Goal: Task Accomplishment & Management: Use online tool/utility

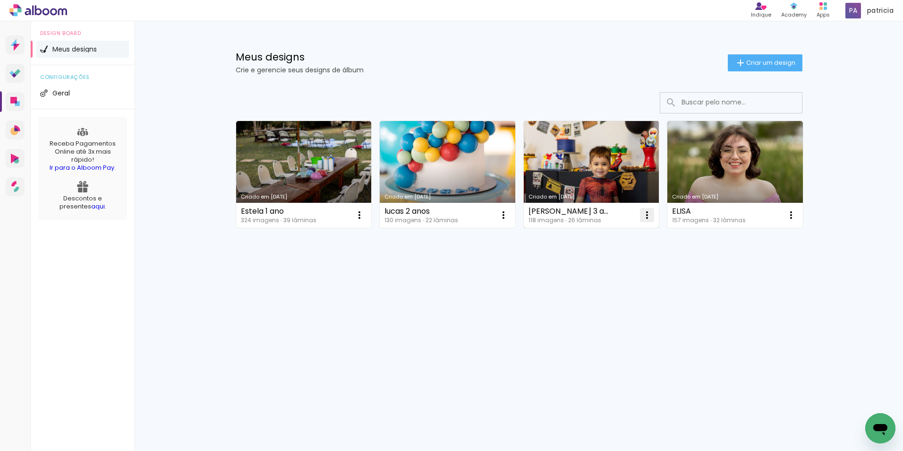
click at [647, 216] on iron-icon at bounding box center [647, 214] width 11 height 11
click at [595, 276] on span "Excluir" at bounding box center [594, 277] width 20 height 7
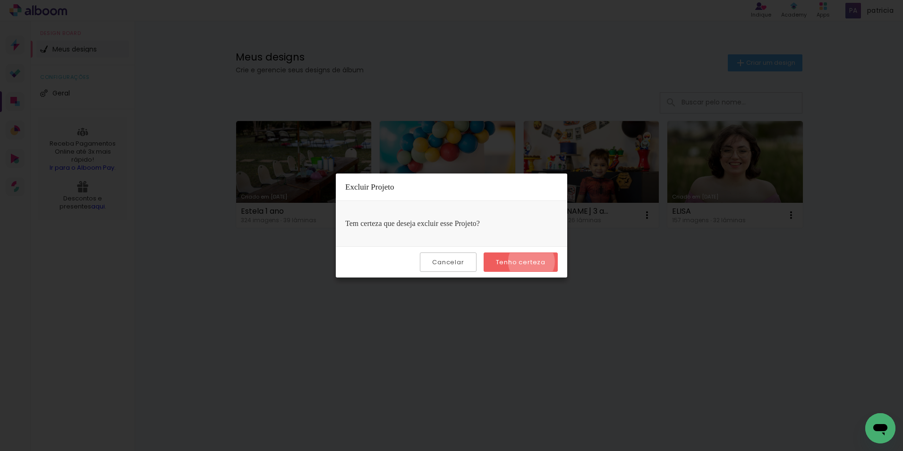
click at [0, 0] on slot "Tenho certeza" at bounding box center [0, 0] width 0 height 0
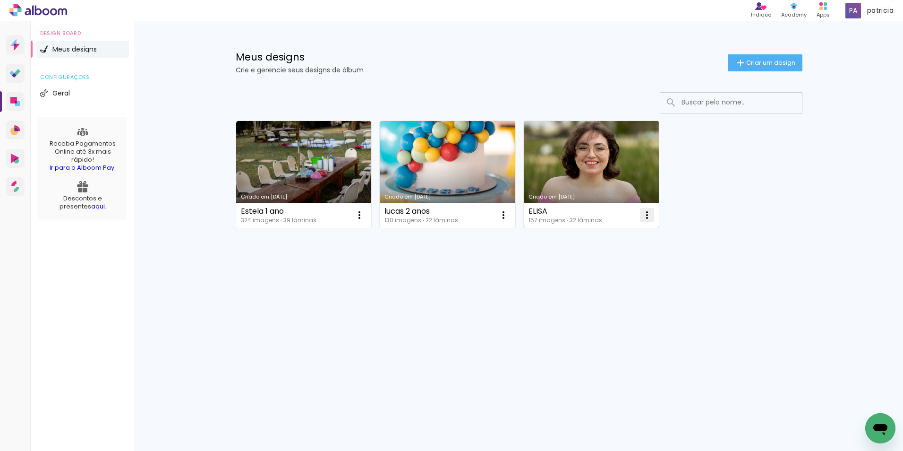
click at [646, 219] on iron-icon at bounding box center [647, 214] width 11 height 11
click at [616, 278] on paper-item "Excluir" at bounding box center [609, 277] width 93 height 19
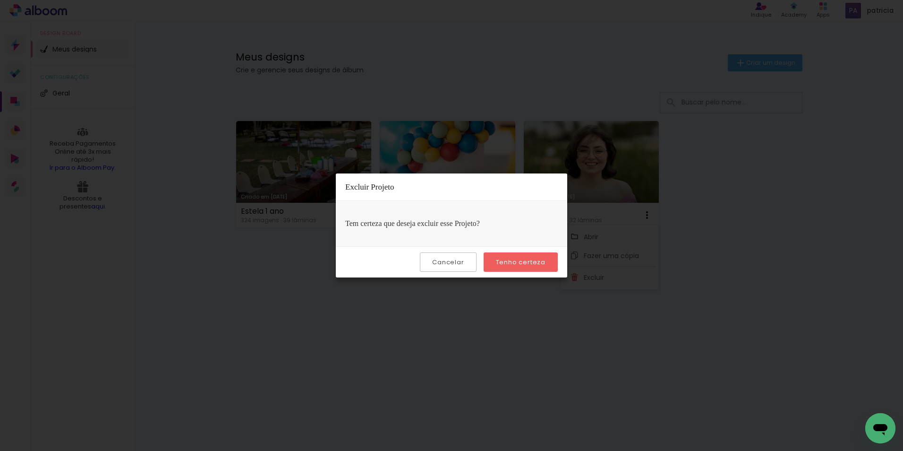
click at [0, 0] on slot "Tenho certeza" at bounding box center [0, 0] width 0 height 0
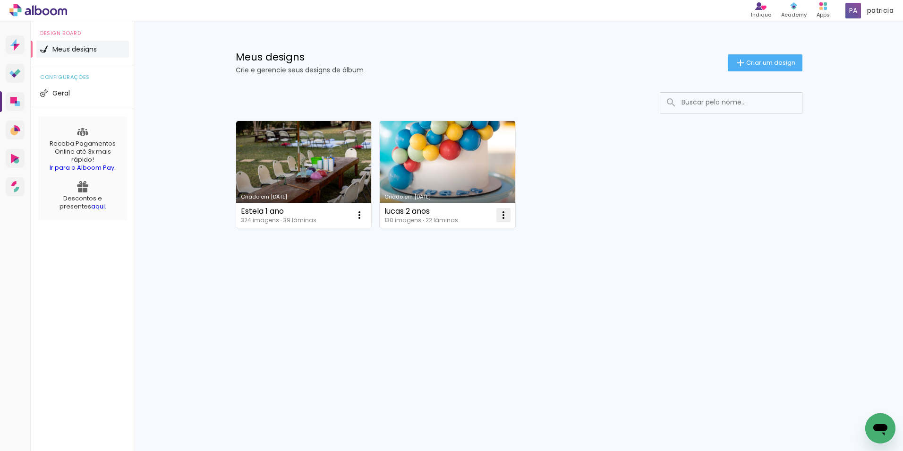
click at [500, 214] on iron-icon at bounding box center [503, 214] width 11 height 11
click at [465, 277] on paper-item "Excluir" at bounding box center [466, 277] width 93 height 19
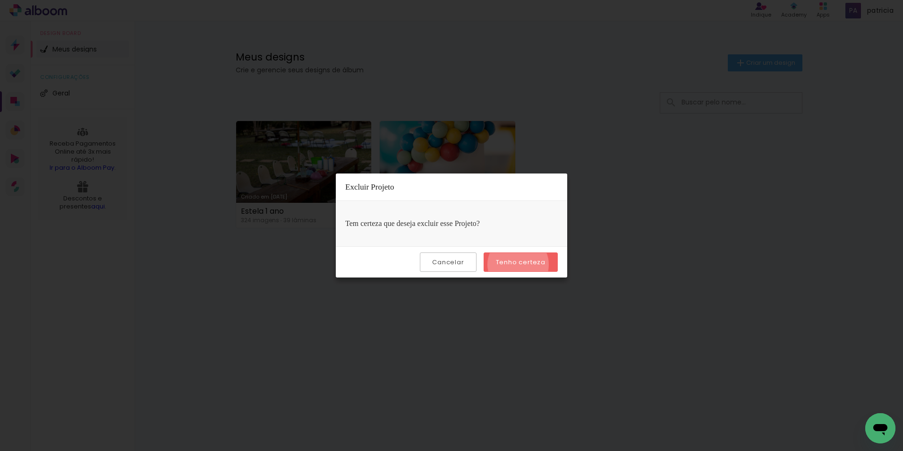
click at [0, 0] on slot "Tenho certeza" at bounding box center [0, 0] width 0 height 0
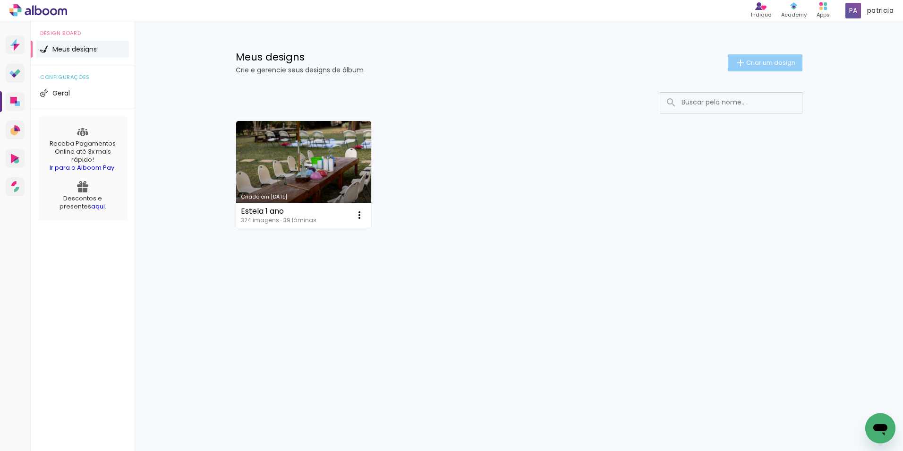
click at [765, 60] on span "Criar um design" at bounding box center [771, 63] width 49 height 6
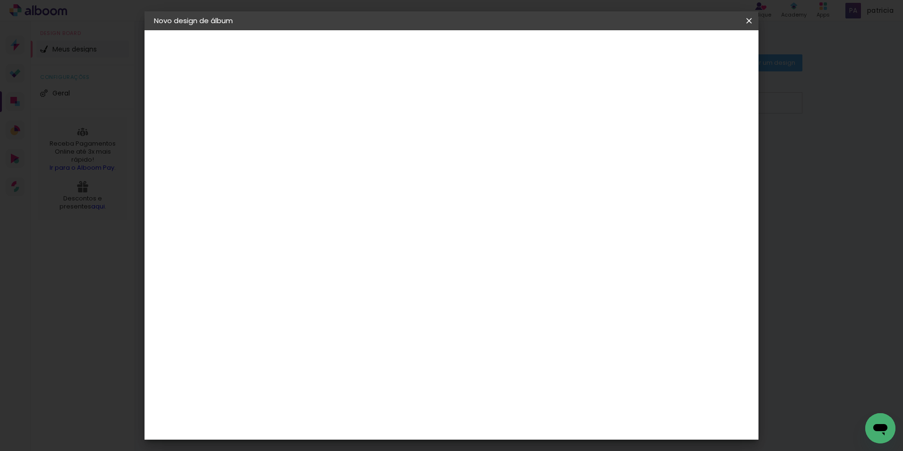
click at [309, 122] on input at bounding box center [309, 127] width 0 height 15
type input "[PERSON_NAME]"
type paper-input "[PERSON_NAME]"
click at [0, 0] on slot "Avançar" at bounding box center [0, 0] width 0 height 0
click at [380, 183] on input at bounding box center [332, 180] width 95 height 12
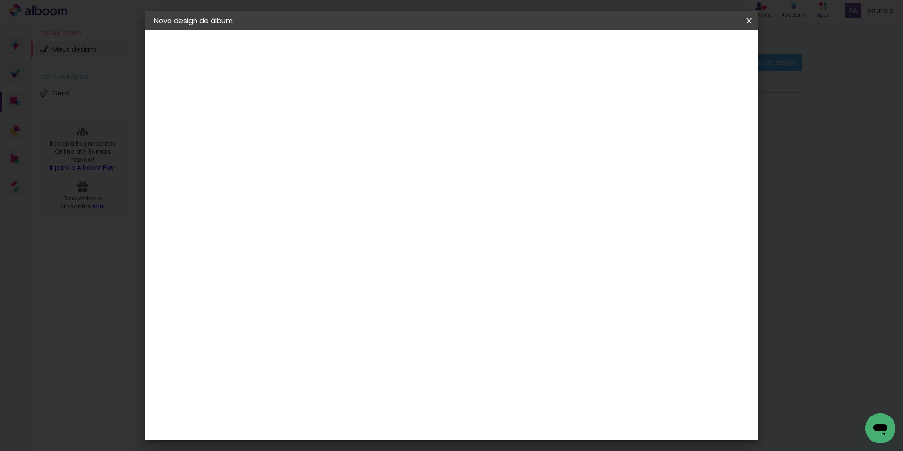
type input "[PERSON_NAME]"
type paper-input "[PERSON_NAME]"
click at [356, 217] on div "[PERSON_NAME]" at bounding box center [333, 214] width 63 height 8
click at [0, 0] on slot "Avançar" at bounding box center [0, 0] width 0 height 0
click at [357, 159] on iron-icon at bounding box center [350, 164] width 11 height 11
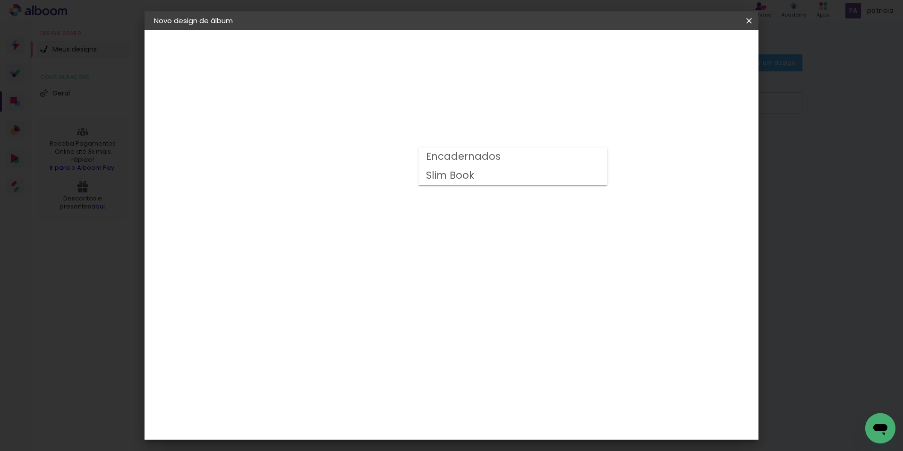
click at [0, 0] on slot "Slim Book" at bounding box center [0, 0] width 0 height 0
type input "Slim Book"
click at [372, 323] on span "25 x 50" at bounding box center [350, 332] width 44 height 19
click at [0, 0] on slot "Avançar" at bounding box center [0, 0] width 0 height 0
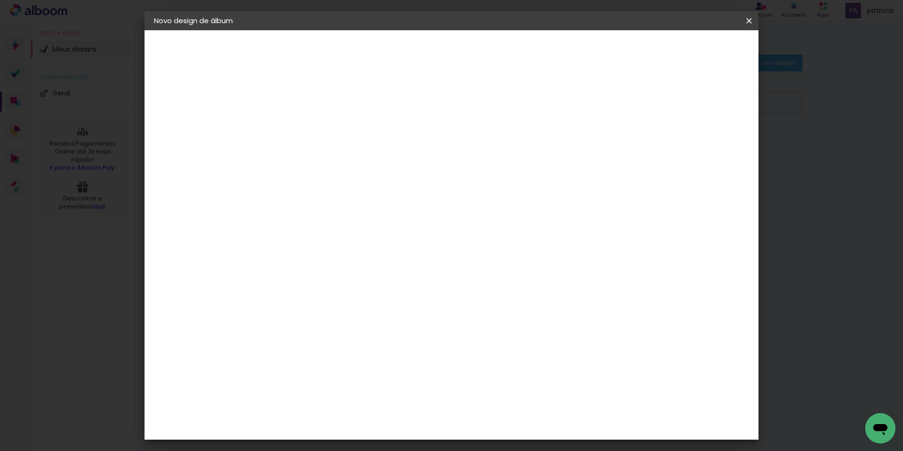
click at [690, 52] on span "Iniciar design" at bounding box center [668, 50] width 43 height 7
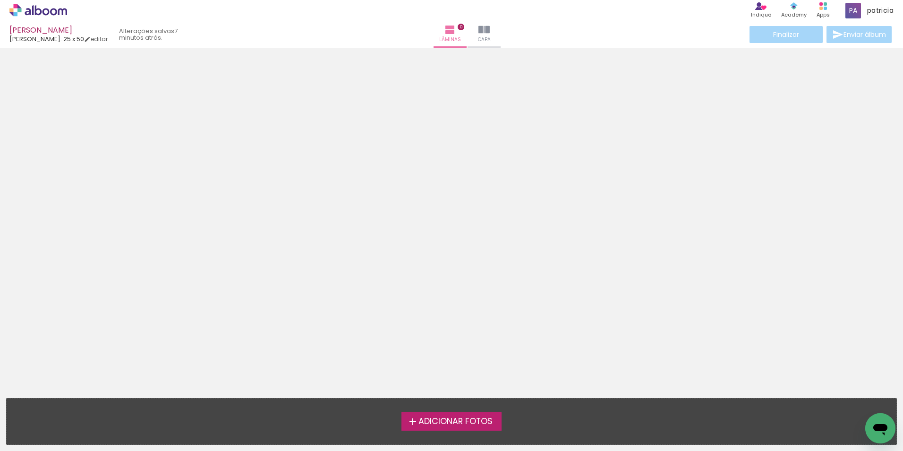
click at [439, 423] on span "Adicionar Fotos" at bounding box center [456, 421] width 74 height 9
click at [0, 0] on input "file" at bounding box center [0, 0] width 0 height 0
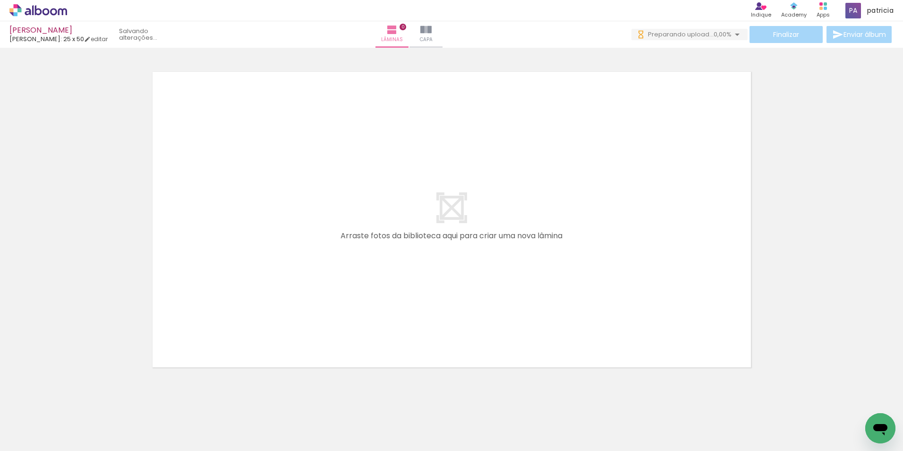
scroll to position [0, 2007]
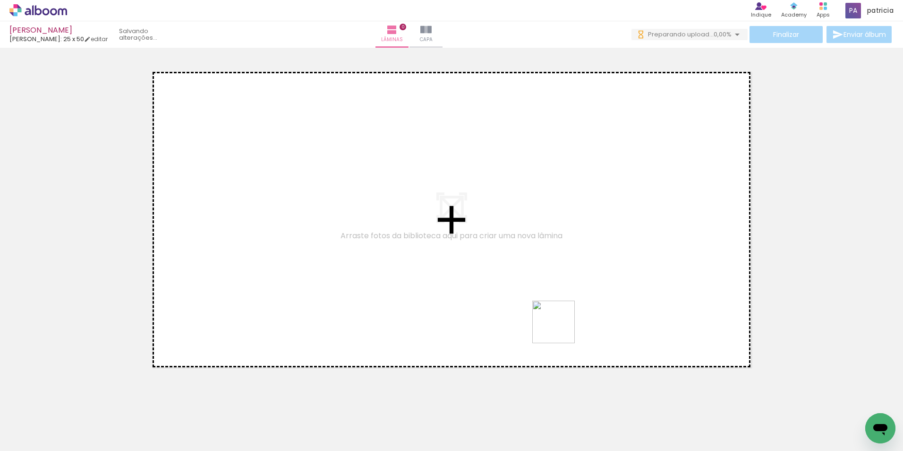
drag, startPoint x: 682, startPoint y: 421, endPoint x: 558, endPoint y: 326, distance: 156.8
click at [558, 326] on quentale-workspace at bounding box center [451, 225] width 903 height 451
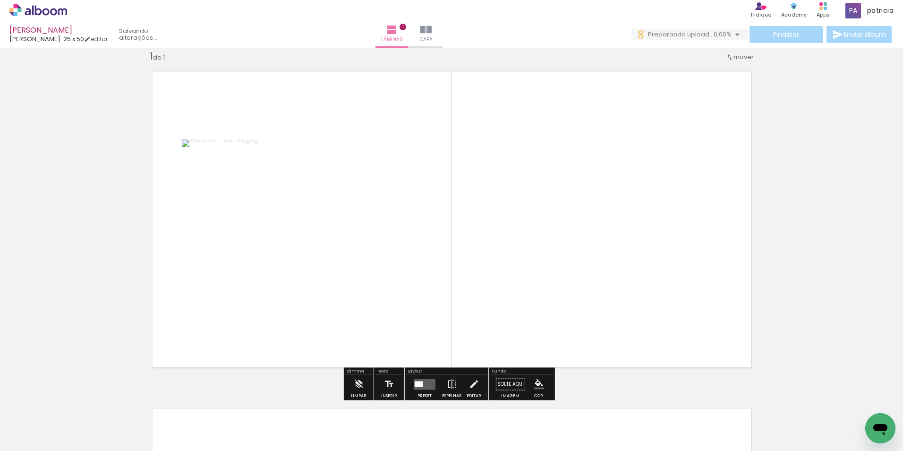
scroll to position [12, 0]
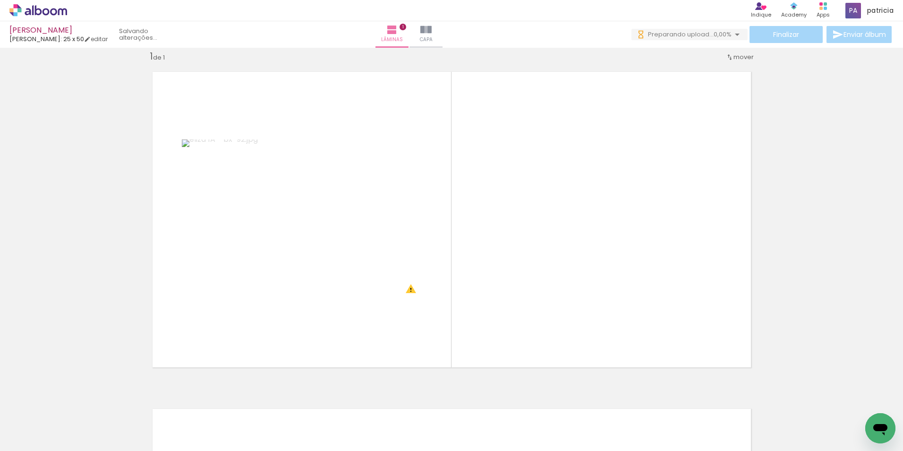
click at [34, 438] on span "Adicionar Fotos" at bounding box center [33, 438] width 28 height 10
click at [0, 0] on input "file" at bounding box center [0, 0] width 0 height 0
click at [740, 400] on iron-icon at bounding box center [738, 400] width 10 height 10
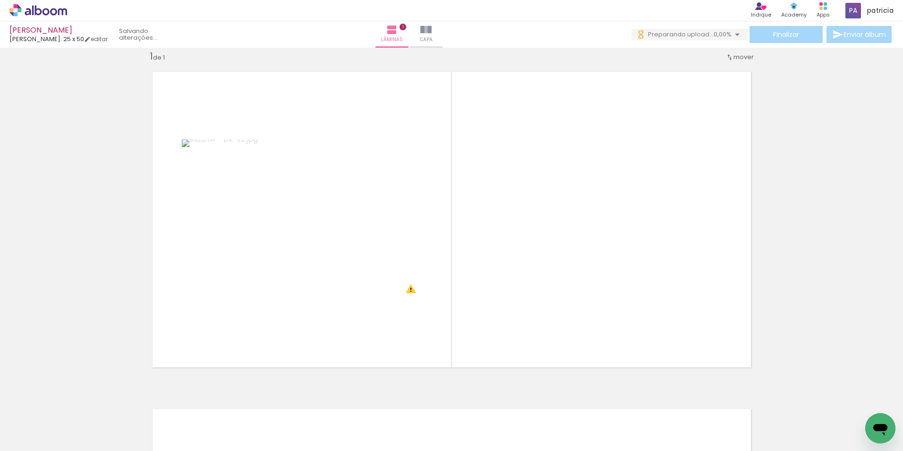
click at [740, 400] on iron-icon at bounding box center [738, 400] width 10 height 10
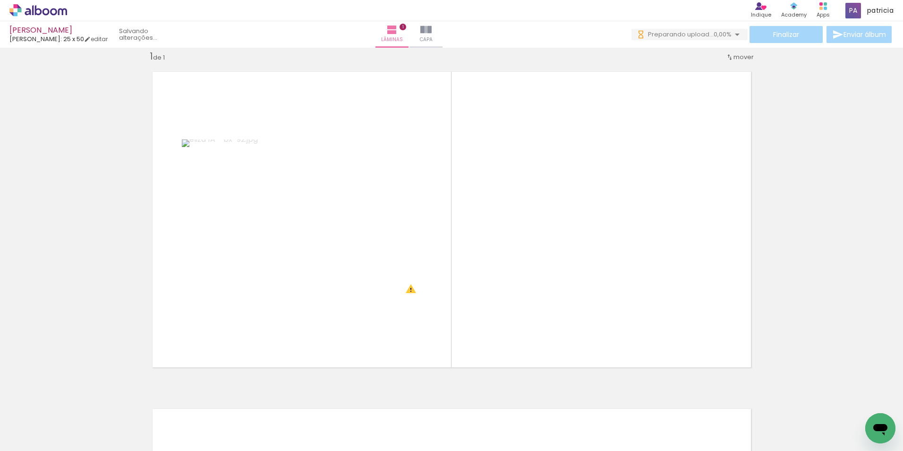
click at [740, 400] on iron-icon at bounding box center [738, 400] width 10 height 10
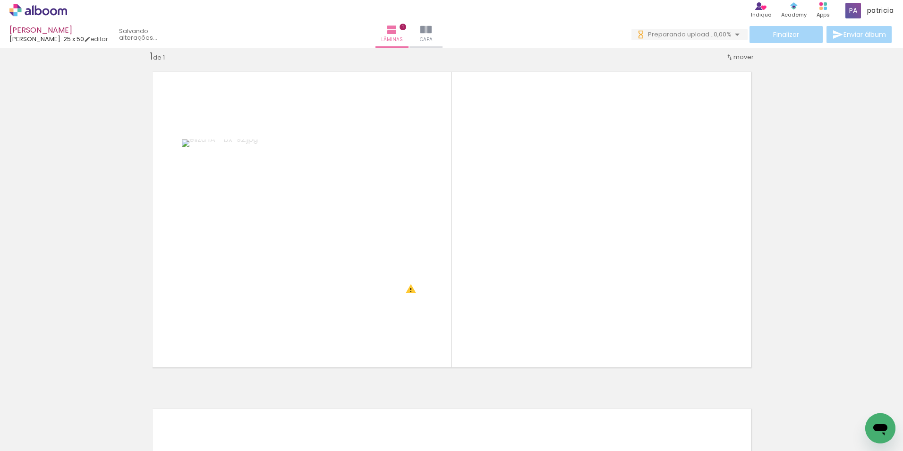
scroll to position [0, 1929]
click at [740, 400] on iron-icon at bounding box center [738, 400] width 10 height 10
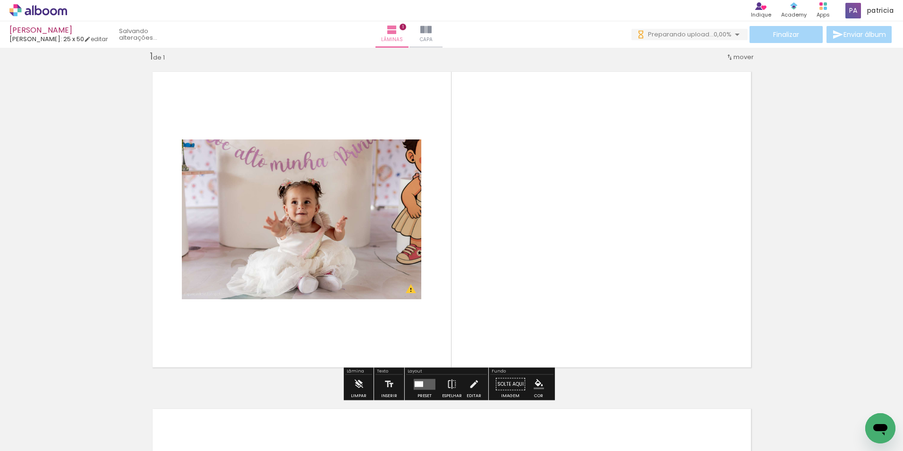
click at [743, 404] on iron-icon at bounding box center [738, 400] width 10 height 10
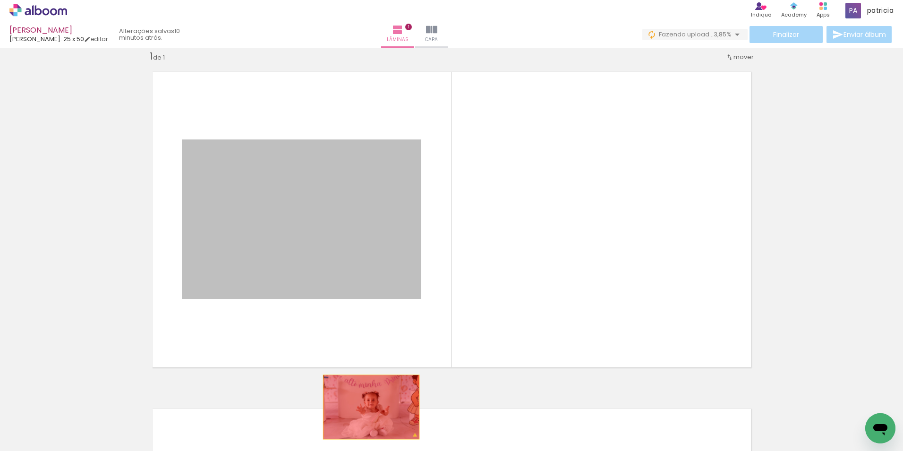
drag, startPoint x: 327, startPoint y: 268, endPoint x: 366, endPoint y: 415, distance: 152.1
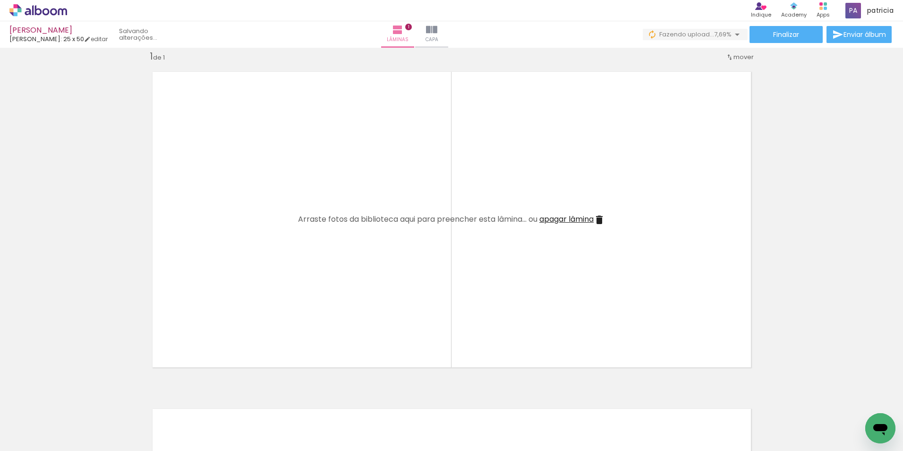
click at [370, 401] on iron-icon at bounding box center [368, 400] width 10 height 10
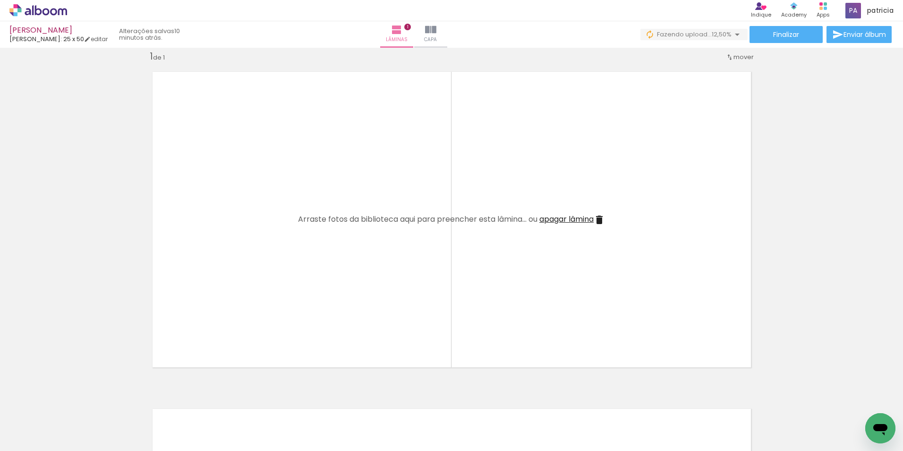
click at [370, 401] on iron-icon at bounding box center [368, 400] width 10 height 10
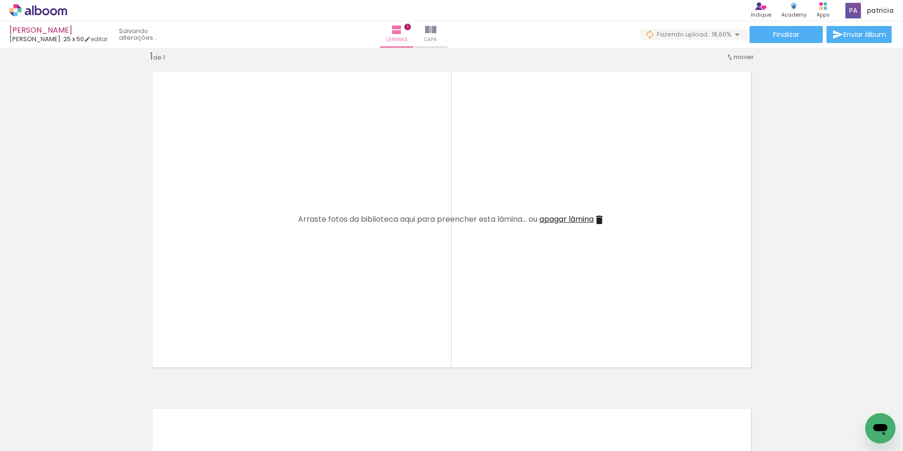
click at [370, 401] on iron-icon at bounding box center [368, 400] width 10 height 10
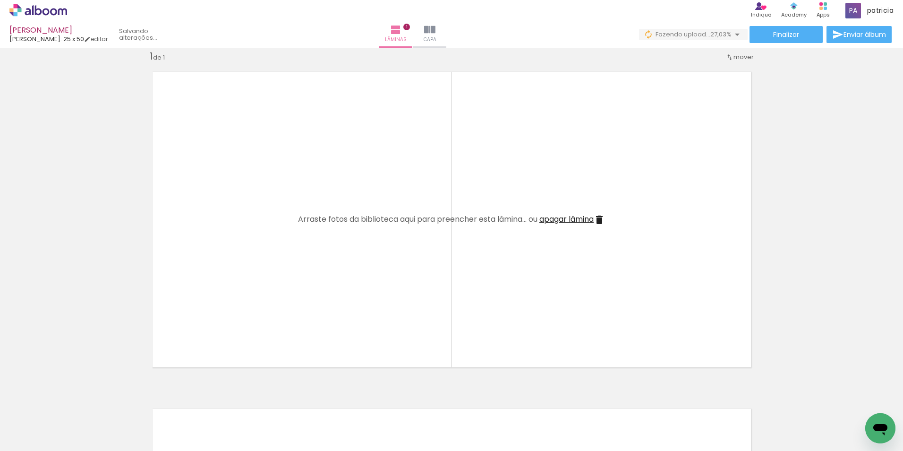
click at [370, 401] on iron-icon at bounding box center [368, 400] width 10 height 10
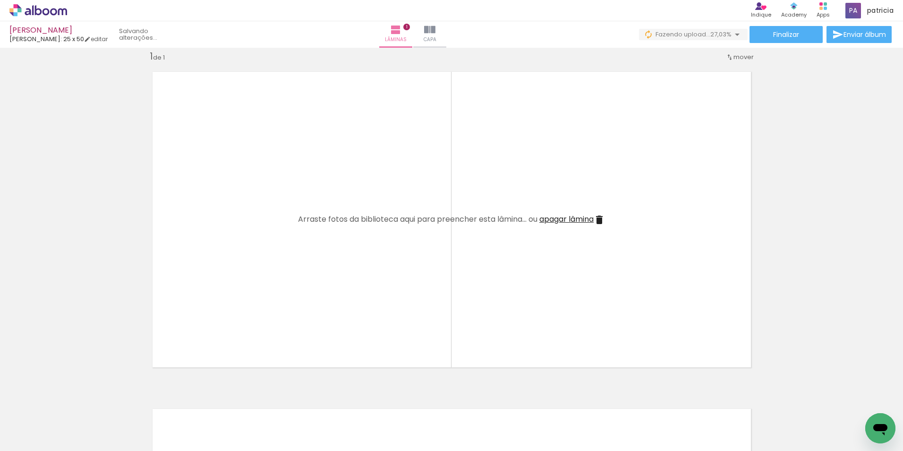
click at [370, 401] on iron-icon at bounding box center [368, 400] width 10 height 10
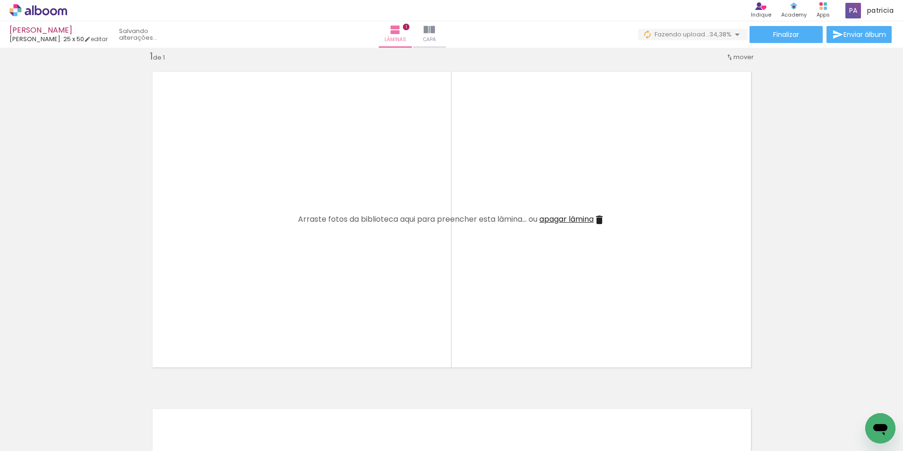
click at [370, 401] on iron-icon at bounding box center [368, 400] width 10 height 10
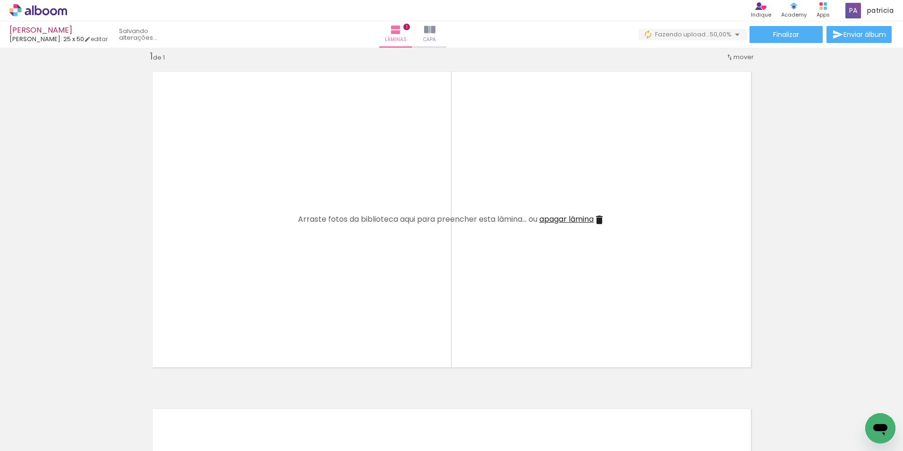
click at [370, 401] on iron-icon at bounding box center [368, 400] width 10 height 10
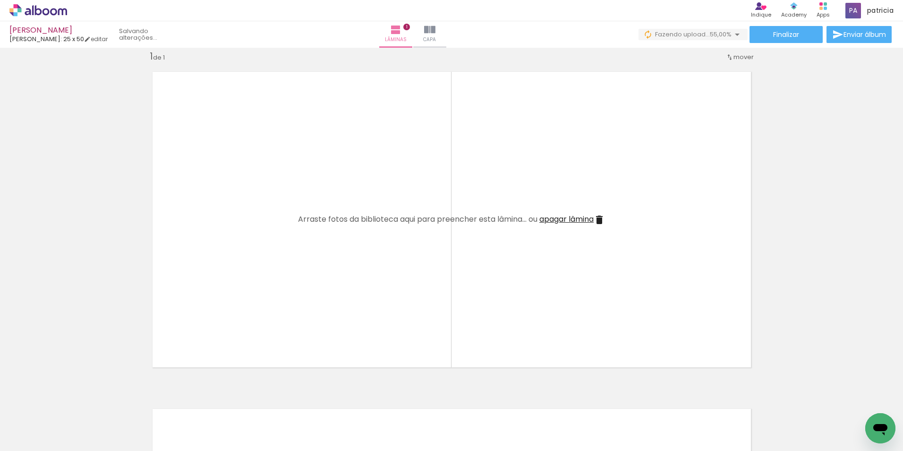
click at [370, 401] on iron-icon at bounding box center [368, 400] width 10 height 10
click at [370, 401] on div at bounding box center [359, 419] width 28 height 43
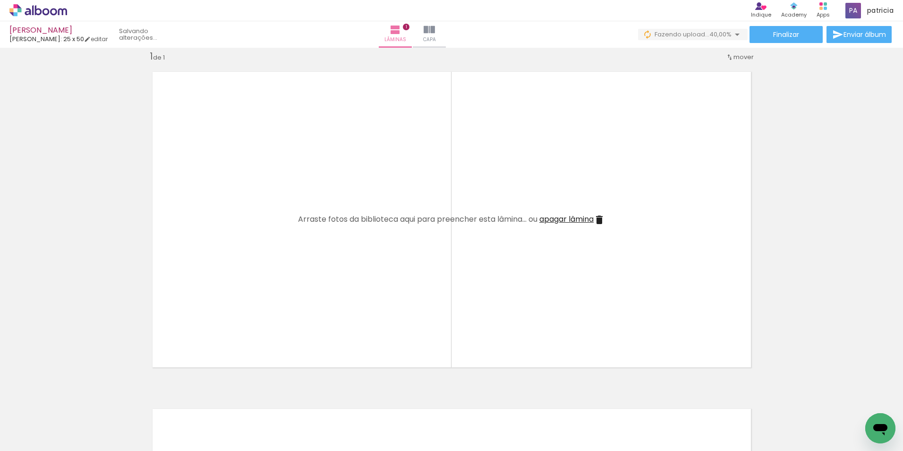
click at [370, 401] on div at bounding box center [359, 419] width 28 height 43
click at [341, 403] on iron-icon at bounding box center [339, 400] width 10 height 10
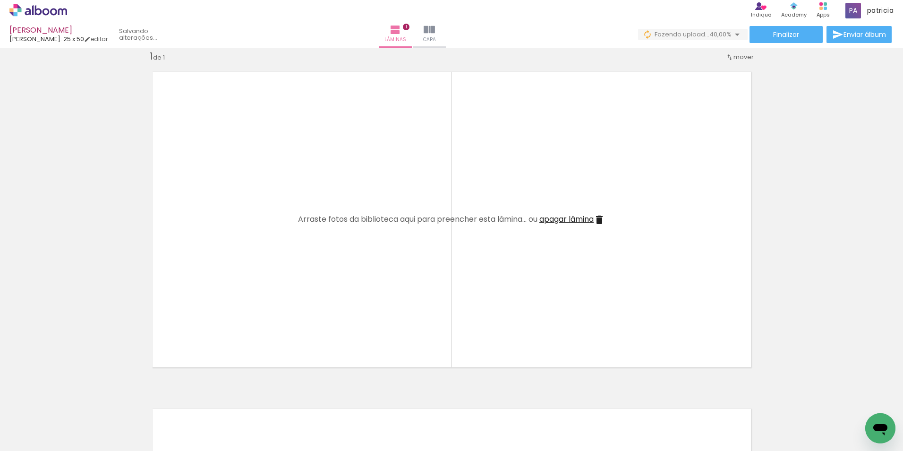
click at [341, 403] on iron-icon at bounding box center [339, 400] width 10 height 10
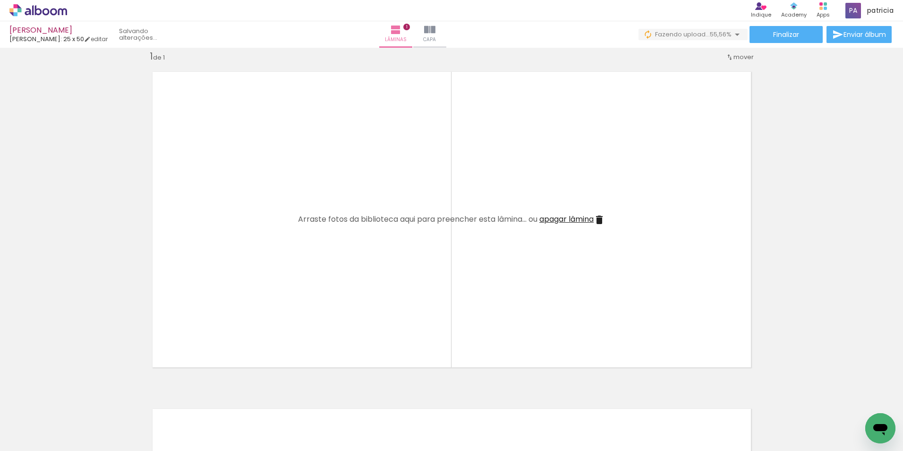
click at [341, 403] on iron-icon at bounding box center [339, 400] width 10 height 10
click at [77, 403] on iron-horizontal-list at bounding box center [68, 421] width 19 height 59
click at [76, 400] on iron-icon at bounding box center [74, 400] width 10 height 10
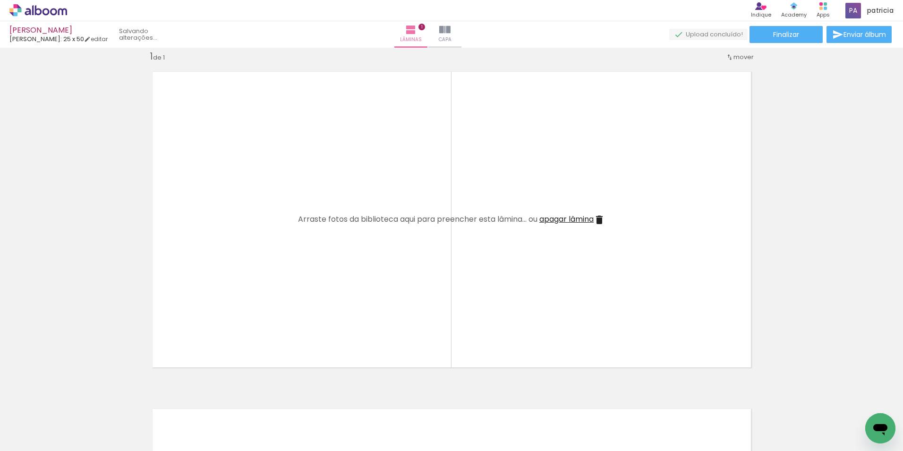
click at [76, 400] on iron-icon at bounding box center [74, 400] width 10 height 10
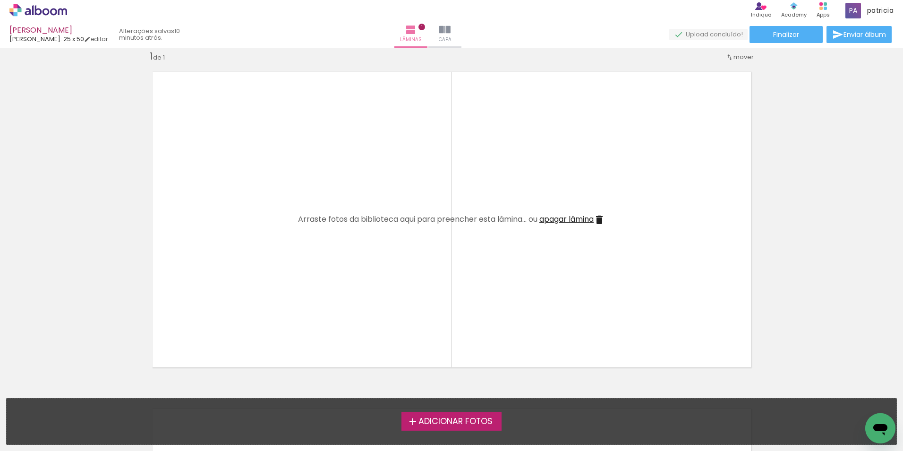
click at [467, 424] on span "Adicionar Fotos" at bounding box center [456, 421] width 74 height 9
click at [0, 0] on input "file" at bounding box center [0, 0] width 0 height 0
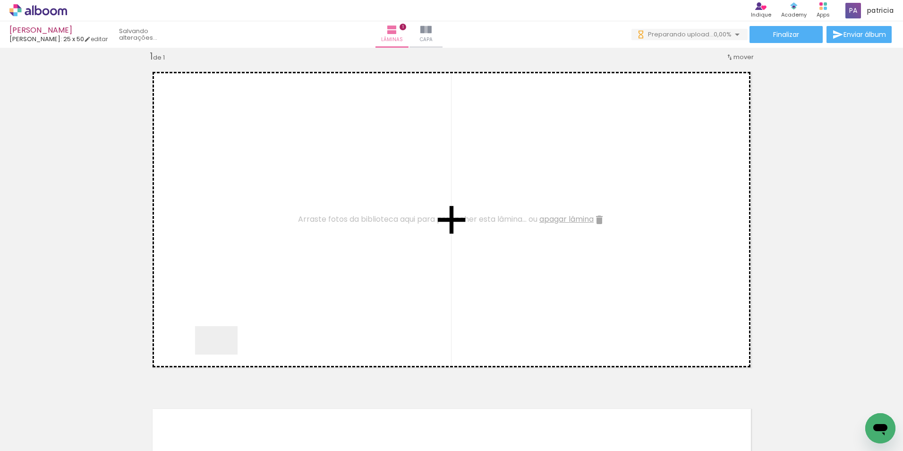
drag, startPoint x: 102, startPoint y: 425, endPoint x: 242, endPoint y: 342, distance: 163.5
click at [242, 342] on quentale-workspace at bounding box center [451, 225] width 903 height 451
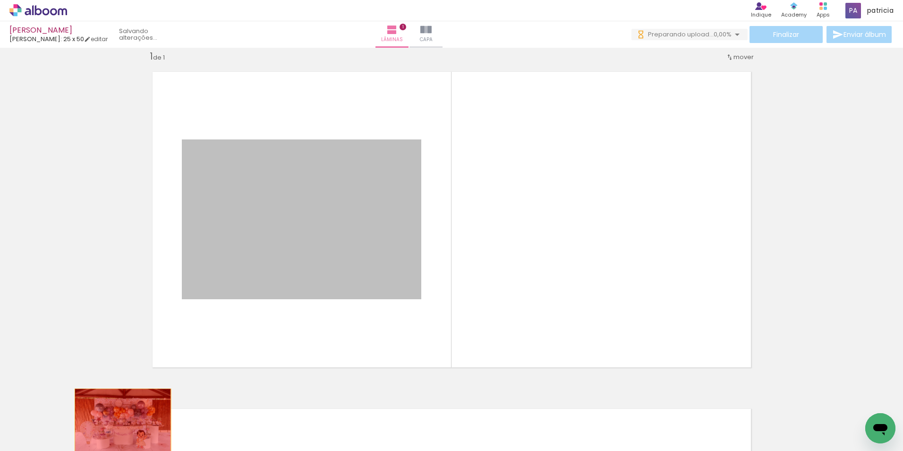
drag, startPoint x: 222, startPoint y: 271, endPoint x: 119, endPoint y: 421, distance: 181.8
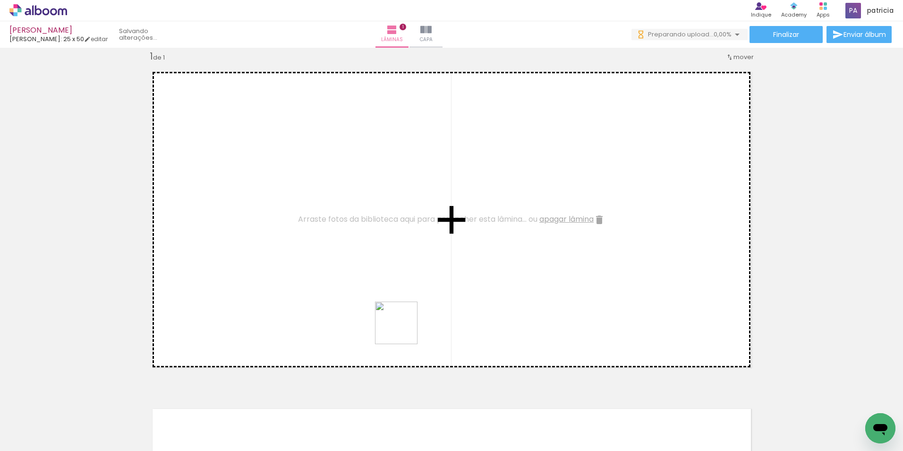
drag, startPoint x: 327, startPoint y: 424, endPoint x: 407, endPoint y: 322, distance: 129.9
click at [407, 322] on quentale-workspace at bounding box center [451, 225] width 903 height 451
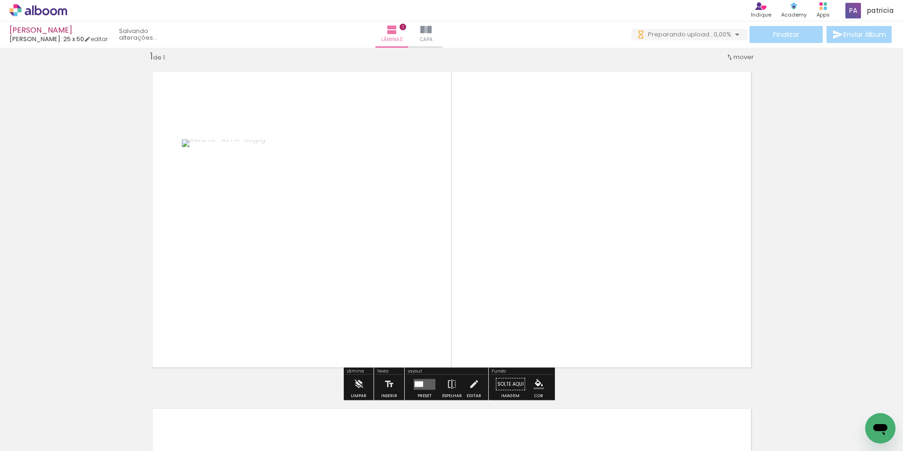
click at [424, 382] on quentale-layouter at bounding box center [425, 384] width 22 height 11
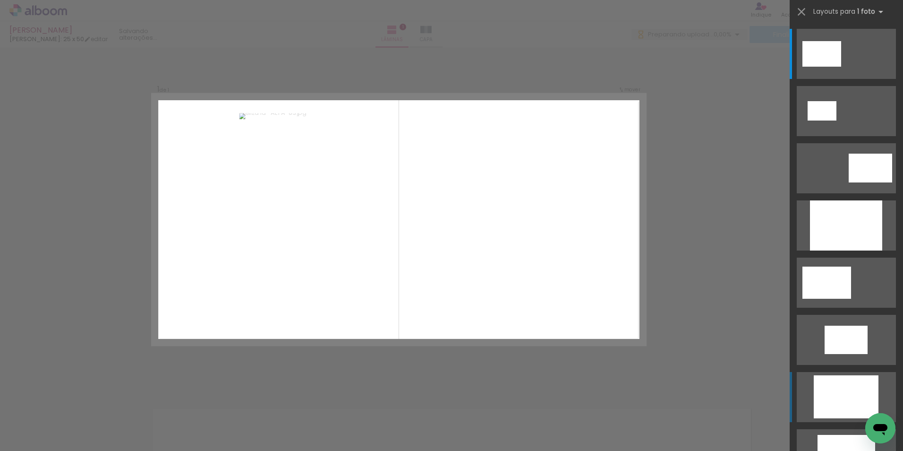
click at [847, 407] on div at bounding box center [846, 396] width 65 height 43
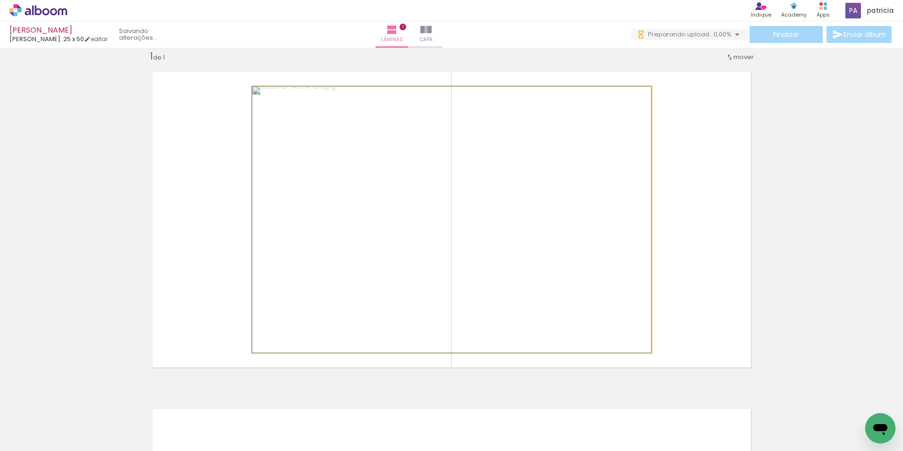
click at [516, 248] on quentale-photo at bounding box center [451, 219] width 399 height 266
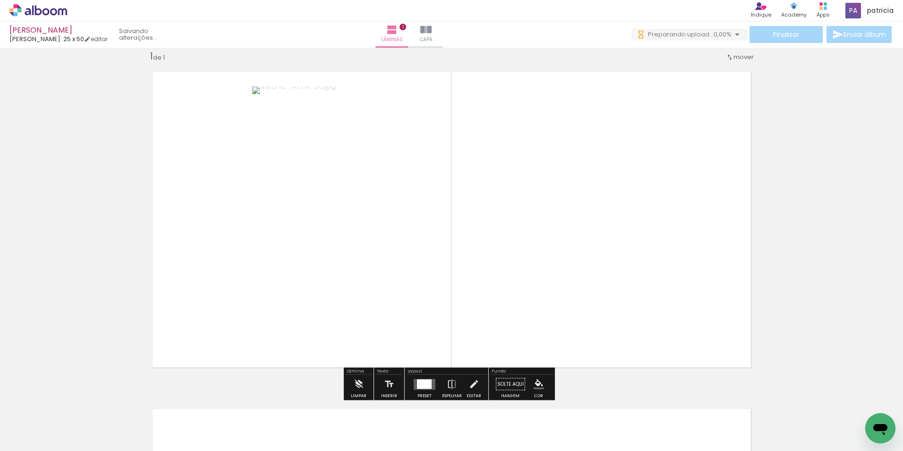
click at [516, 248] on quentale-photo at bounding box center [451, 219] width 399 height 266
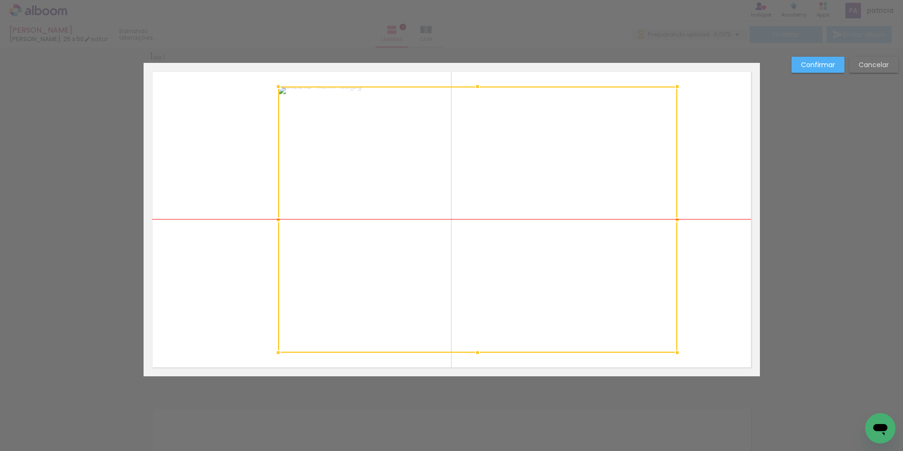
drag, startPoint x: 527, startPoint y: 253, endPoint x: 588, endPoint y: 254, distance: 61.0
click at [553, 255] on div at bounding box center [477, 219] width 399 height 266
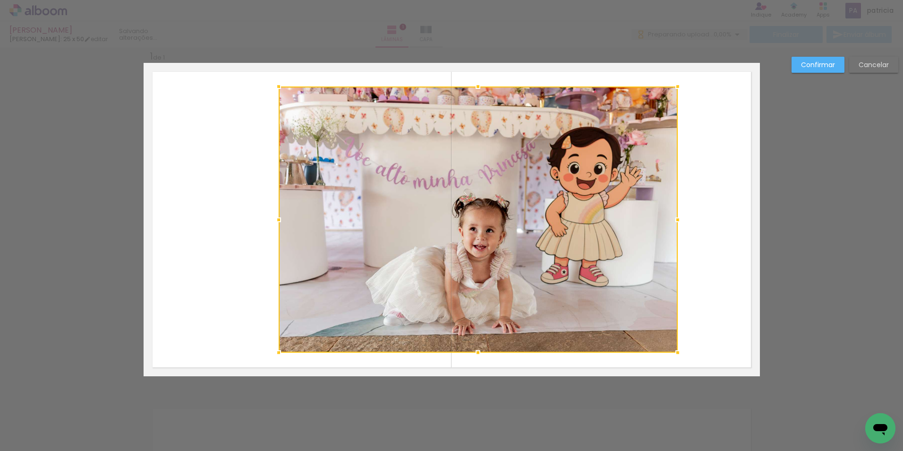
click at [817, 271] on div "Confirmar Cancelar" at bounding box center [451, 383] width 903 height 697
click at [833, 69] on paper-button "Confirmar" at bounding box center [818, 65] width 53 height 16
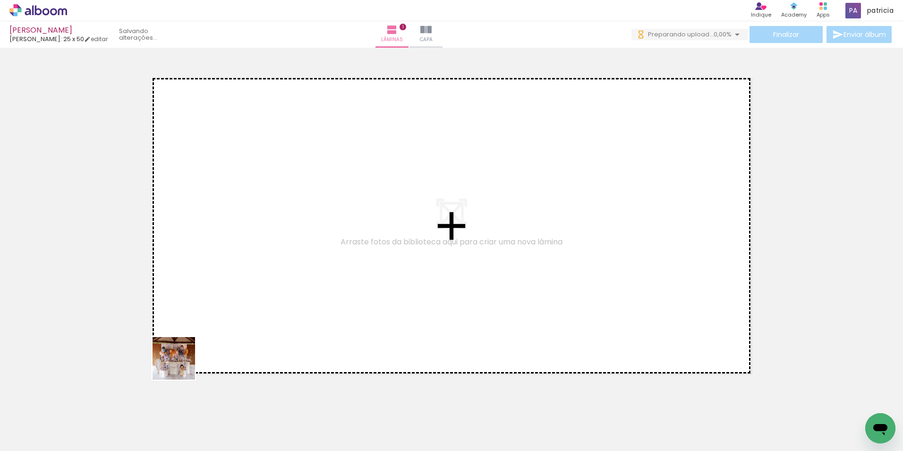
drag, startPoint x: 103, startPoint y: 422, endPoint x: 233, endPoint y: 322, distance: 164.2
click at [233, 322] on quentale-workspace at bounding box center [451, 225] width 903 height 451
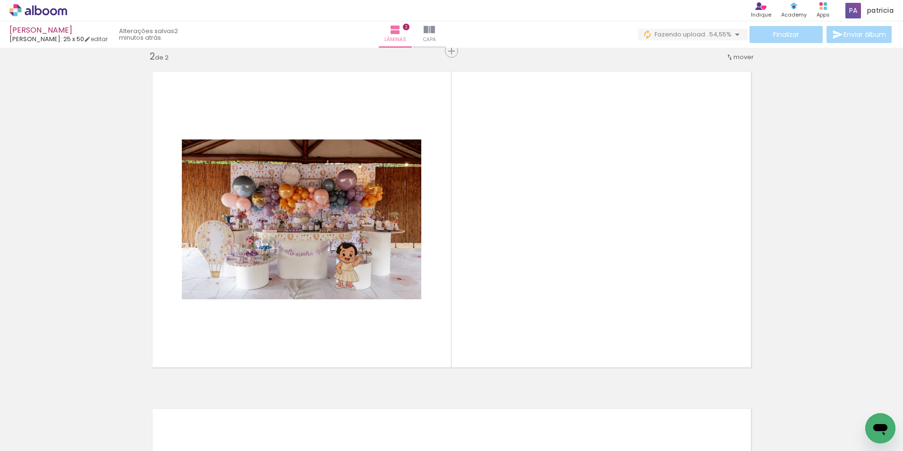
scroll to position [0, 2670]
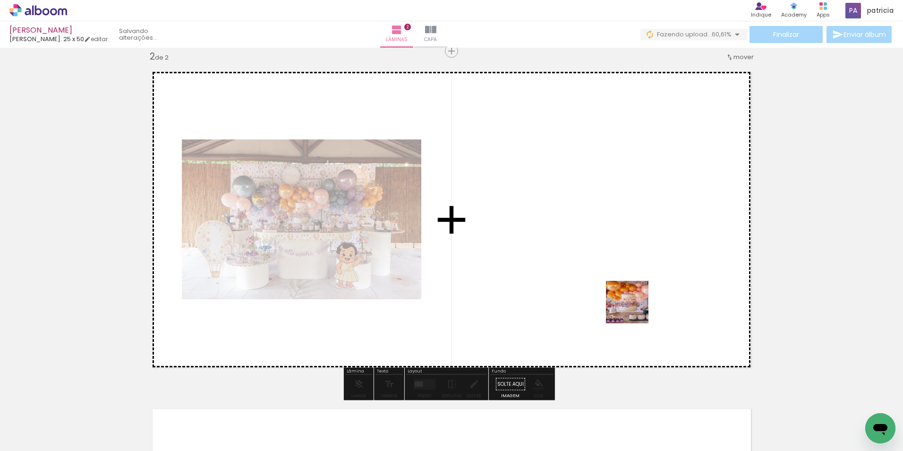
drag, startPoint x: 814, startPoint y: 427, endPoint x: 604, endPoint y: 285, distance: 253.2
click at [611, 291] on quentale-workspace at bounding box center [451, 225] width 903 height 451
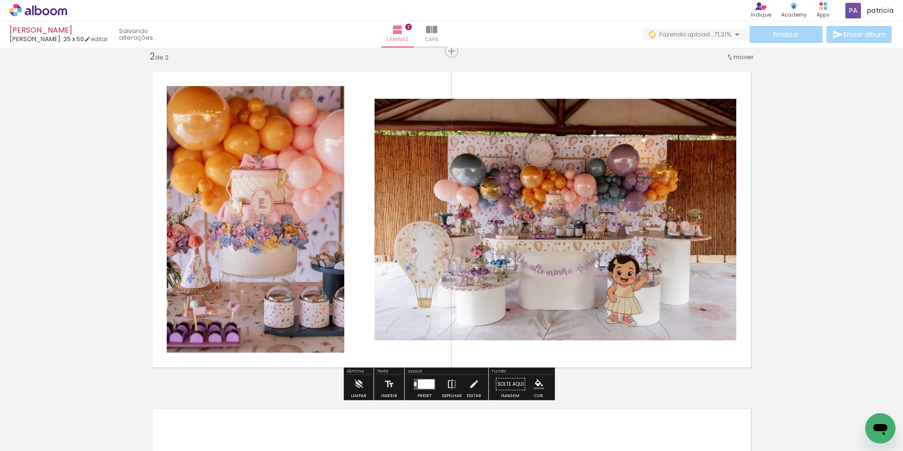
click at [449, 388] on iron-icon at bounding box center [452, 384] width 10 height 19
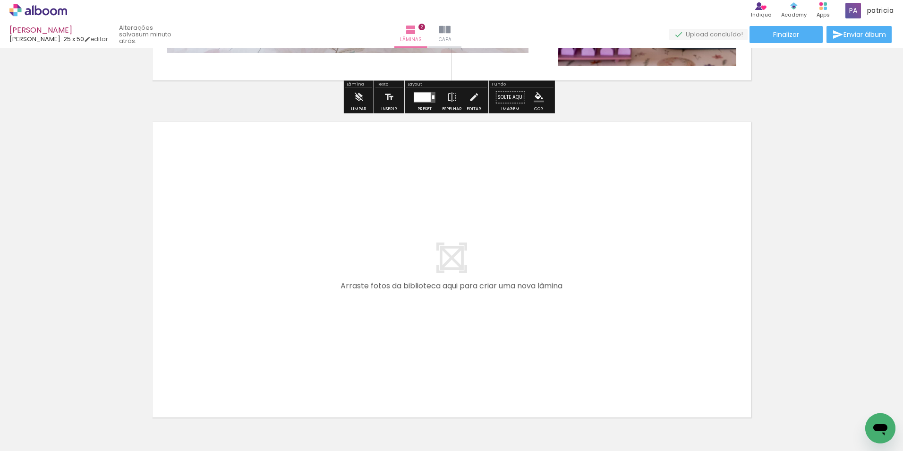
scroll to position [680, 0]
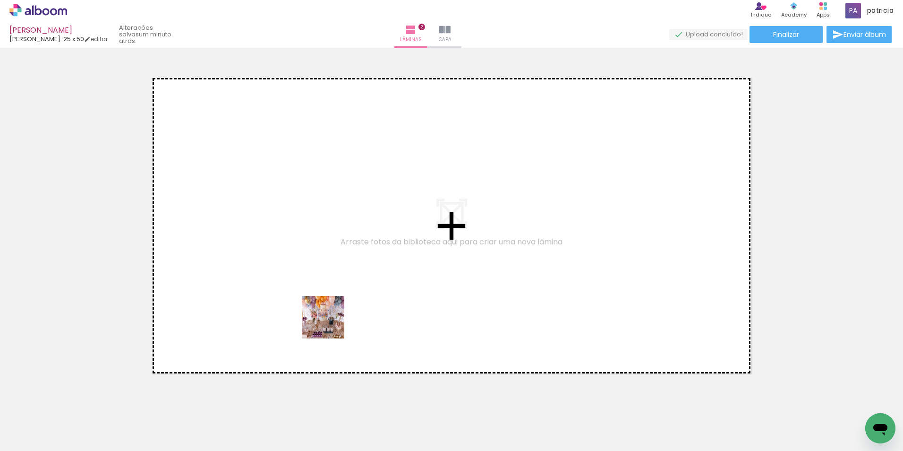
drag, startPoint x: 316, startPoint y: 421, endPoint x: 333, endPoint y: 291, distance: 131.5
click at [333, 291] on quentale-workspace at bounding box center [451, 225] width 903 height 451
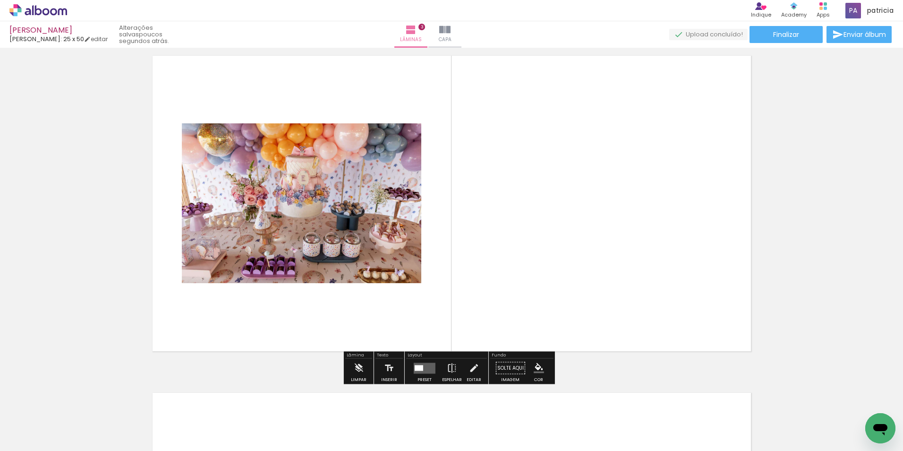
scroll to position [686, 0]
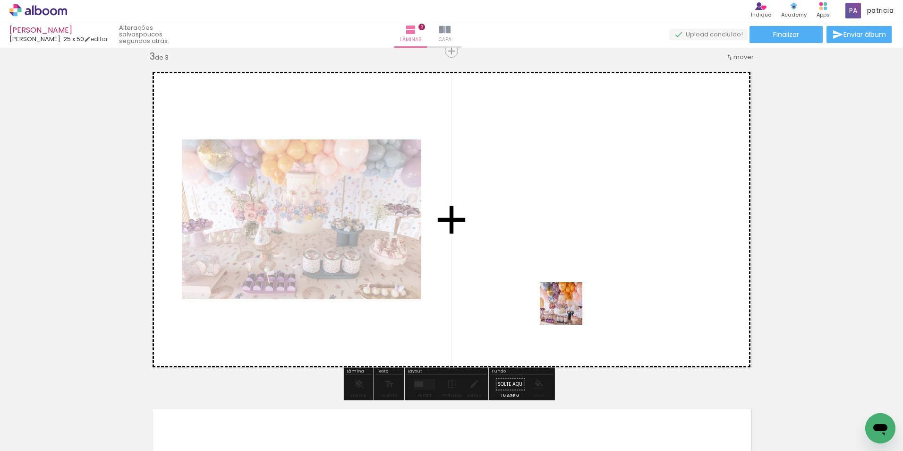
drag, startPoint x: 559, startPoint y: 423, endPoint x: 568, endPoint y: 310, distance: 113.8
click at [568, 310] on quentale-workspace at bounding box center [451, 225] width 903 height 451
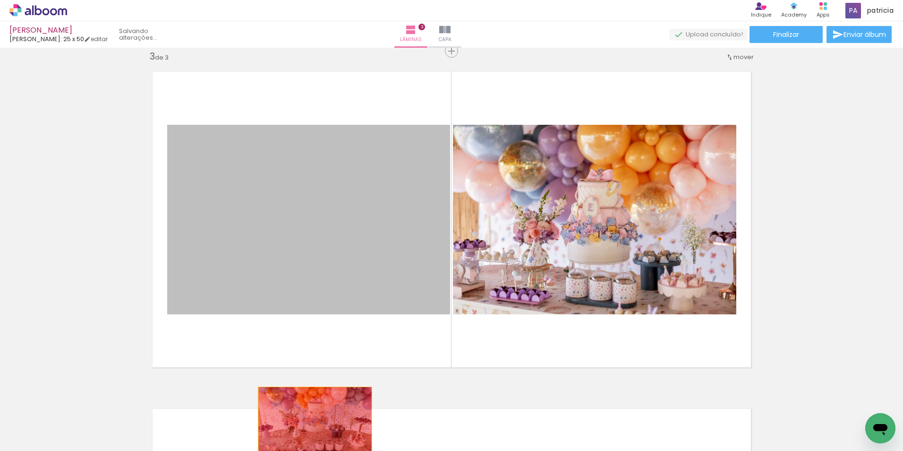
drag, startPoint x: 288, startPoint y: 286, endPoint x: 311, endPoint y: 425, distance: 141.4
click at [311, 425] on quentale-workspace at bounding box center [451, 225] width 903 height 451
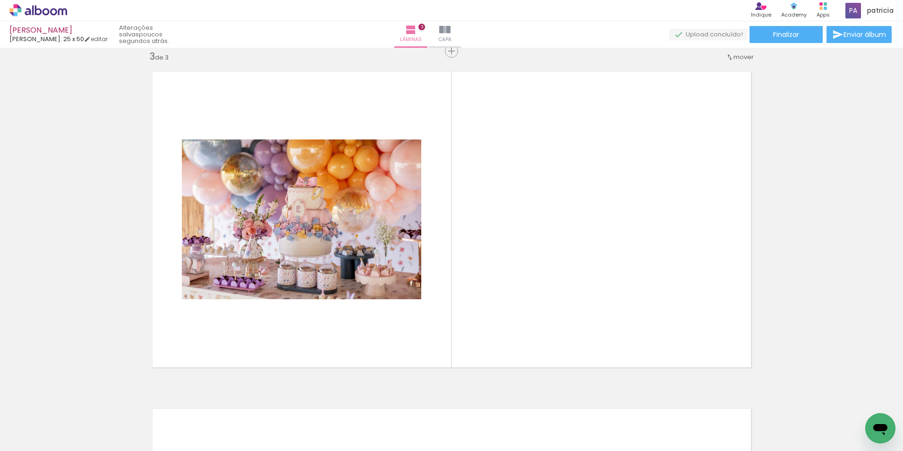
scroll to position [0, 0]
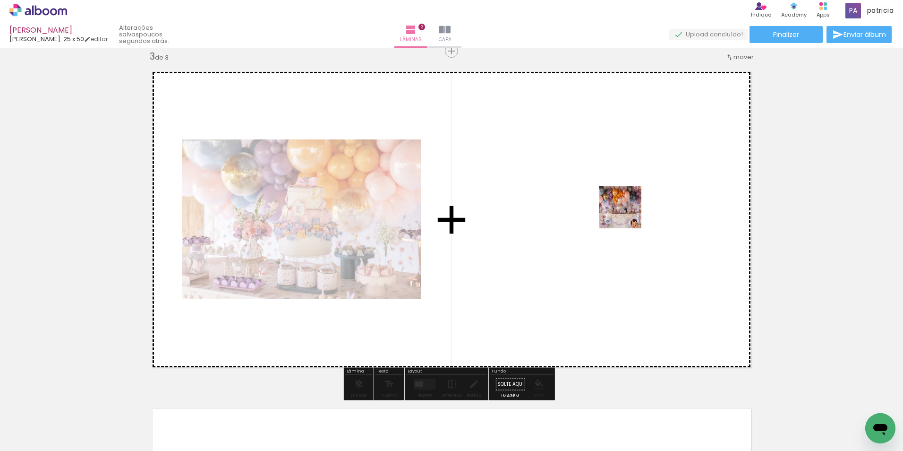
drag, startPoint x: 149, startPoint y: 425, endPoint x: 658, endPoint y: 203, distance: 554.7
click at [658, 203] on quentale-workspace at bounding box center [451, 225] width 903 height 451
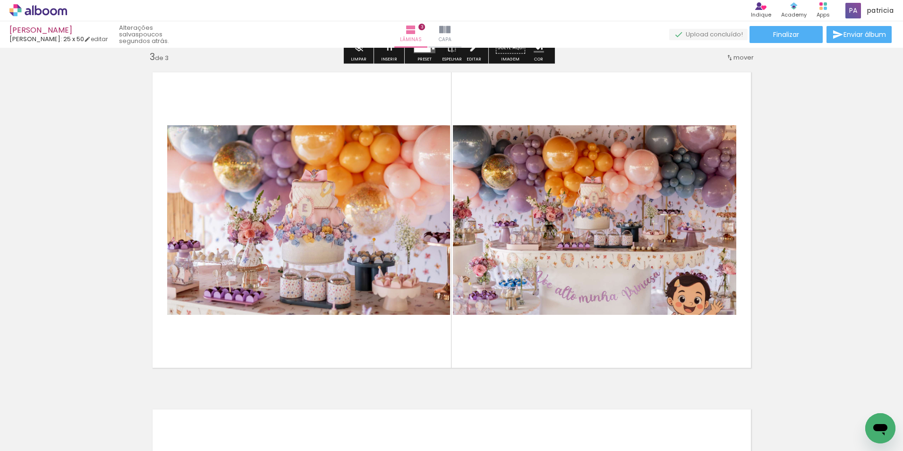
scroll to position [686, 0]
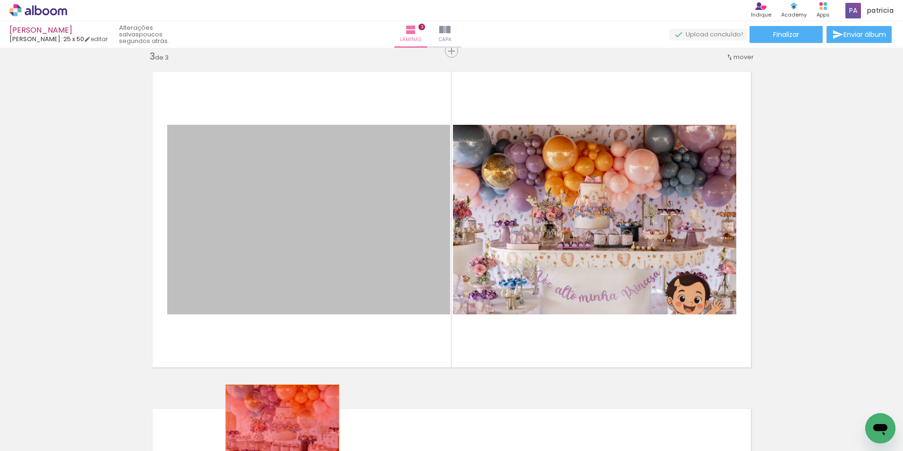
drag, startPoint x: 270, startPoint y: 288, endPoint x: 283, endPoint y: 422, distance: 134.8
click at [283, 422] on quentale-workspace at bounding box center [451, 225] width 903 height 451
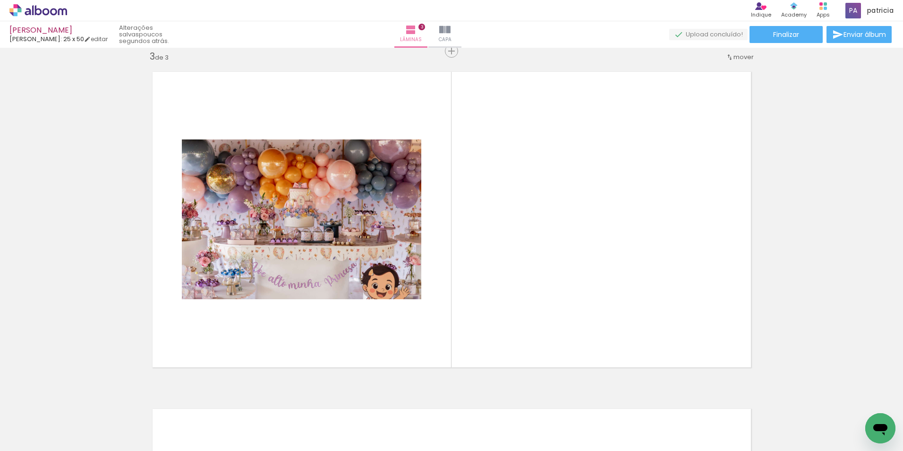
scroll to position [0, 245]
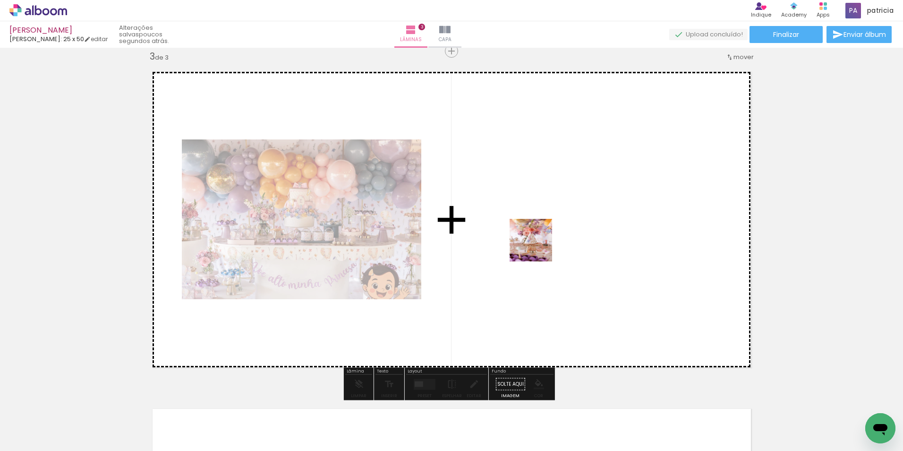
drag, startPoint x: 435, startPoint y: 428, endPoint x: 538, endPoint y: 247, distance: 207.8
click at [538, 247] on quentale-workspace at bounding box center [451, 225] width 903 height 451
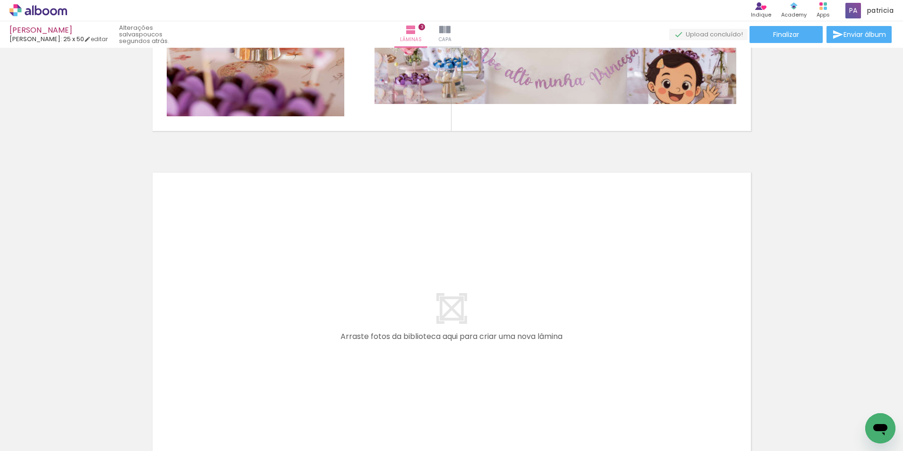
scroll to position [0, 198]
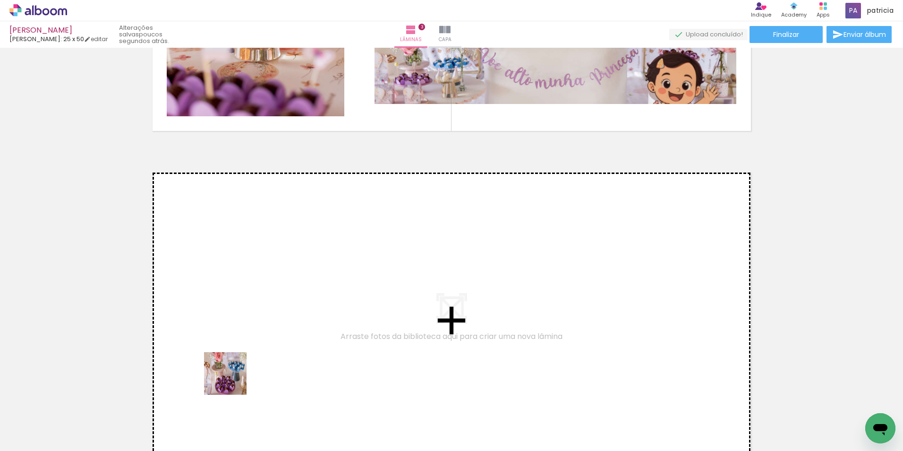
drag, startPoint x: 218, startPoint y: 422, endPoint x: 258, endPoint y: 323, distance: 106.7
click at [258, 323] on quentale-workspace at bounding box center [451, 225] width 903 height 451
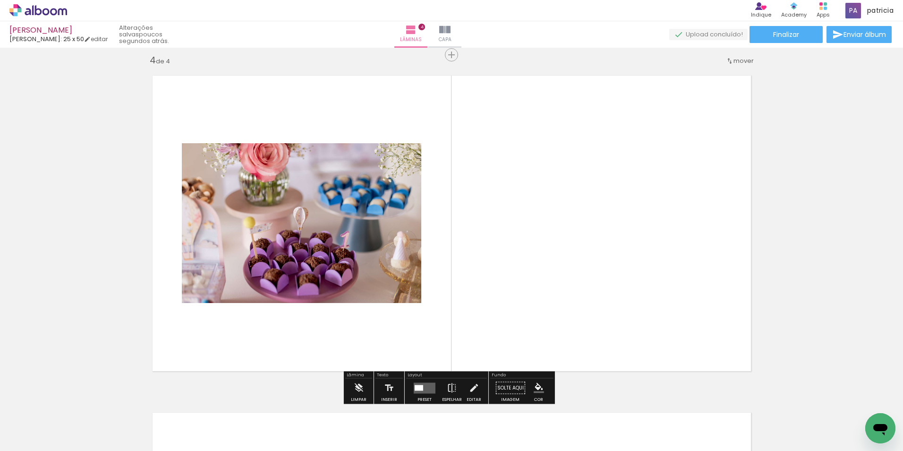
scroll to position [1023, 0]
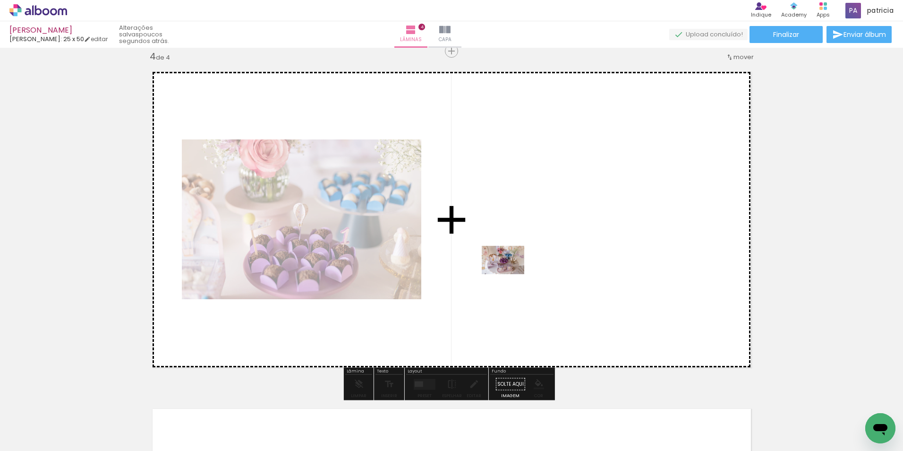
drag, startPoint x: 275, startPoint y: 424, endPoint x: 510, endPoint y: 274, distance: 278.6
click at [510, 274] on quentale-workspace at bounding box center [451, 225] width 903 height 451
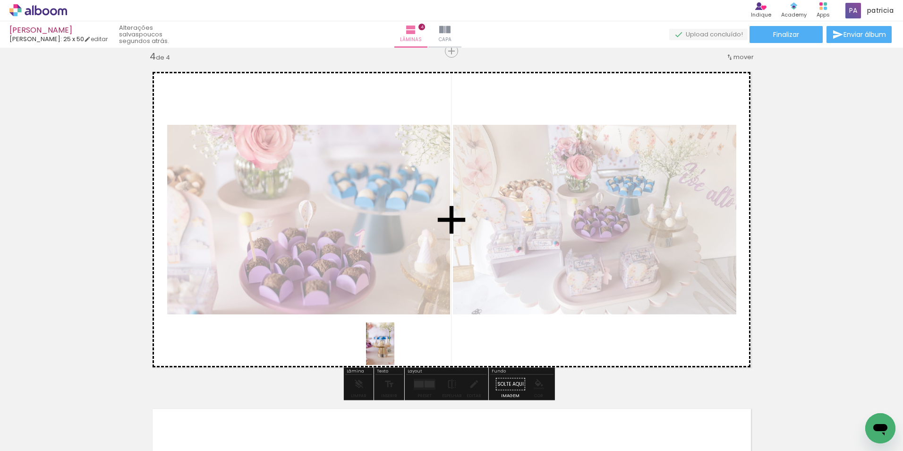
drag, startPoint x: 322, startPoint y: 424, endPoint x: 393, endPoint y: 352, distance: 100.6
click at [396, 347] on quentale-workspace at bounding box center [451, 225] width 903 height 451
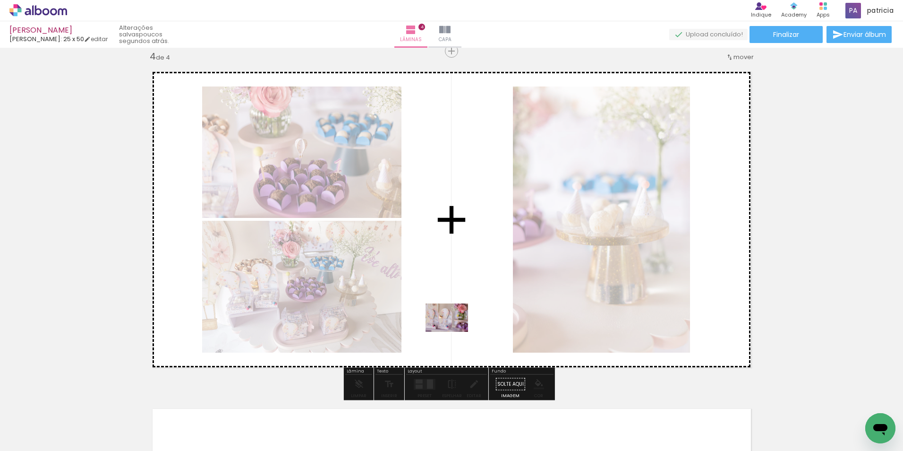
drag, startPoint x: 386, startPoint y: 428, endPoint x: 442, endPoint y: 353, distance: 93.4
click at [460, 320] on quentale-workspace at bounding box center [451, 225] width 903 height 451
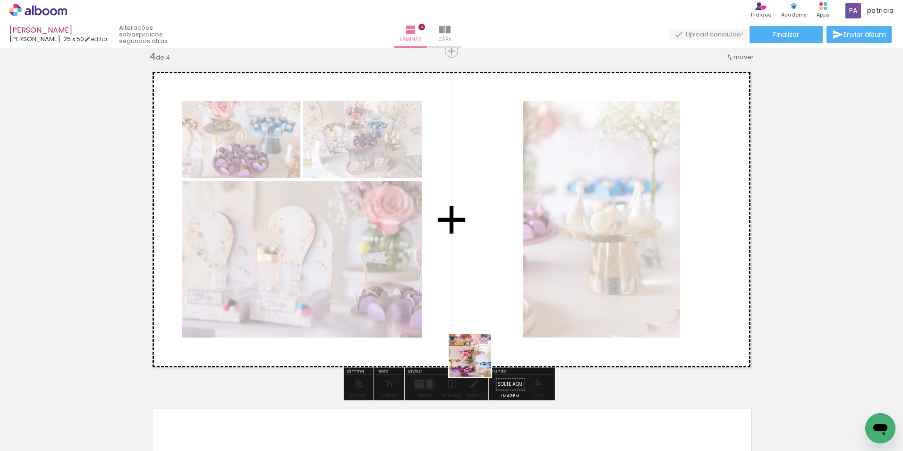
drag, startPoint x: 428, startPoint y: 430, endPoint x: 489, endPoint y: 331, distance: 116.2
click at [489, 331] on quentale-workspace at bounding box center [451, 225] width 903 height 451
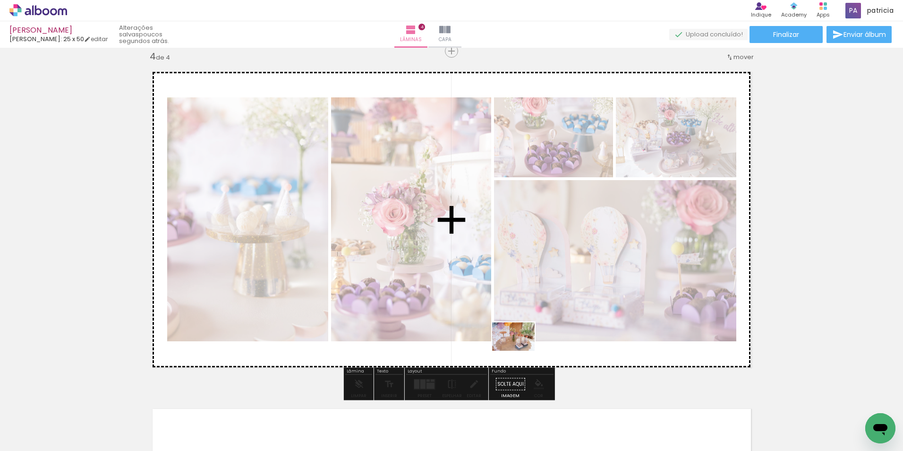
drag, startPoint x: 580, startPoint y: 424, endPoint x: 515, endPoint y: 345, distance: 102.0
click at [515, 345] on quentale-workspace at bounding box center [451, 225] width 903 height 451
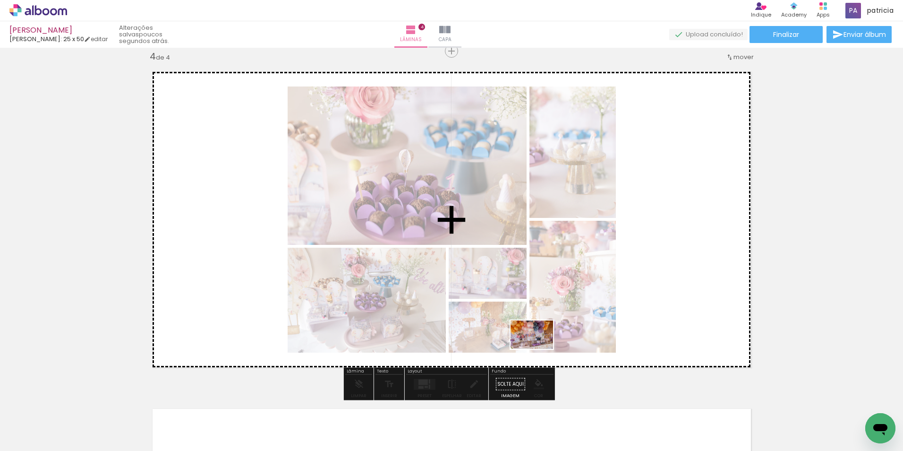
drag, startPoint x: 549, startPoint y: 433, endPoint x: 536, endPoint y: 333, distance: 100.5
click at [536, 333] on quentale-workspace at bounding box center [451, 225] width 903 height 451
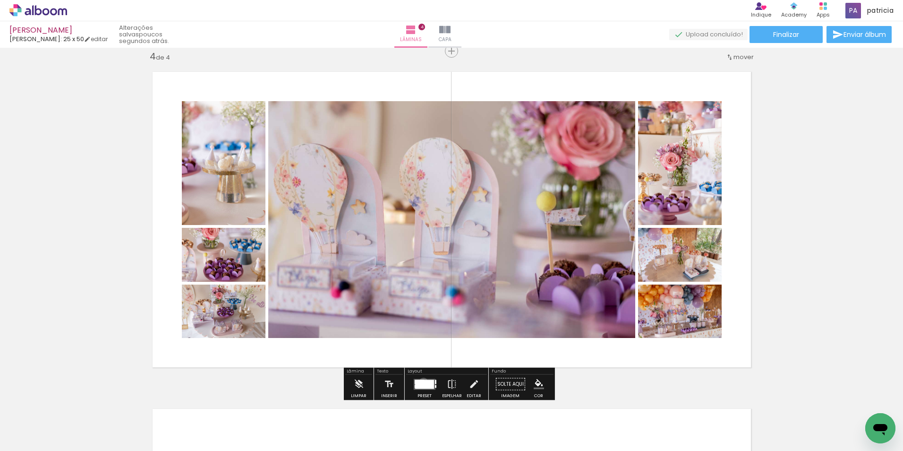
click at [422, 382] on div at bounding box center [424, 383] width 19 height 9
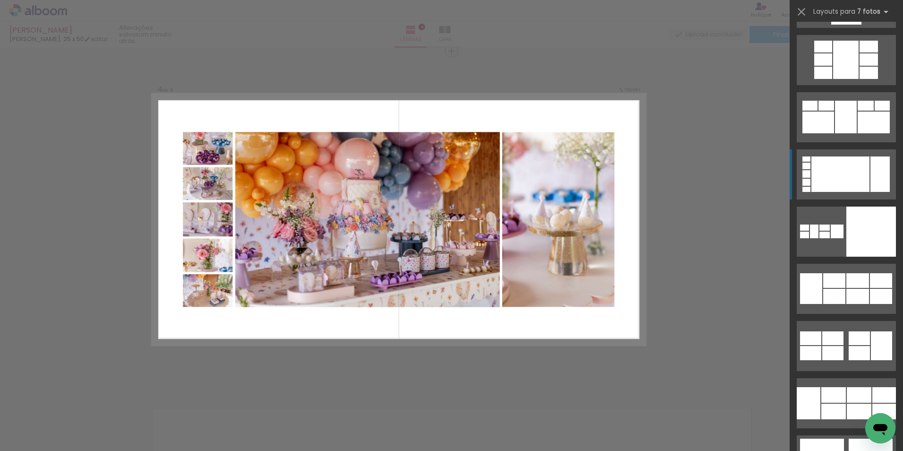
scroll to position [3402, 0]
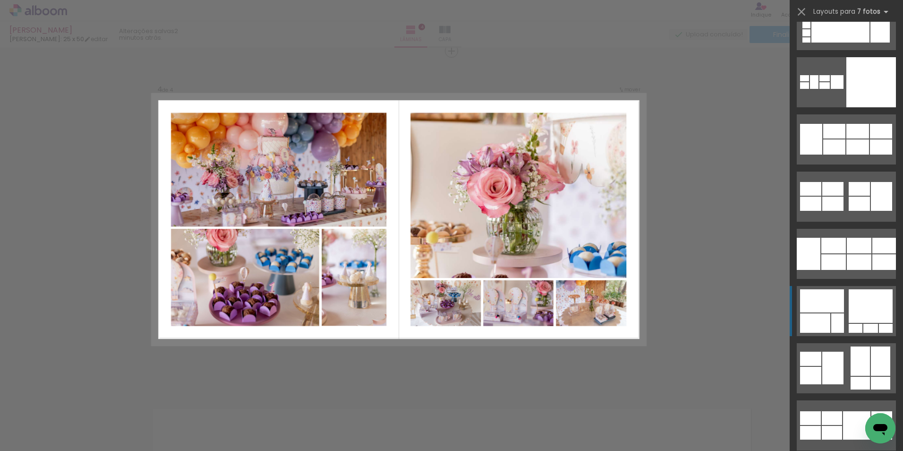
click at [867, 313] on div at bounding box center [871, 306] width 44 height 34
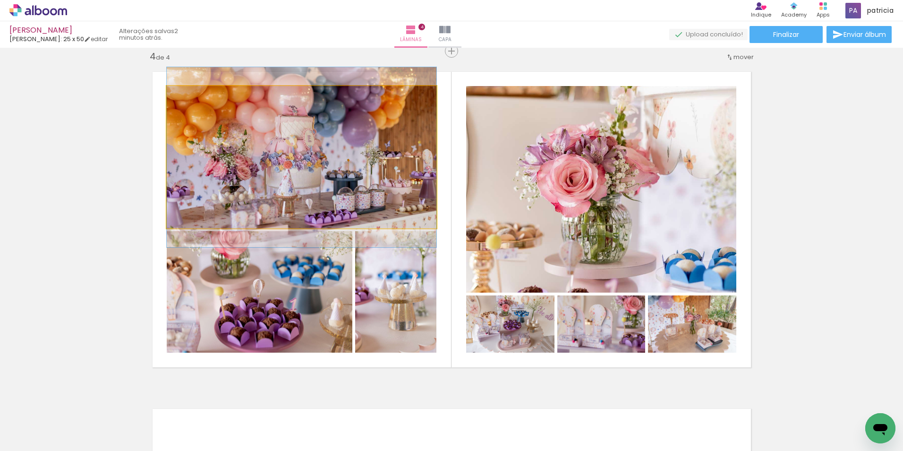
click at [272, 173] on quentale-photo at bounding box center [302, 157] width 270 height 142
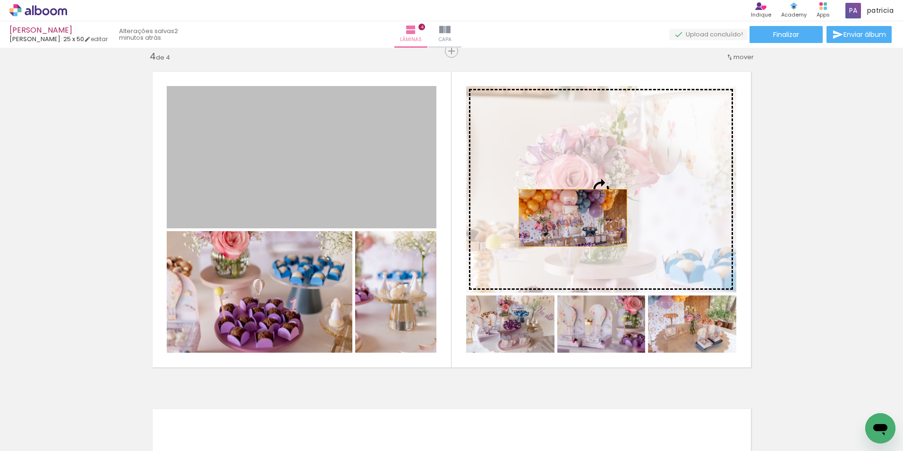
drag, startPoint x: 323, startPoint y: 181, endPoint x: 569, endPoint y: 218, distance: 249.5
click at [0, 0] on slot at bounding box center [0, 0] width 0 height 0
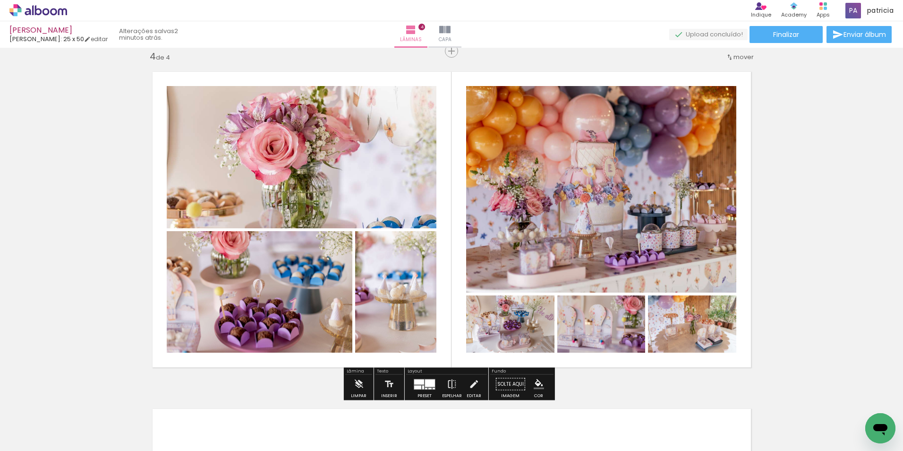
click at [625, 240] on quentale-photo at bounding box center [601, 189] width 270 height 207
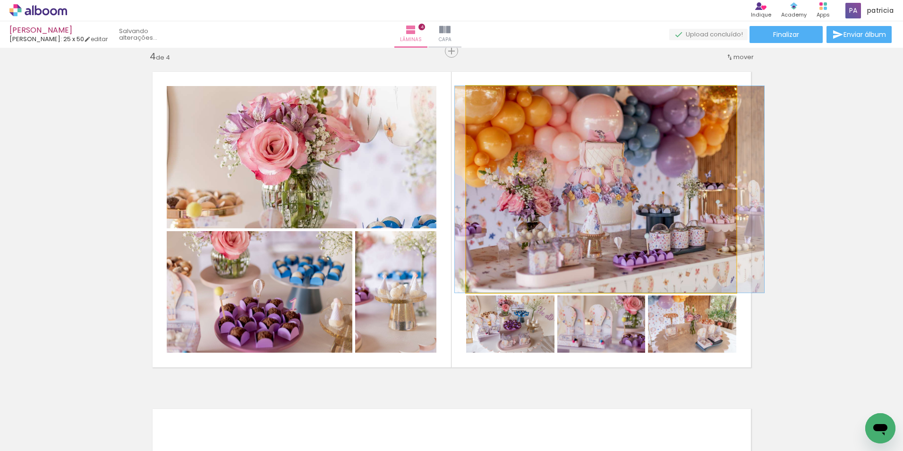
drag, startPoint x: 621, startPoint y: 219, endPoint x: 630, endPoint y: 205, distance: 16.5
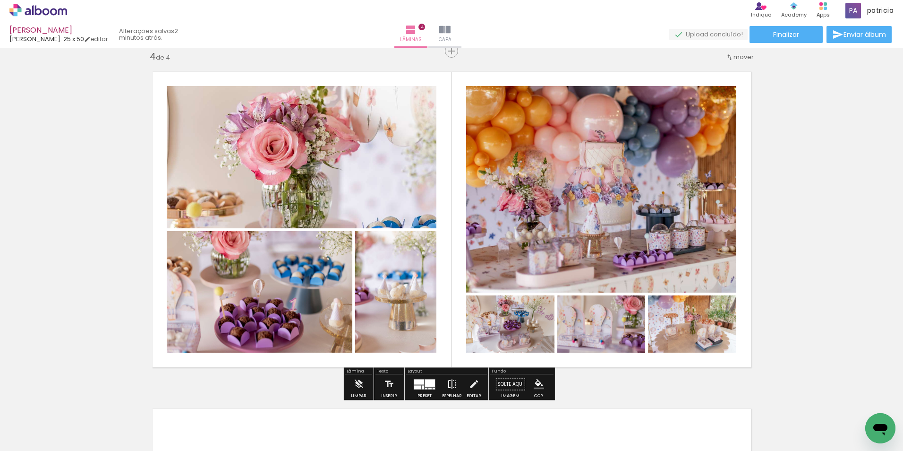
click at [448, 383] on iron-icon at bounding box center [452, 384] width 10 height 19
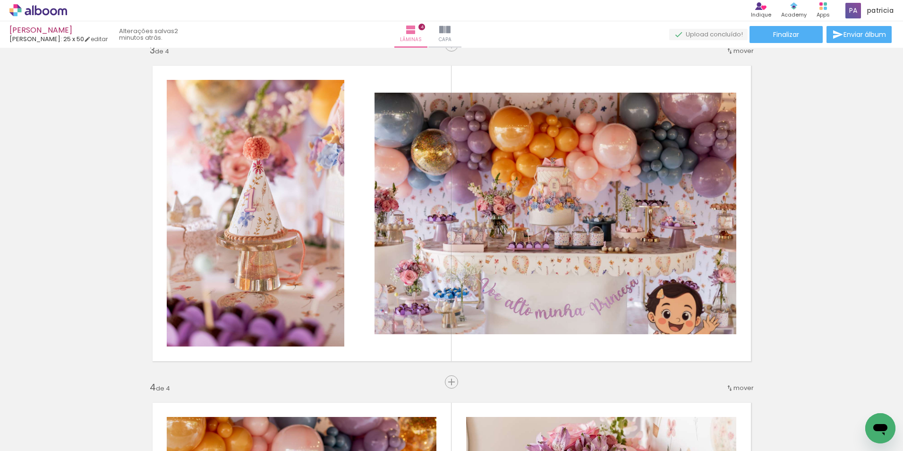
scroll to position [1023, 0]
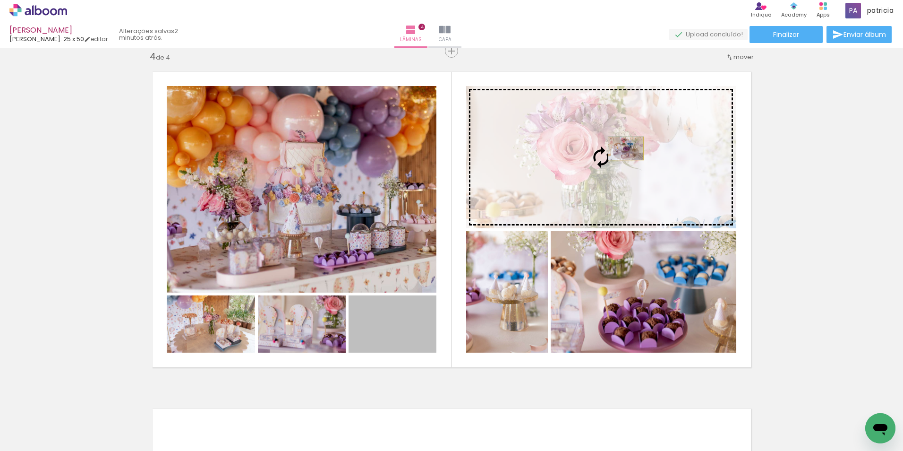
drag, startPoint x: 386, startPoint y: 337, endPoint x: 622, endPoint y: 148, distance: 302.6
click at [0, 0] on slot at bounding box center [0, 0] width 0 height 0
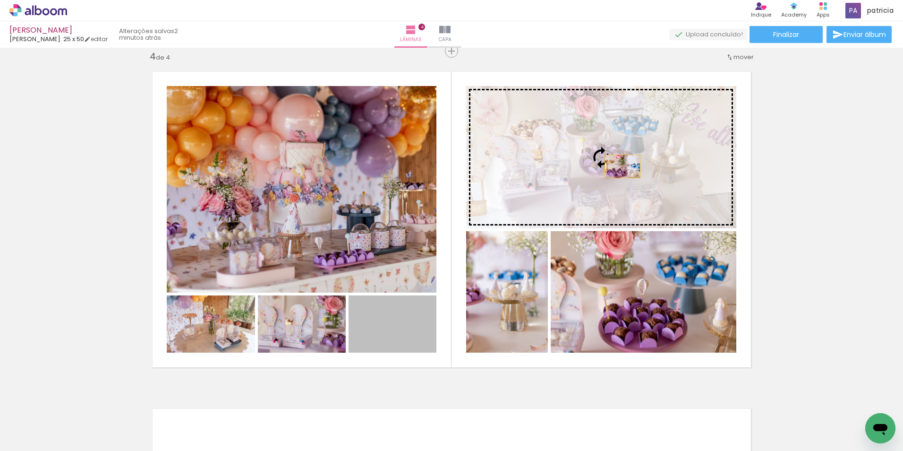
drag, startPoint x: 396, startPoint y: 339, endPoint x: 619, endPoint y: 166, distance: 282.2
click at [0, 0] on slot at bounding box center [0, 0] width 0 height 0
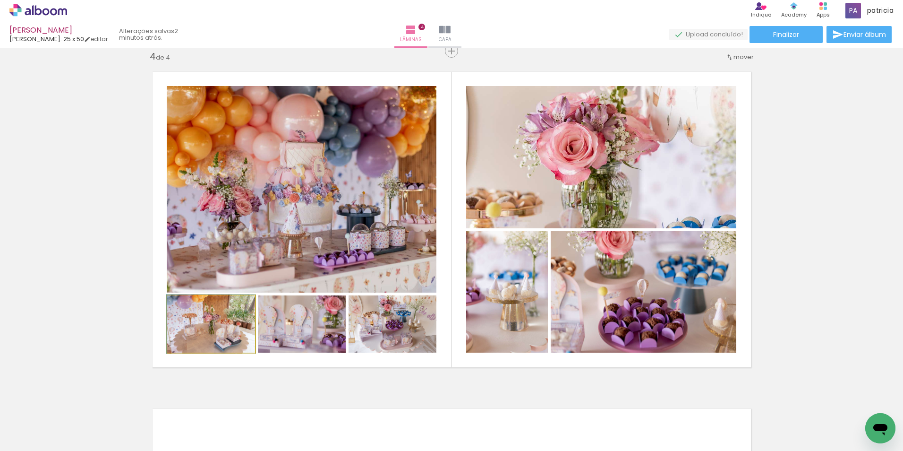
click at [226, 336] on quentale-photo at bounding box center [211, 323] width 88 height 57
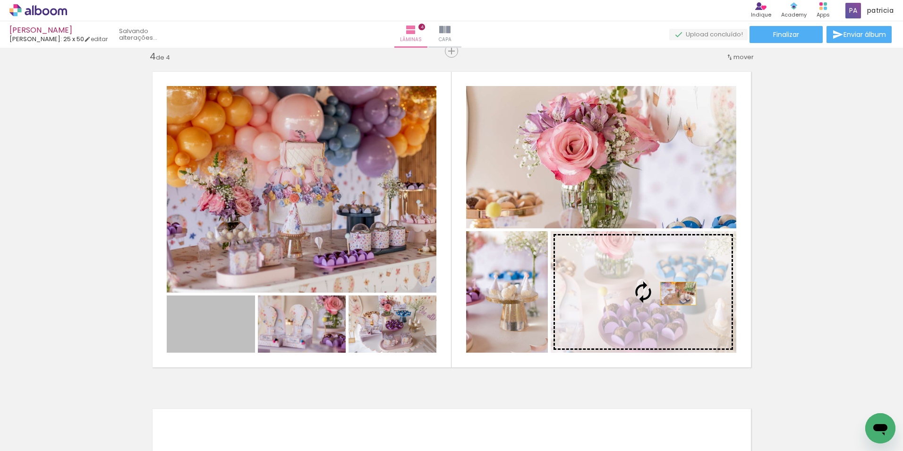
drag, startPoint x: 219, startPoint y: 339, endPoint x: 675, endPoint y: 293, distance: 457.8
click at [0, 0] on slot at bounding box center [0, 0] width 0 height 0
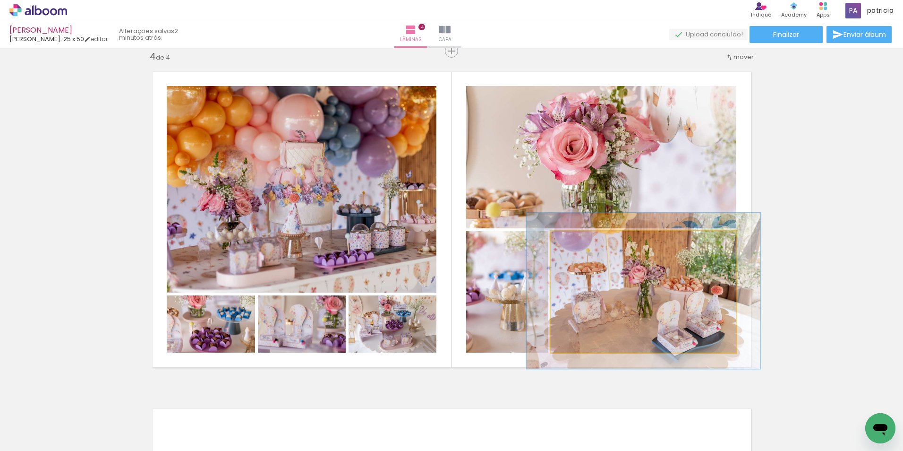
drag, startPoint x: 569, startPoint y: 241, endPoint x: 578, endPoint y: 241, distance: 8.5
type paper-slider "126"
click at [578, 241] on div at bounding box center [581, 241] width 9 height 9
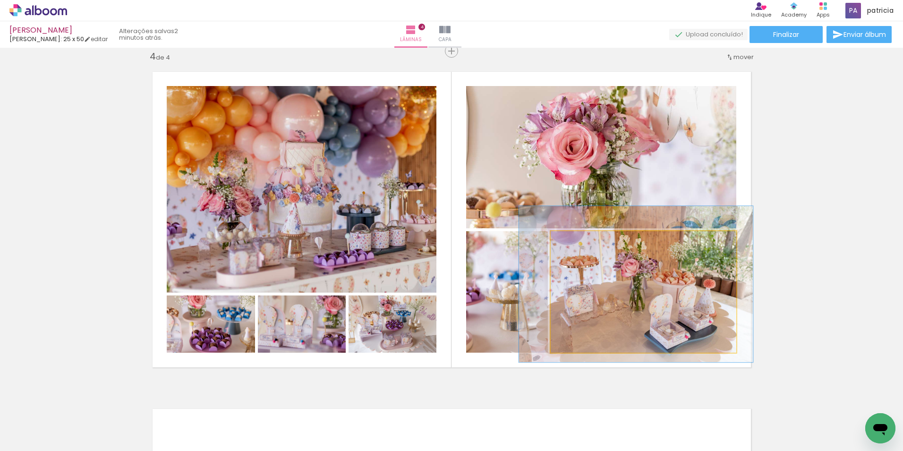
drag, startPoint x: 631, startPoint y: 319, endPoint x: 623, endPoint y: 313, distance: 10.0
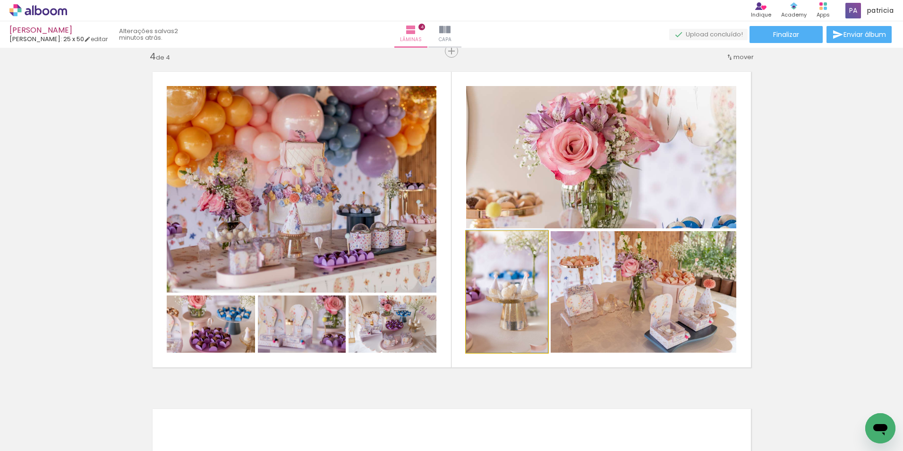
drag, startPoint x: 515, startPoint y: 324, endPoint x: 511, endPoint y: 318, distance: 6.7
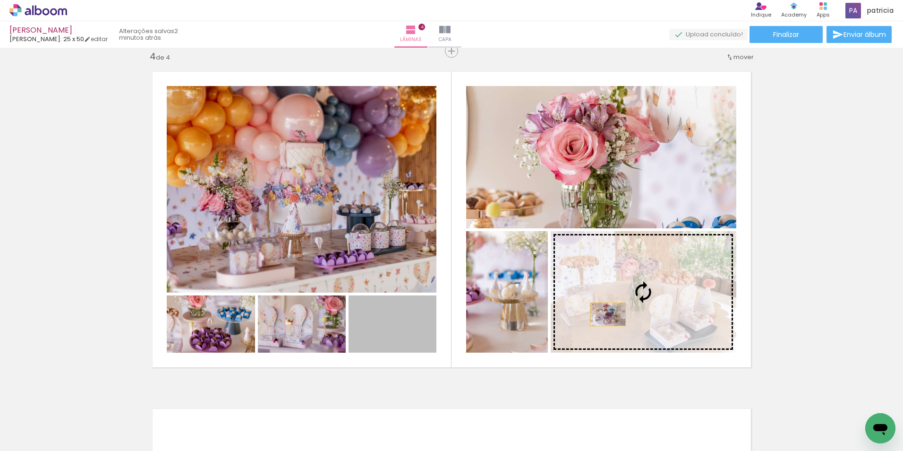
drag, startPoint x: 389, startPoint y: 334, endPoint x: 611, endPoint y: 314, distance: 222.0
click at [0, 0] on slot at bounding box center [0, 0] width 0 height 0
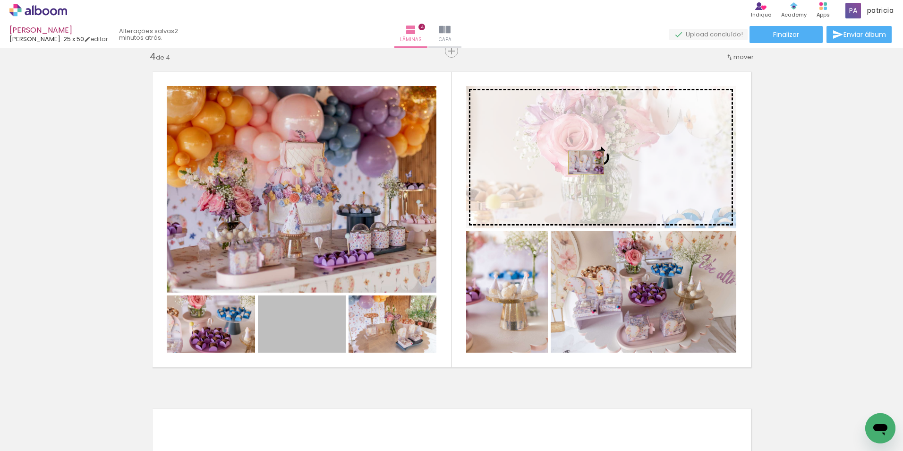
drag, startPoint x: 304, startPoint y: 337, endPoint x: 583, endPoint y: 163, distance: 328.7
click at [0, 0] on slot at bounding box center [0, 0] width 0 height 0
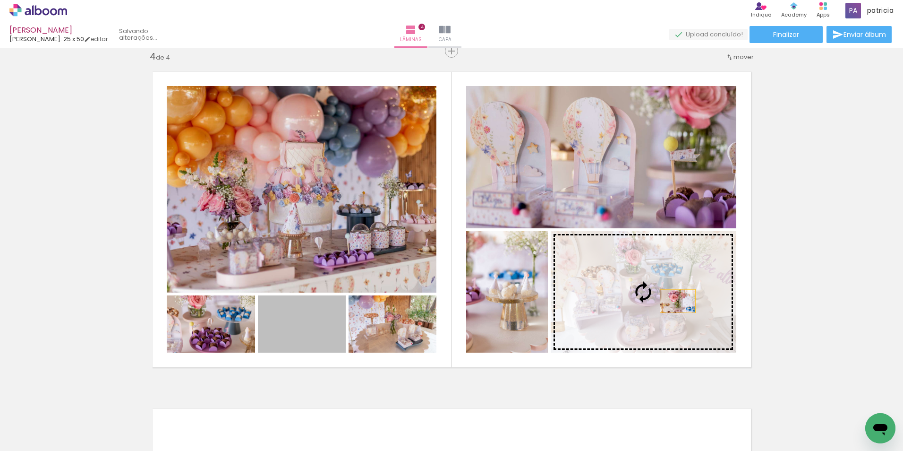
drag, startPoint x: 302, startPoint y: 339, endPoint x: 674, endPoint y: 301, distance: 373.9
click at [0, 0] on slot at bounding box center [0, 0] width 0 height 0
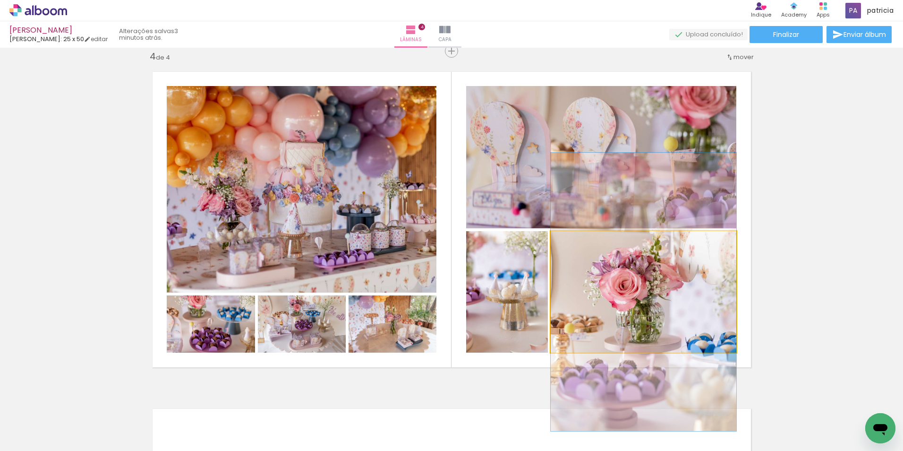
click at [669, 304] on quentale-photo at bounding box center [644, 291] width 186 height 121
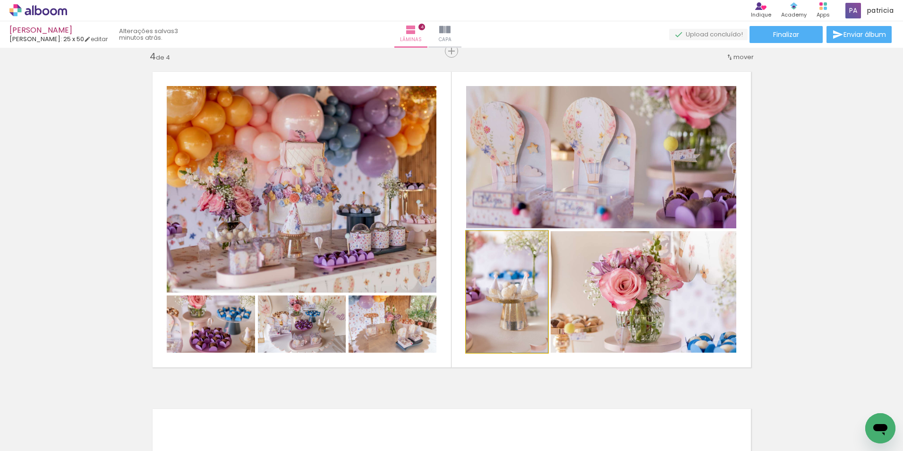
click at [516, 325] on quentale-photo at bounding box center [507, 291] width 82 height 121
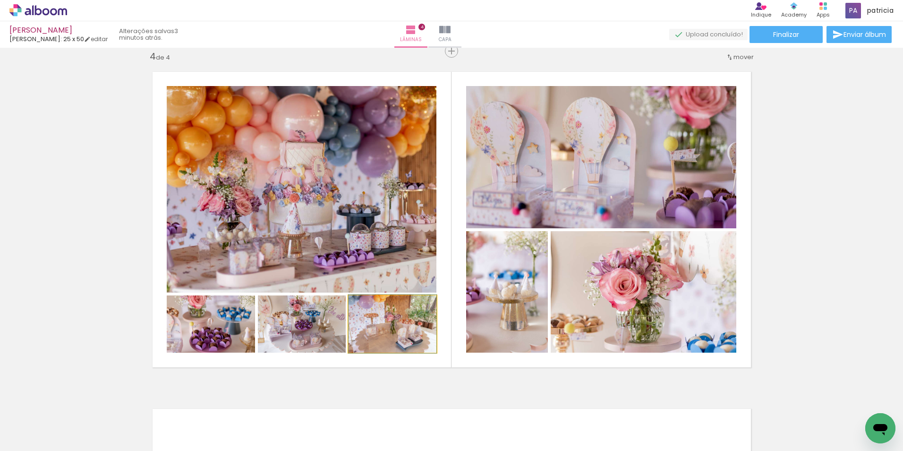
click at [409, 333] on quentale-photo at bounding box center [393, 323] width 88 height 57
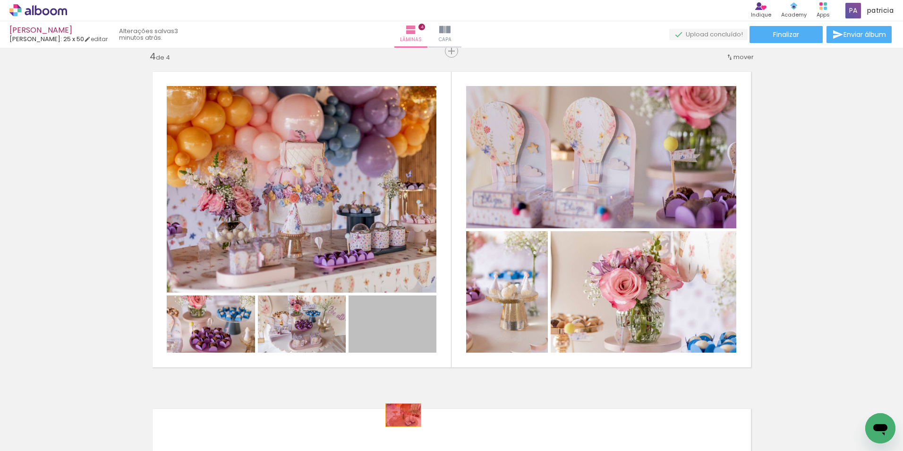
drag, startPoint x: 389, startPoint y: 336, endPoint x: 403, endPoint y: 419, distance: 83.7
click at [401, 418] on quentale-workspace at bounding box center [451, 225] width 903 height 451
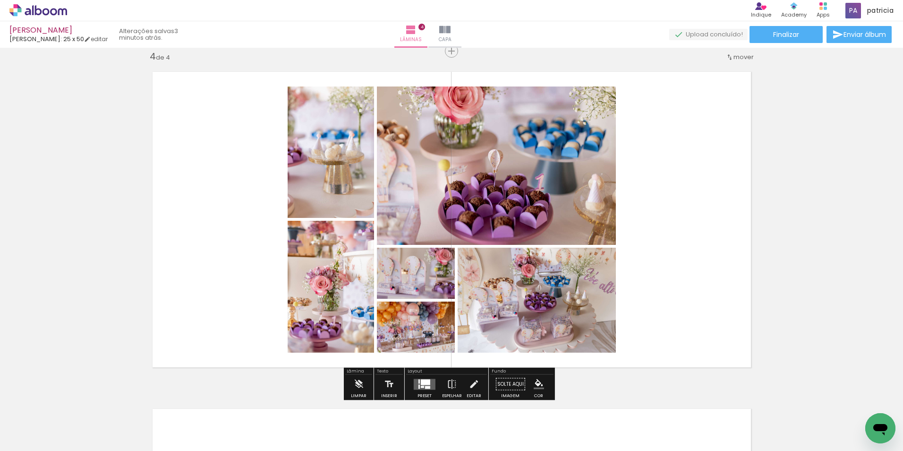
click at [421, 386] on div at bounding box center [422, 387] width 3 height 2
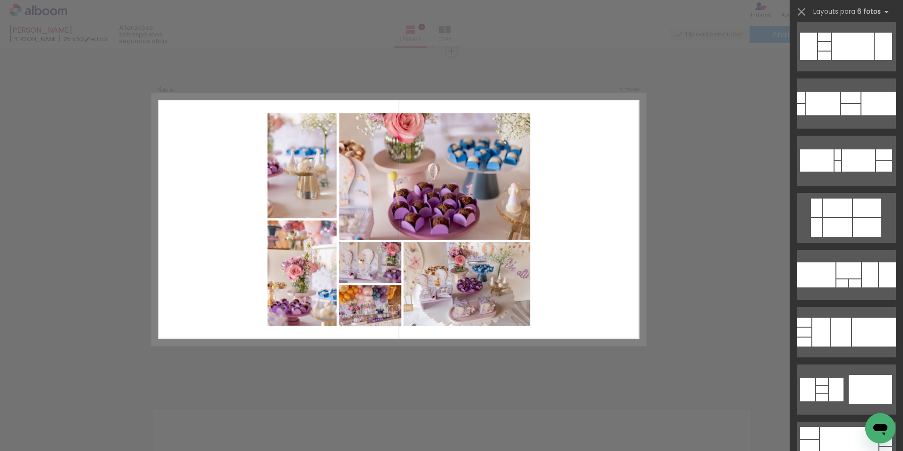
scroll to position [0, 777]
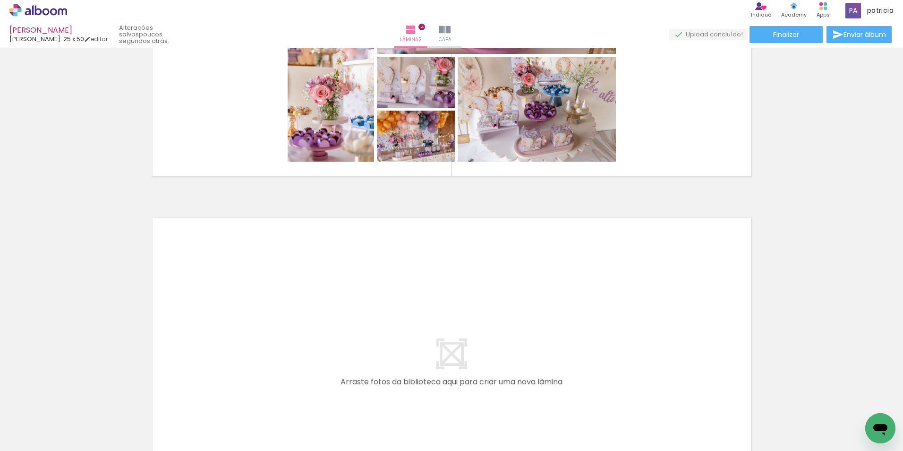
scroll to position [1259, 0]
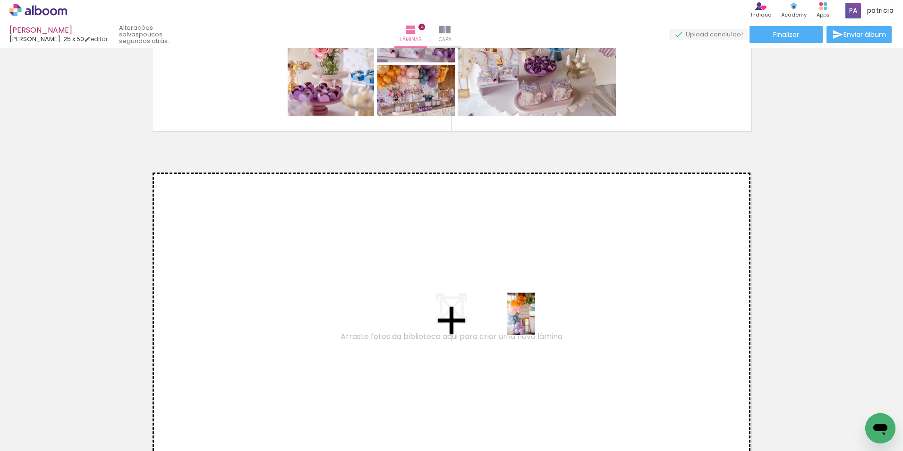
drag, startPoint x: 490, startPoint y: 428, endPoint x: 535, endPoint y: 320, distance: 117.3
click at [535, 320] on quentale-workspace at bounding box center [451, 225] width 903 height 451
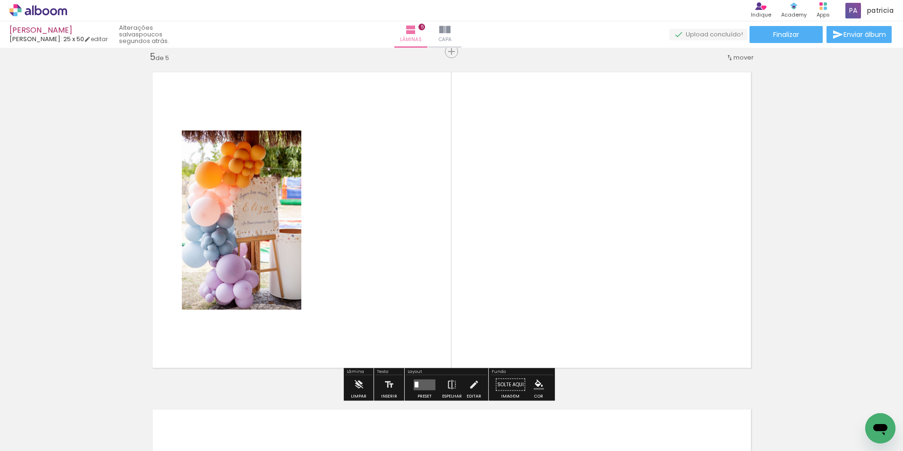
scroll to position [1360, 0]
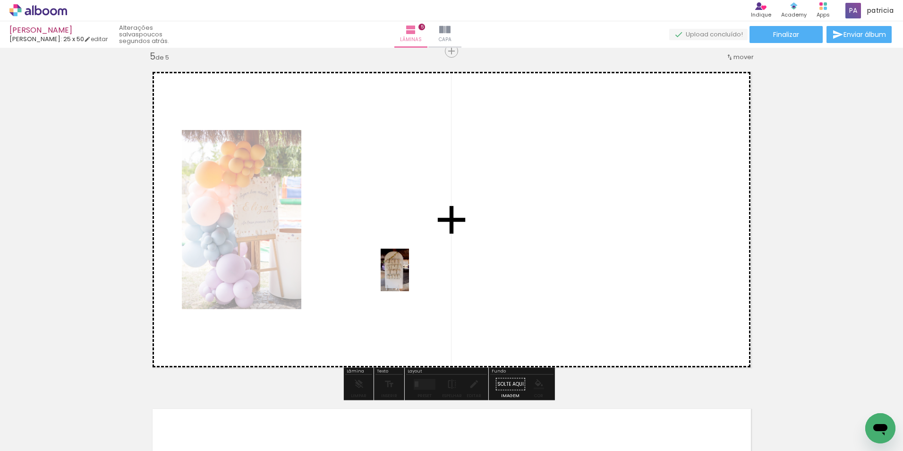
drag, startPoint x: 425, startPoint y: 430, endPoint x: 409, endPoint y: 277, distance: 154.4
click at [409, 277] on quentale-workspace at bounding box center [451, 225] width 903 height 451
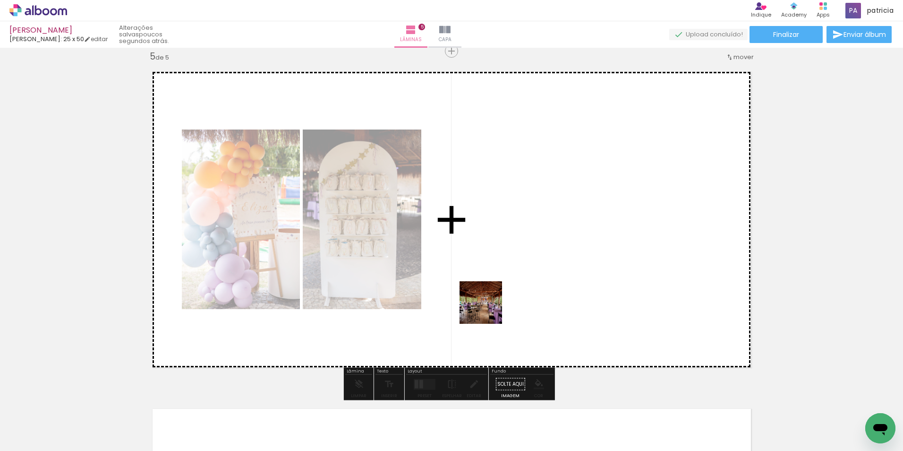
drag, startPoint x: 387, startPoint y: 423, endPoint x: 549, endPoint y: 254, distance: 234.6
click at [549, 254] on quentale-workspace at bounding box center [451, 225] width 903 height 451
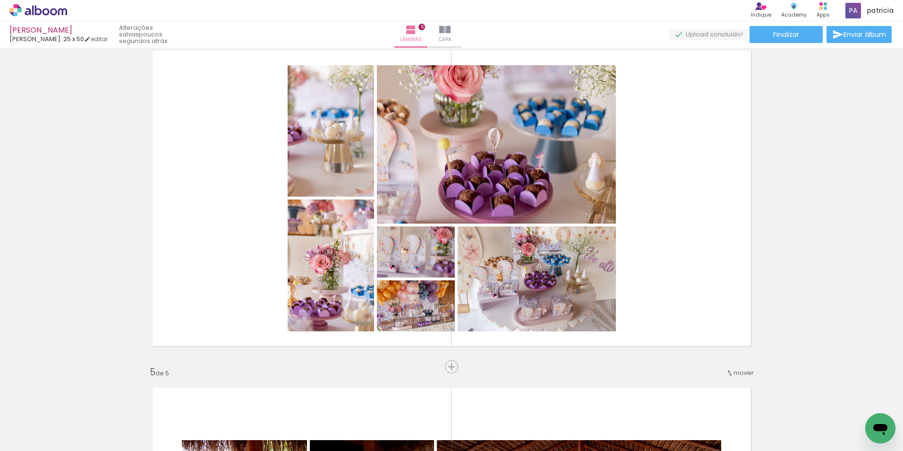
scroll to position [1029, 0]
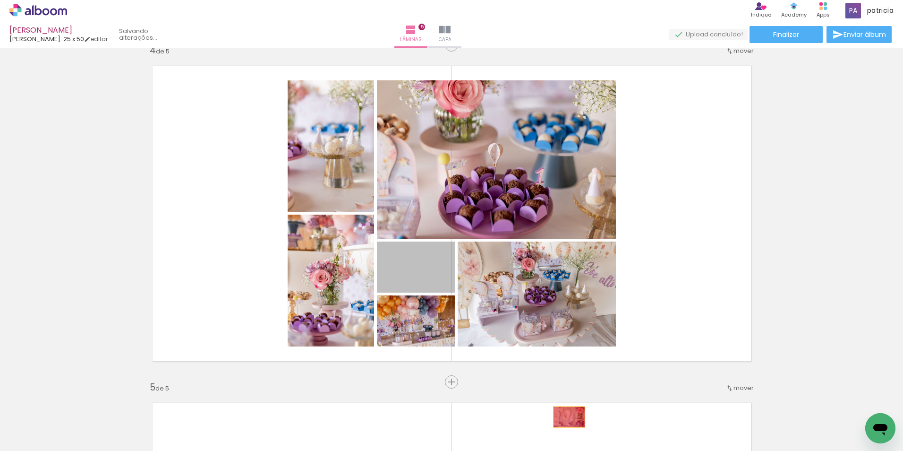
drag, startPoint x: 434, startPoint y: 277, endPoint x: 570, endPoint y: 424, distance: 200.6
click at [570, 424] on quentale-workspace at bounding box center [451, 225] width 903 height 451
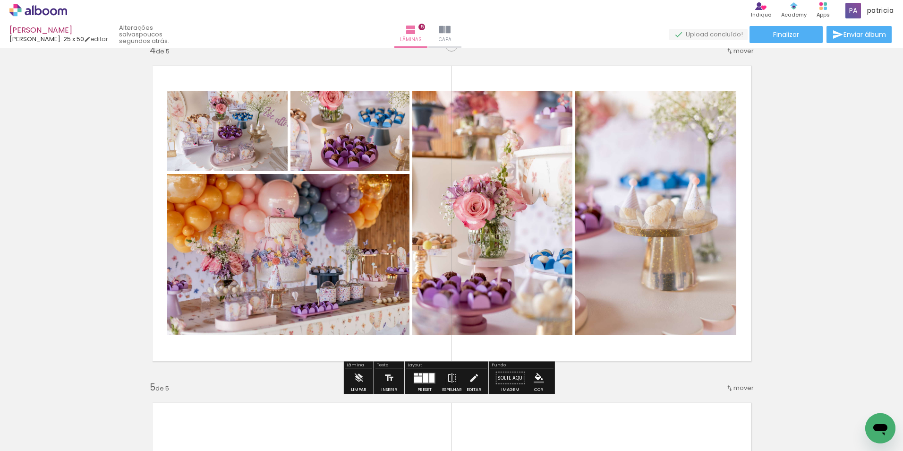
click at [426, 379] on div at bounding box center [425, 377] width 5 height 9
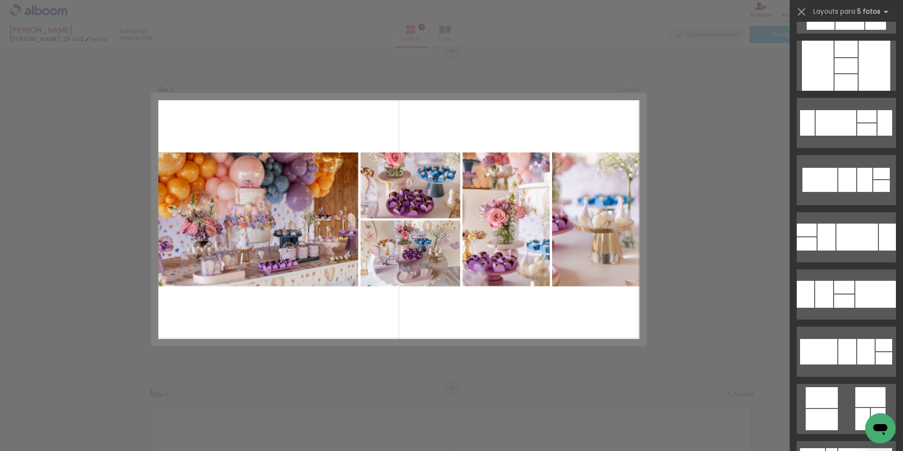
scroll to position [1654, 0]
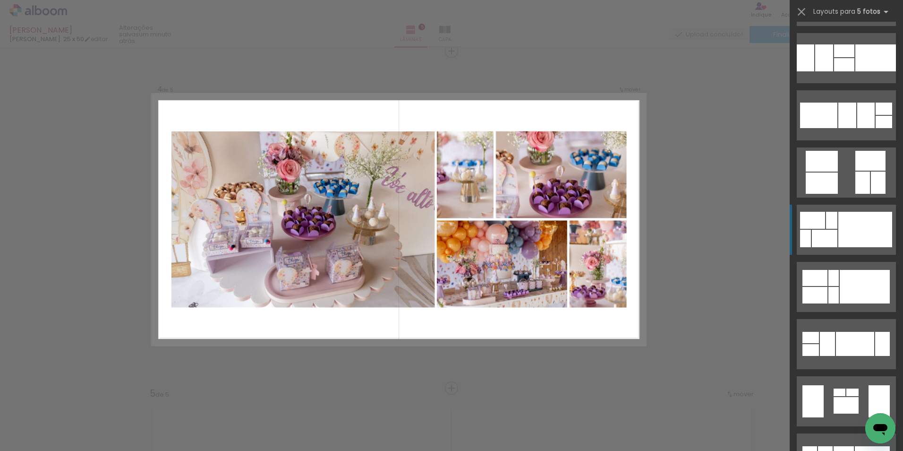
click at [864, 230] on div at bounding box center [866, 229] width 54 height 35
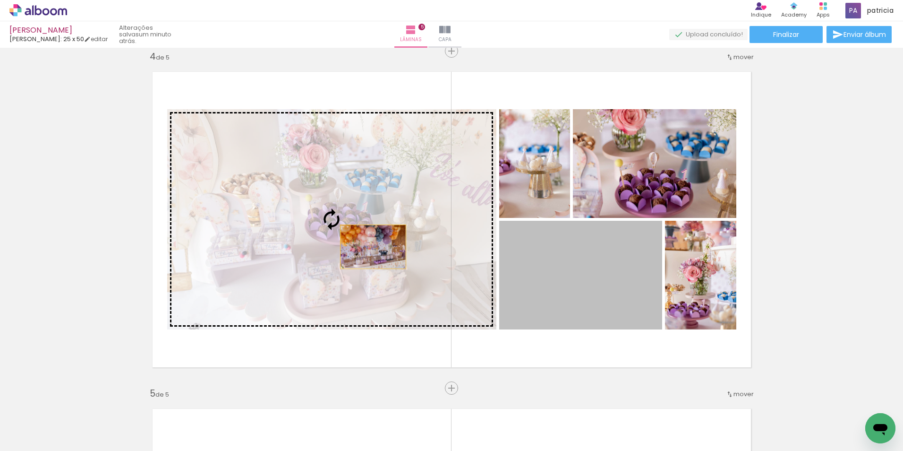
drag, startPoint x: 591, startPoint y: 291, endPoint x: 369, endPoint y: 246, distance: 226.5
click at [0, 0] on slot at bounding box center [0, 0] width 0 height 0
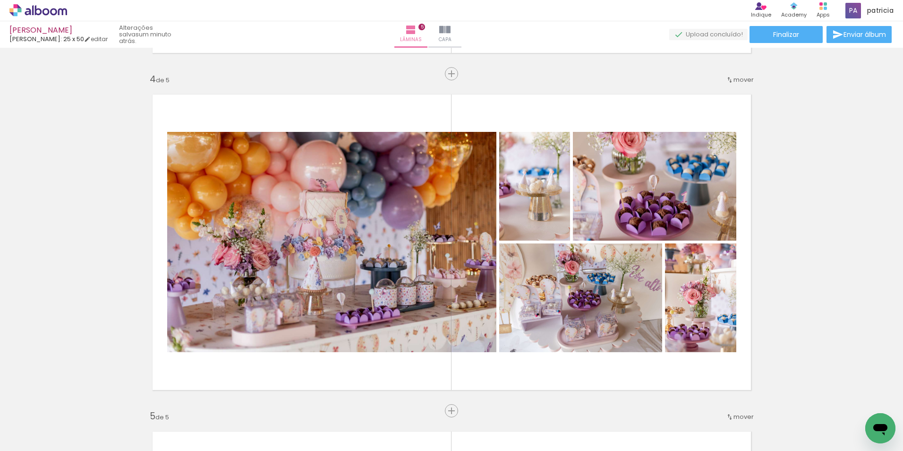
scroll to position [1023, 0]
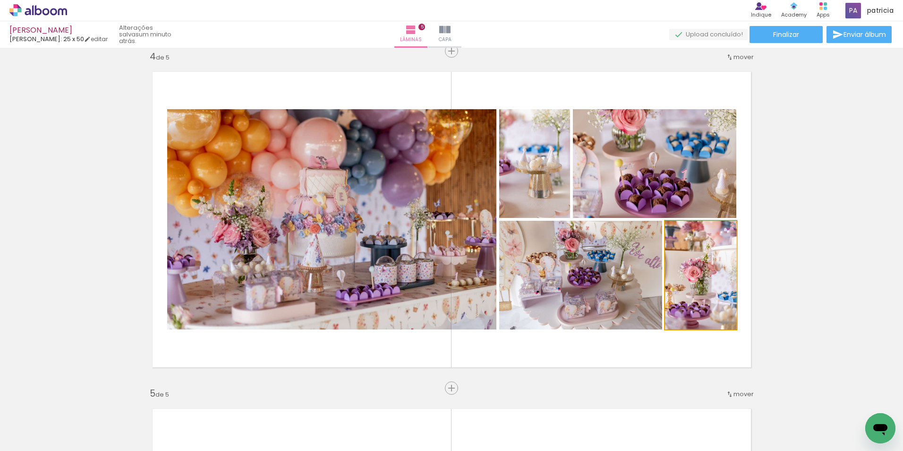
drag, startPoint x: 703, startPoint y: 286, endPoint x: 662, endPoint y: 244, distance: 58.5
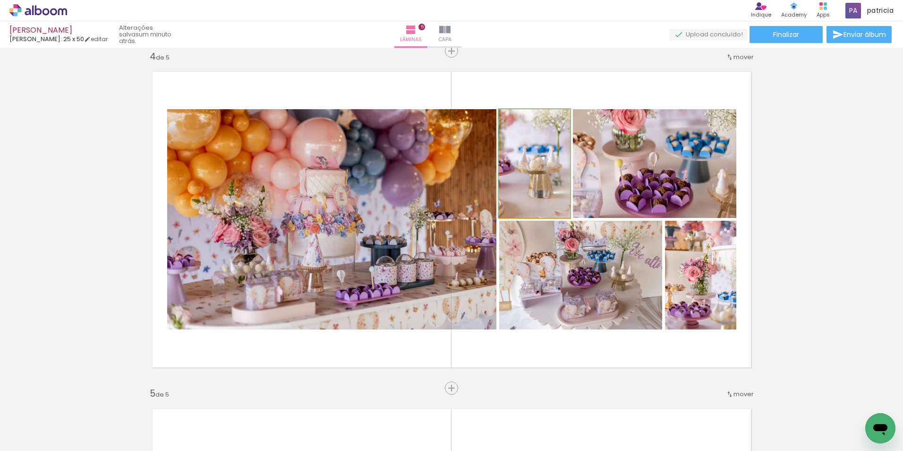
drag, startPoint x: 540, startPoint y: 189, endPoint x: 539, endPoint y: 180, distance: 9.0
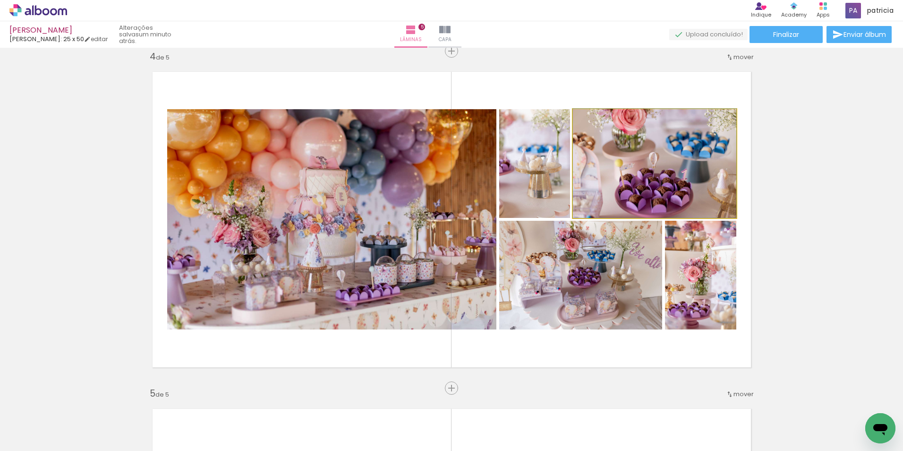
drag, startPoint x: 662, startPoint y: 179, endPoint x: 663, endPoint y: 169, distance: 10.0
drag, startPoint x: 683, startPoint y: 158, endPoint x: 685, endPoint y: 163, distance: 5.1
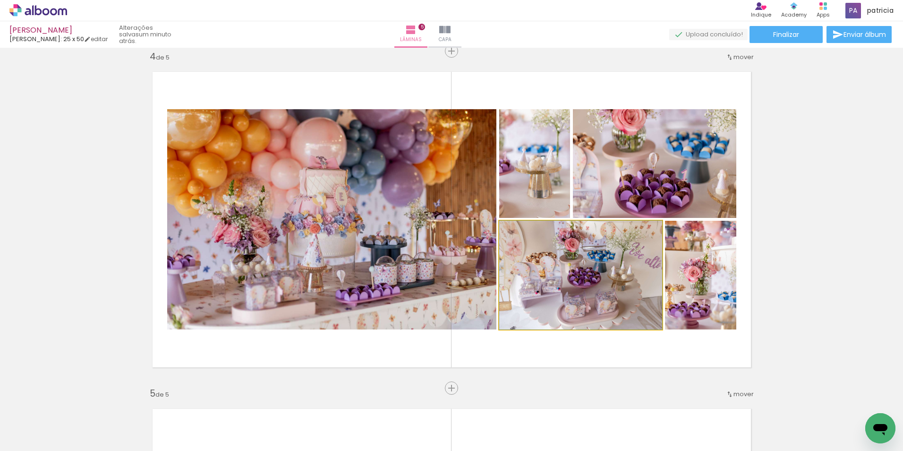
drag, startPoint x: 606, startPoint y: 290, endPoint x: 655, endPoint y: 258, distance: 58.9
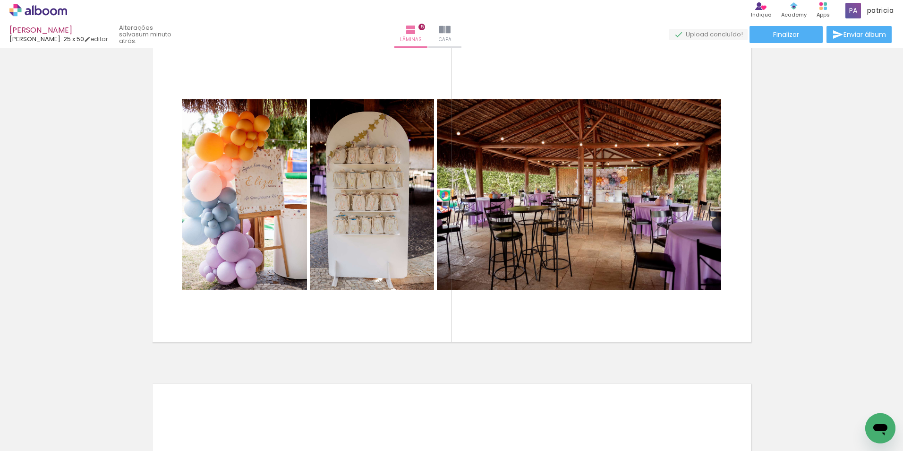
scroll to position [1401, 0]
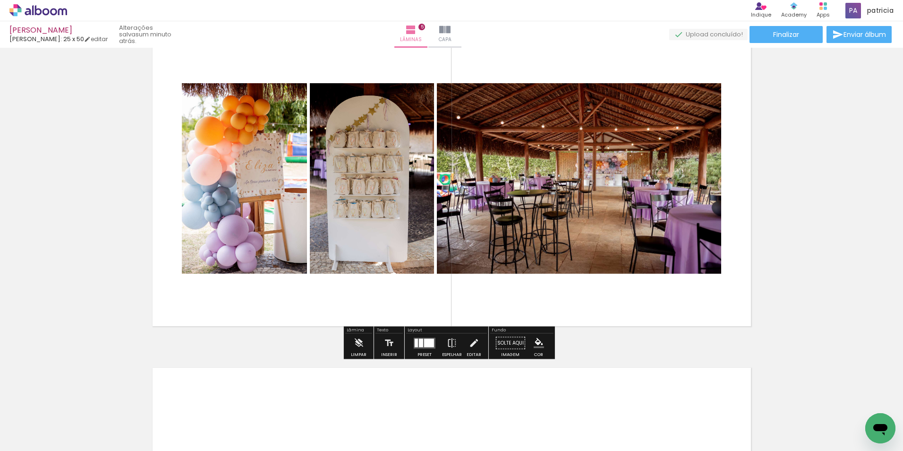
click at [419, 338] on quentale-layouter at bounding box center [425, 342] width 22 height 11
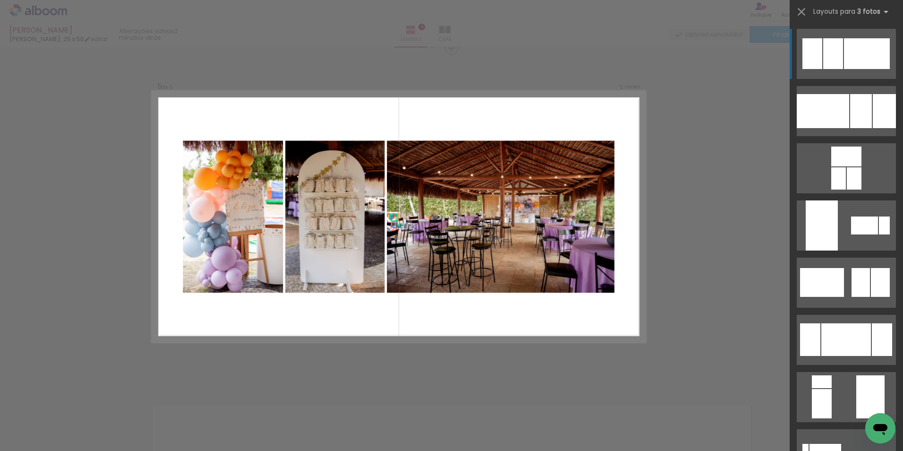
scroll to position [1360, 0]
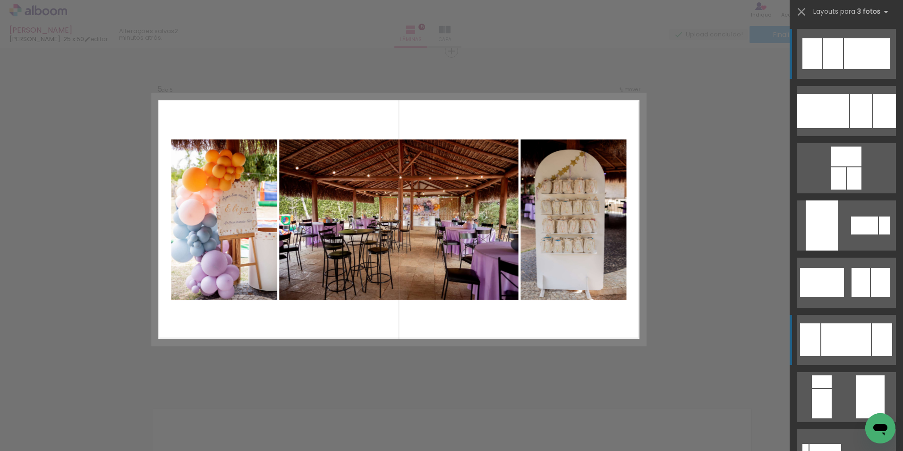
click at [843, 339] on div at bounding box center [847, 339] width 50 height 33
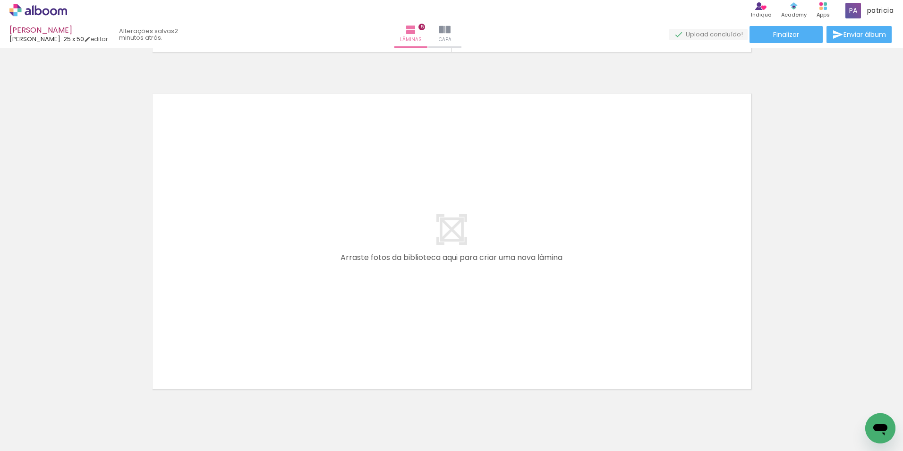
scroll to position [1691, 0]
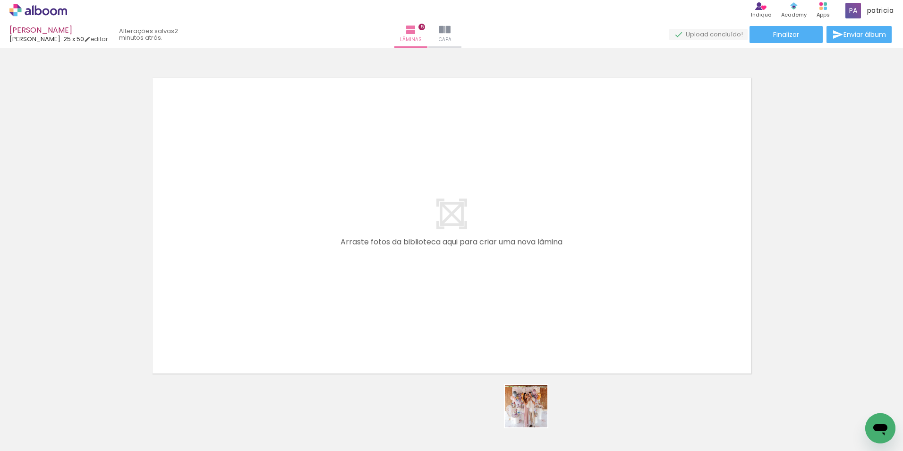
drag, startPoint x: 545, startPoint y: 427, endPoint x: 446, endPoint y: 342, distance: 131.0
click at [446, 342] on quentale-workspace at bounding box center [451, 225] width 903 height 451
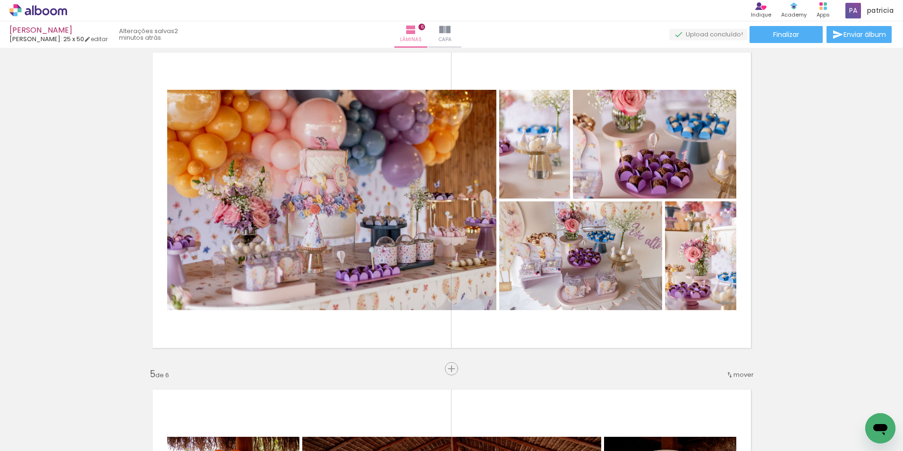
scroll to position [1035, 0]
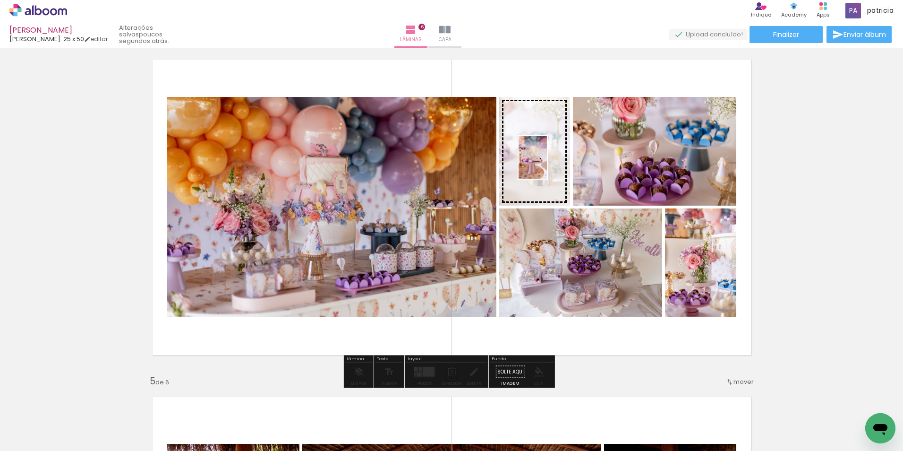
drag, startPoint x: 301, startPoint y: 416, endPoint x: 547, endPoint y: 164, distance: 352.2
click at [547, 164] on quentale-workspace at bounding box center [451, 225] width 903 height 451
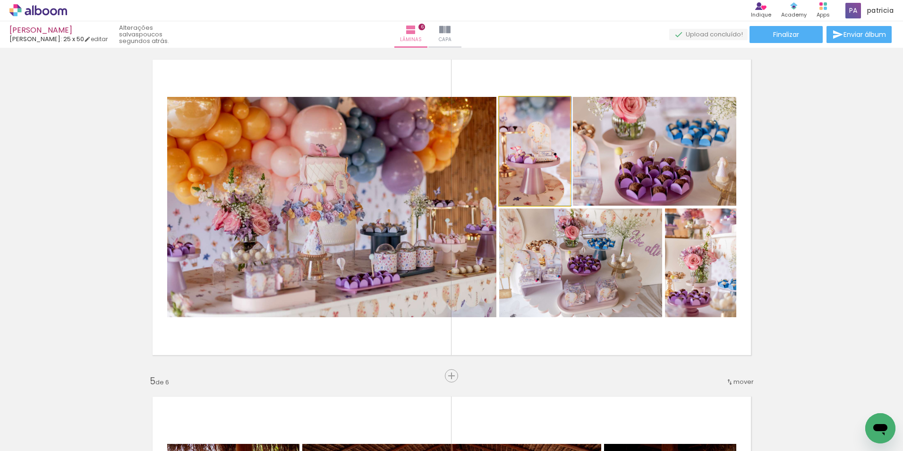
drag, startPoint x: 539, startPoint y: 177, endPoint x: 548, endPoint y: 177, distance: 8.5
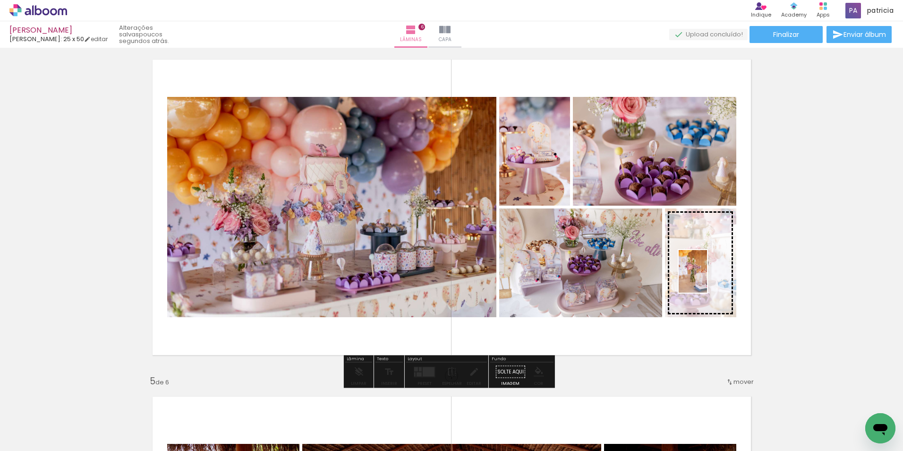
drag, startPoint x: 699, startPoint y: 429, endPoint x: 707, endPoint y: 278, distance: 150.5
click at [707, 278] on quentale-workspace at bounding box center [451, 225] width 903 height 451
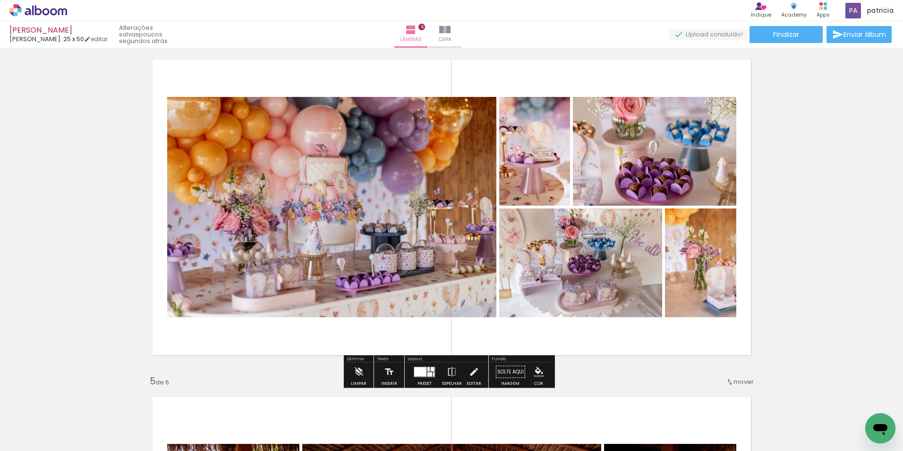
click at [701, 282] on quentale-photo at bounding box center [700, 262] width 71 height 109
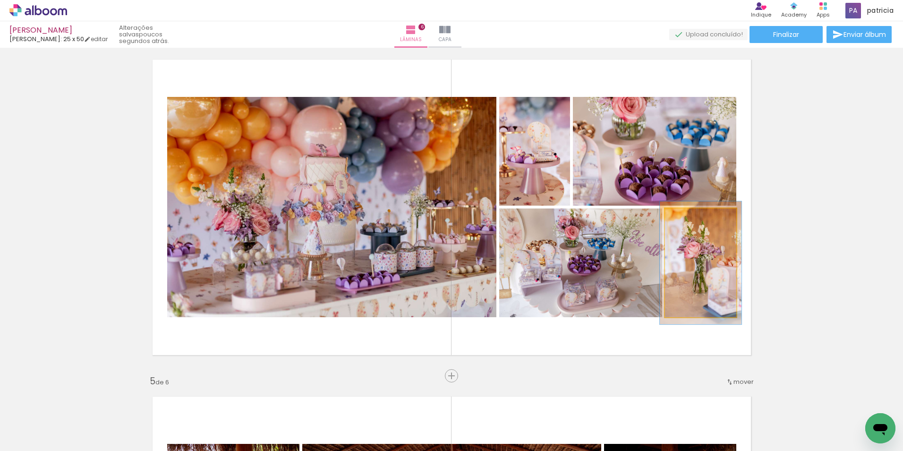
type paper-slider "113"
click at [689, 219] on div at bounding box center [691, 218] width 9 height 9
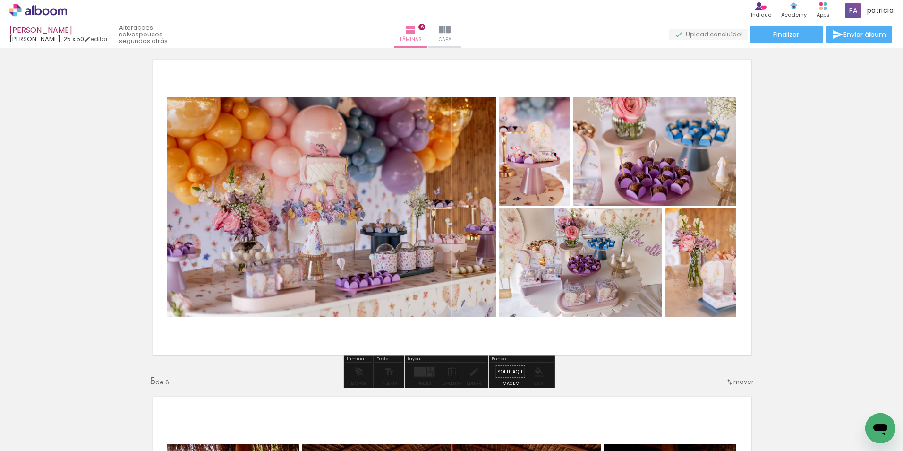
drag, startPoint x: 696, startPoint y: 293, endPoint x: 683, endPoint y: 286, distance: 15.0
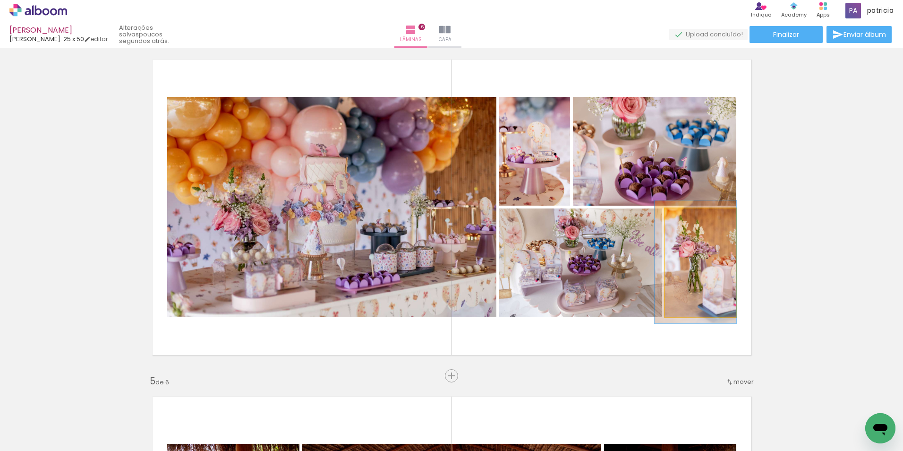
drag, startPoint x: 713, startPoint y: 280, endPoint x: 713, endPoint y: 286, distance: 6.2
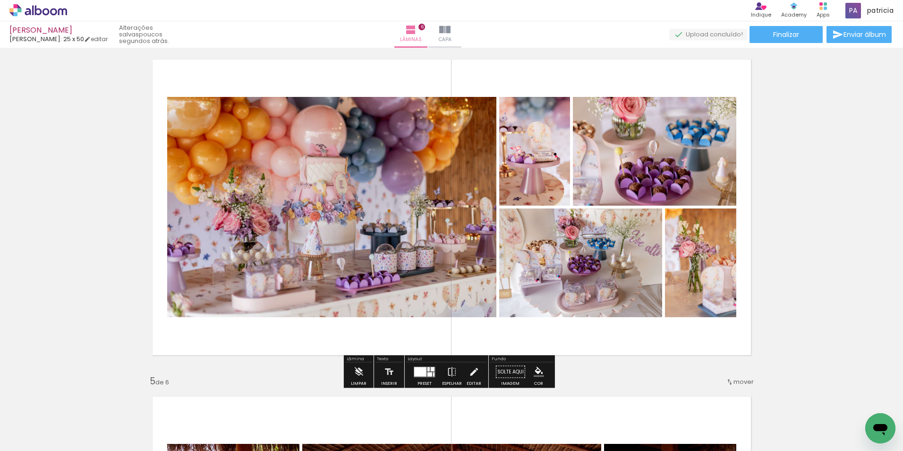
click at [788, 282] on div "Inserir lâmina 1 de 6 Inserir lâmina 2 de 6 Inserir lâmina 3 de 6 Inserir lâmin…" at bounding box center [451, 195] width 903 height 2359
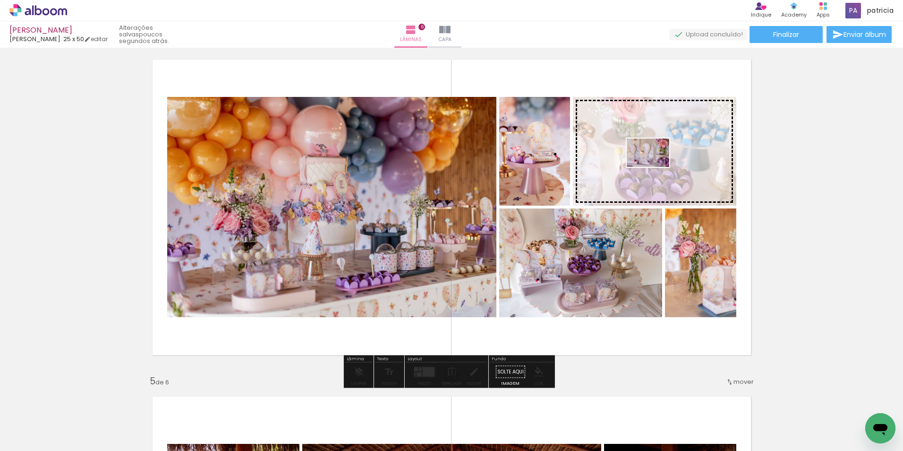
drag, startPoint x: 436, startPoint y: 426, endPoint x: 655, endPoint y: 167, distance: 340.0
click at [655, 167] on quentale-workspace at bounding box center [451, 225] width 903 height 451
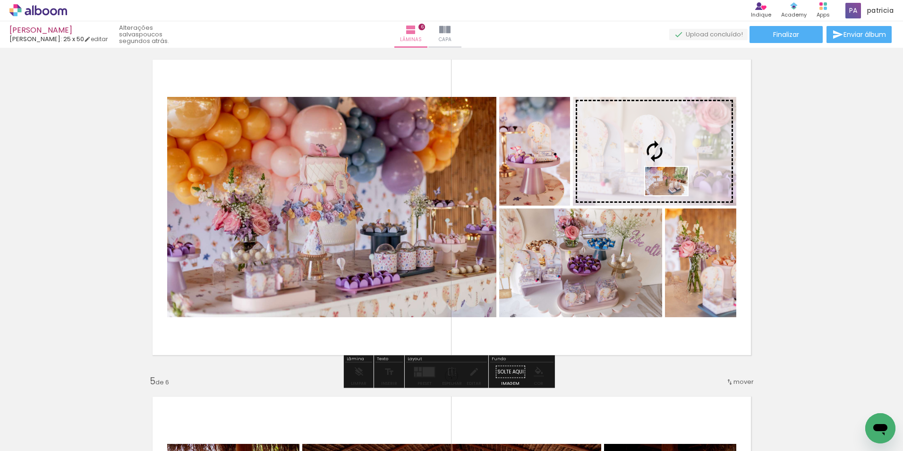
drag, startPoint x: 643, startPoint y: 427, endPoint x: 674, endPoint y: 195, distance: 233.6
click at [674, 195] on quentale-workspace at bounding box center [451, 225] width 903 height 451
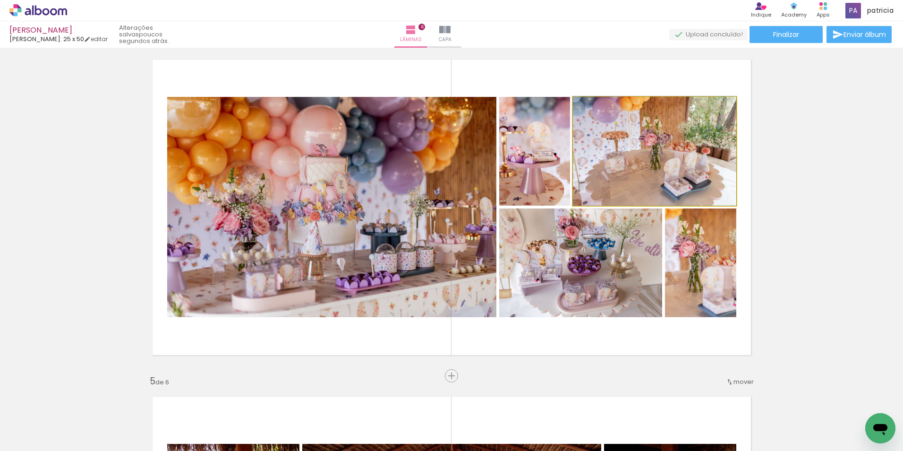
drag, startPoint x: 659, startPoint y: 184, endPoint x: 655, endPoint y: 164, distance: 19.7
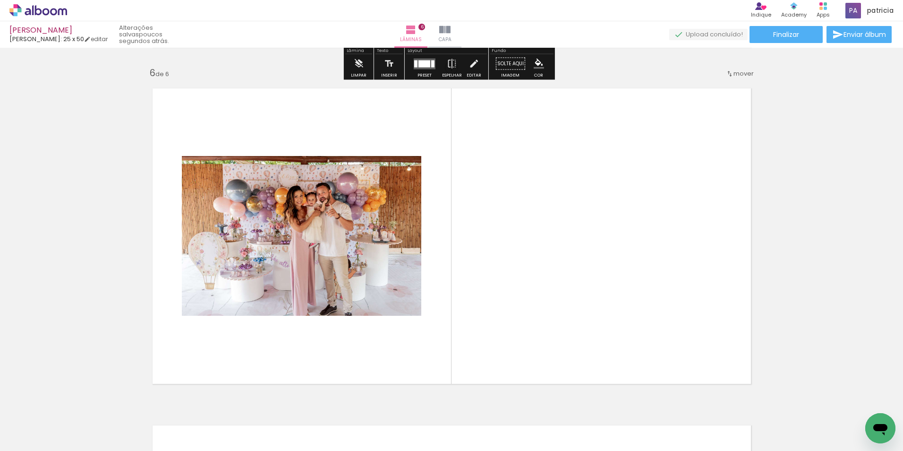
scroll to position [1697, 0]
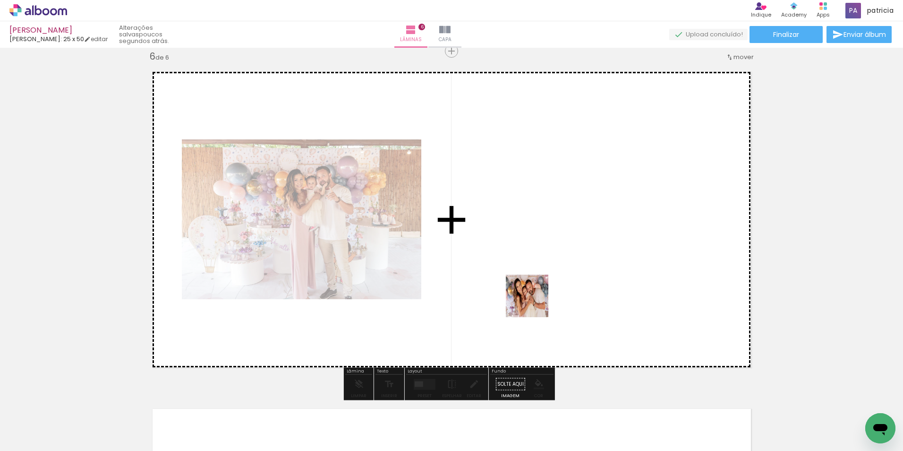
drag, startPoint x: 467, startPoint y: 427, endPoint x: 536, endPoint y: 301, distance: 143.6
click at [536, 301] on quentale-workspace at bounding box center [451, 225] width 903 height 451
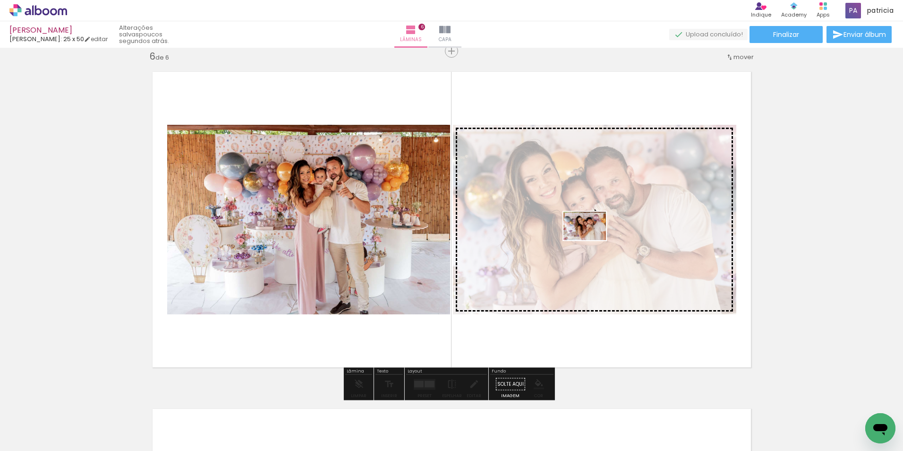
drag, startPoint x: 417, startPoint y: 426, endPoint x: 592, endPoint y: 240, distance: 255.4
click at [592, 240] on quentale-workspace at bounding box center [451, 225] width 903 height 451
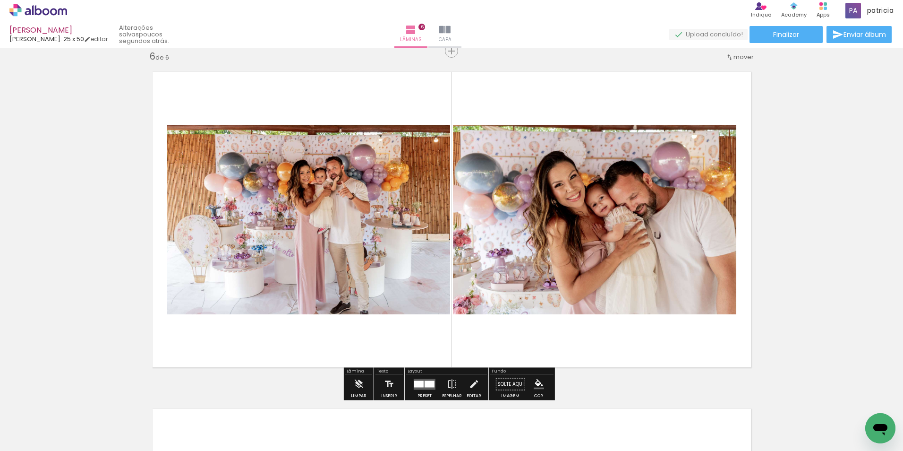
click at [424, 380] on quentale-layouter at bounding box center [425, 384] width 22 height 11
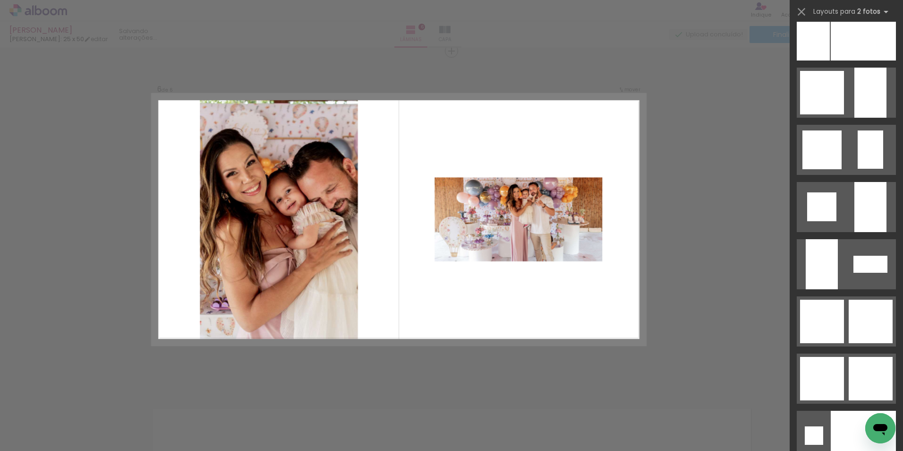
scroll to position [3544, 0]
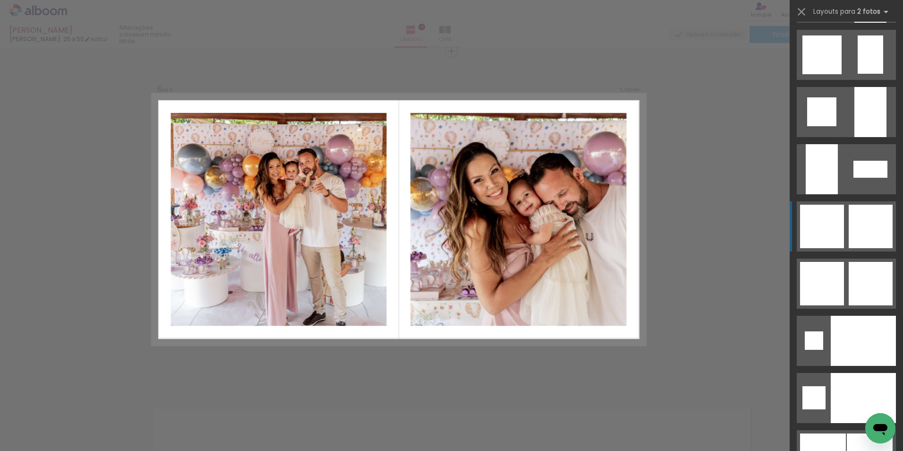
click at [822, 223] on div at bounding box center [822, 226] width 44 height 43
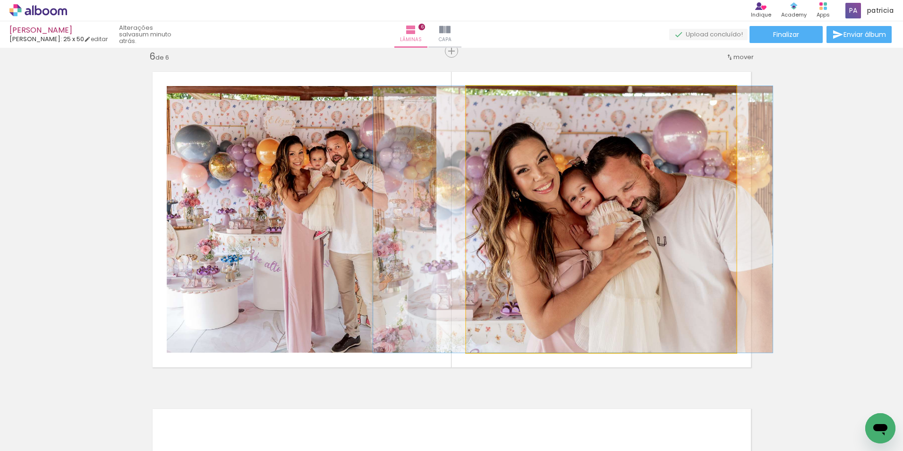
drag, startPoint x: 620, startPoint y: 249, endPoint x: 592, endPoint y: 241, distance: 29.5
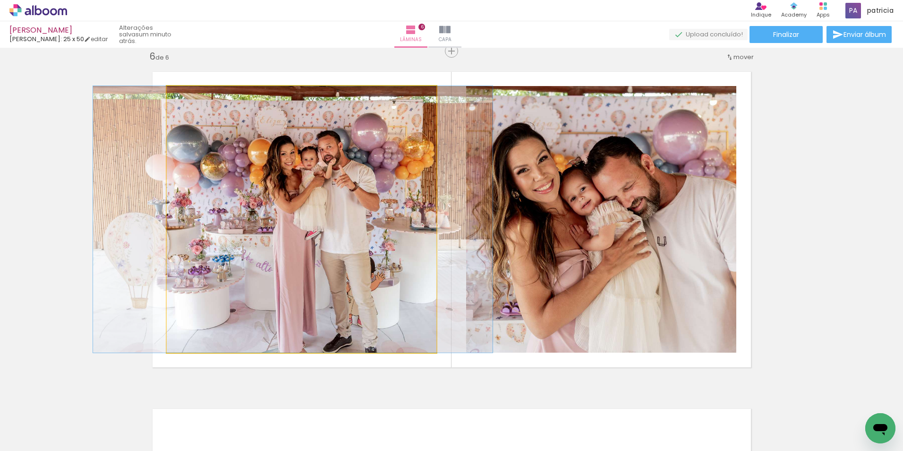
drag, startPoint x: 361, startPoint y: 241, endPoint x: 353, endPoint y: 230, distance: 14.6
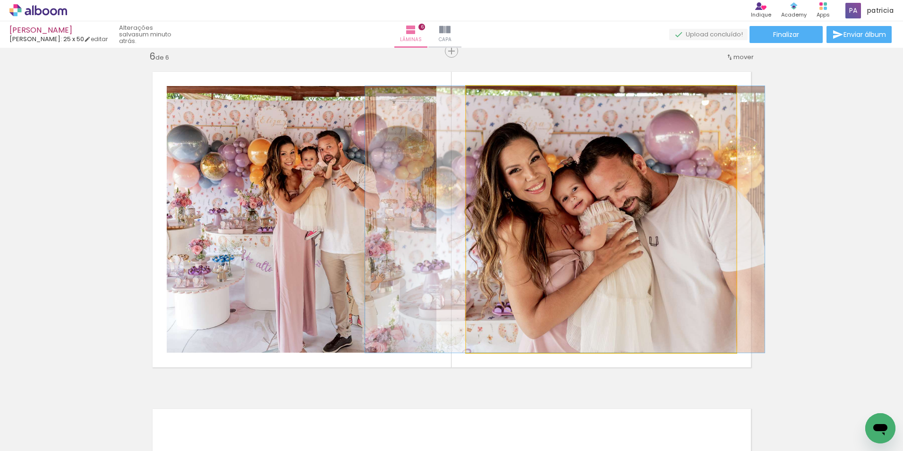
drag, startPoint x: 666, startPoint y: 260, endPoint x: 658, endPoint y: 258, distance: 8.4
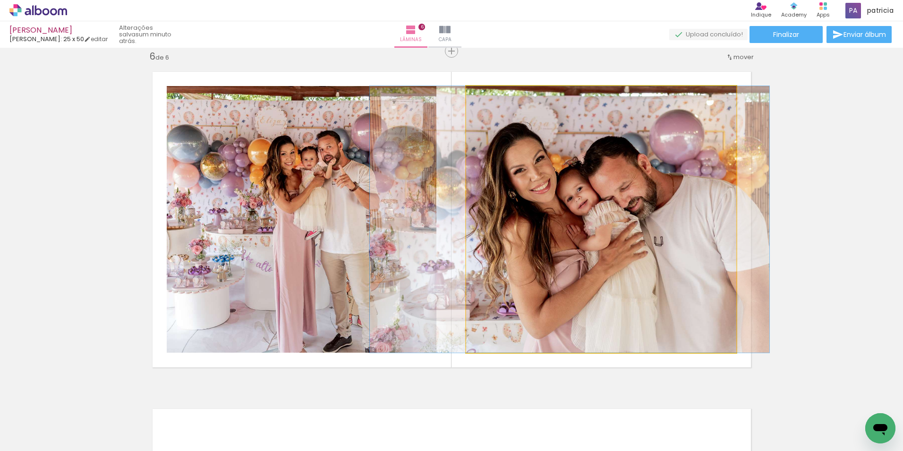
drag, startPoint x: 660, startPoint y: 258, endPoint x: 665, endPoint y: 258, distance: 5.7
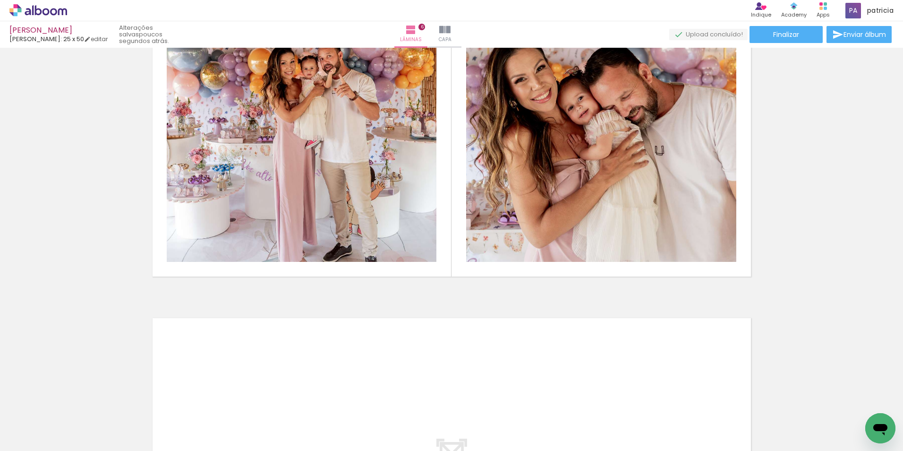
scroll to position [1791, 0]
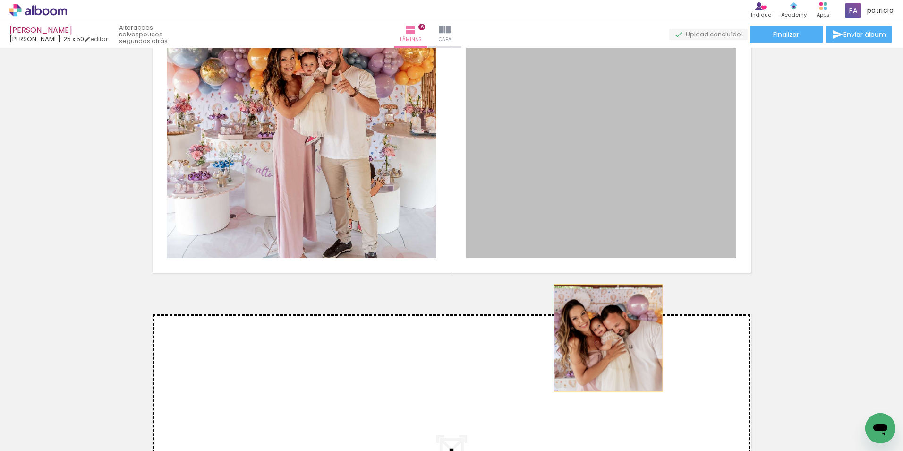
drag, startPoint x: 610, startPoint y: 221, endPoint x: 604, endPoint y: 339, distance: 118.3
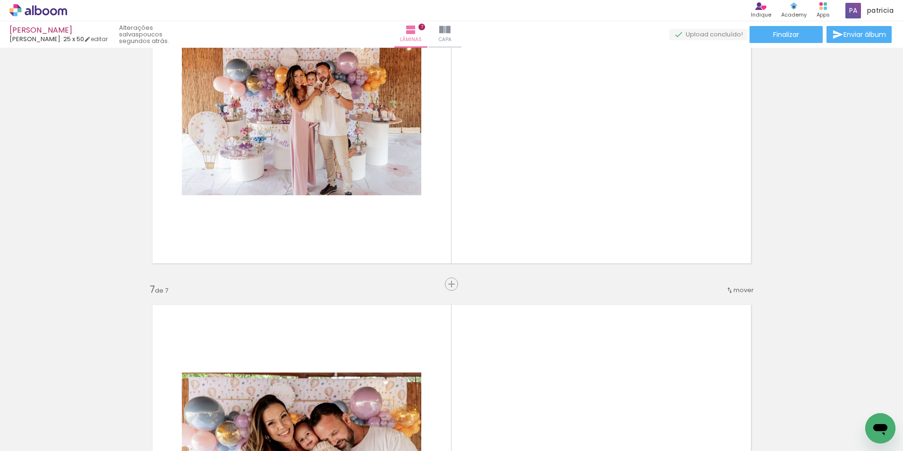
scroll to position [1750, 0]
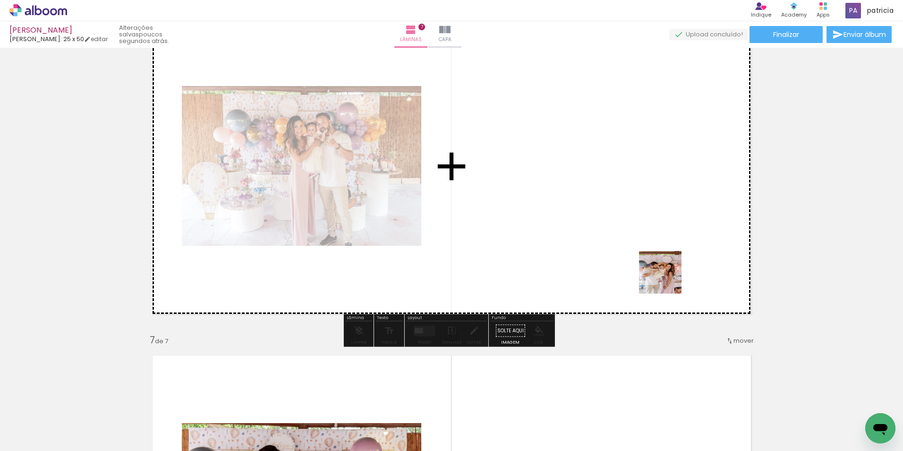
drag, startPoint x: 688, startPoint y: 420, endPoint x: 656, endPoint y: 223, distance: 199.5
click at [656, 223] on quentale-workspace at bounding box center [451, 225] width 903 height 451
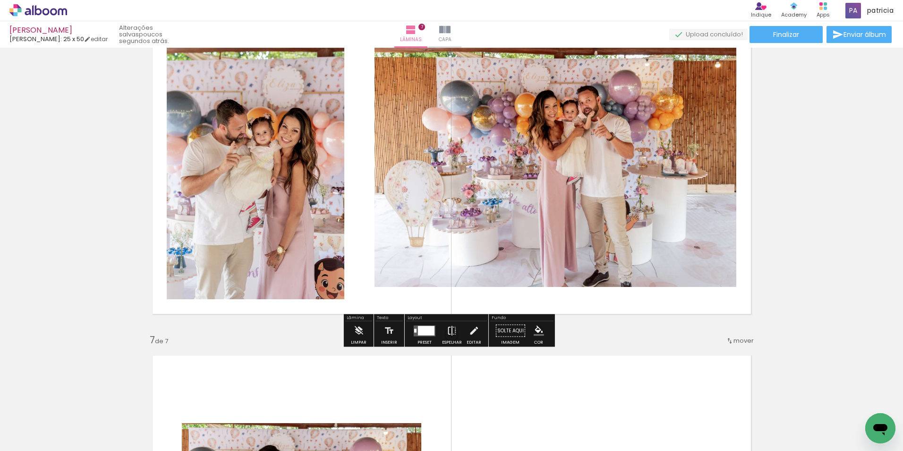
click at [450, 331] on iron-icon at bounding box center [452, 330] width 10 height 19
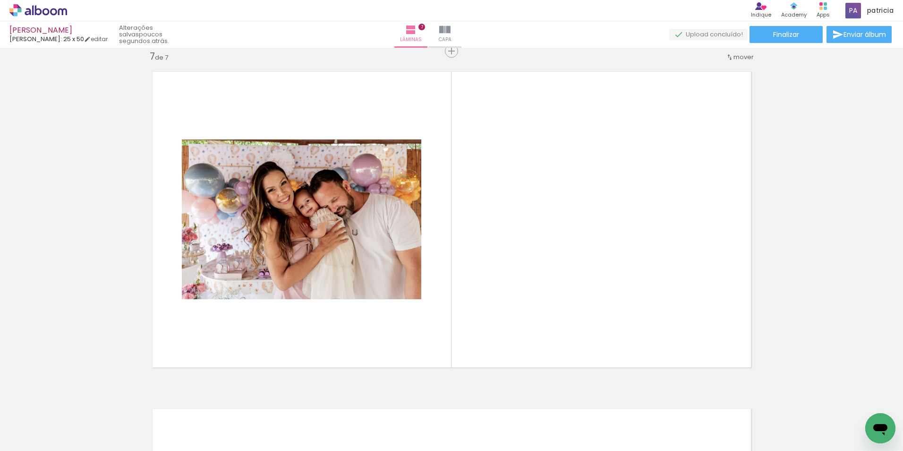
scroll to position [0, 1046]
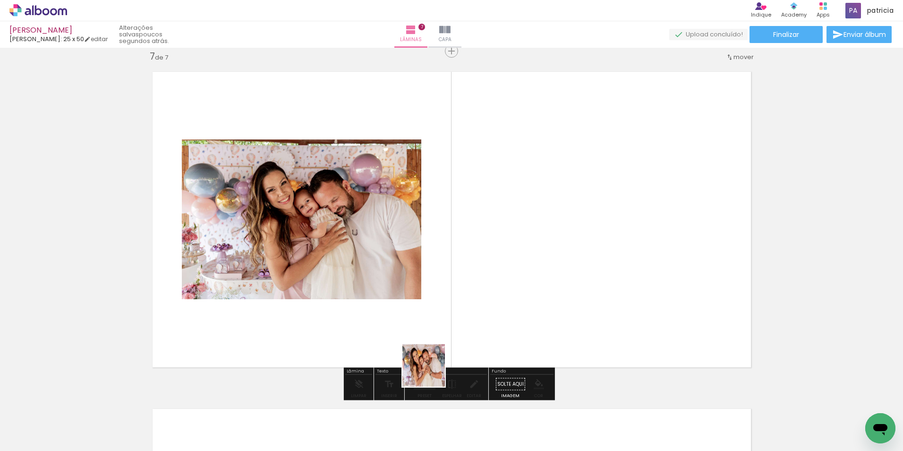
drag, startPoint x: 380, startPoint y: 426, endPoint x: 559, endPoint y: 262, distance: 242.5
click at [559, 262] on quentale-workspace at bounding box center [451, 225] width 903 height 451
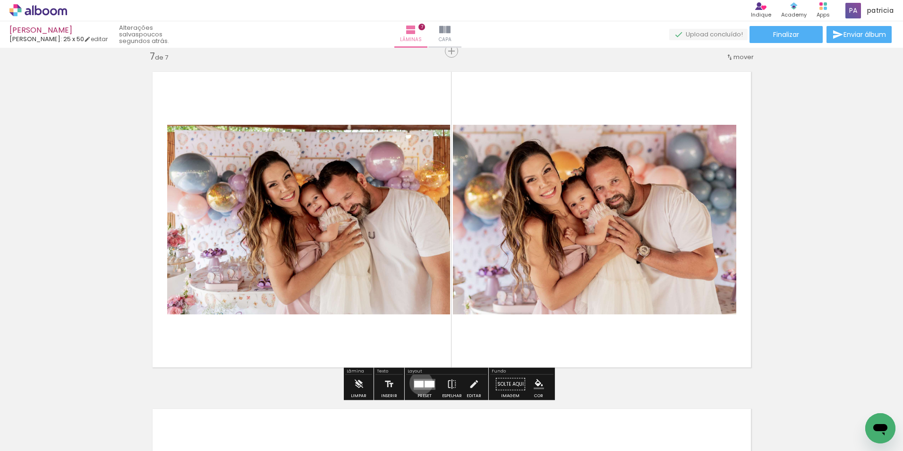
click at [419, 383] on div at bounding box center [418, 383] width 9 height 7
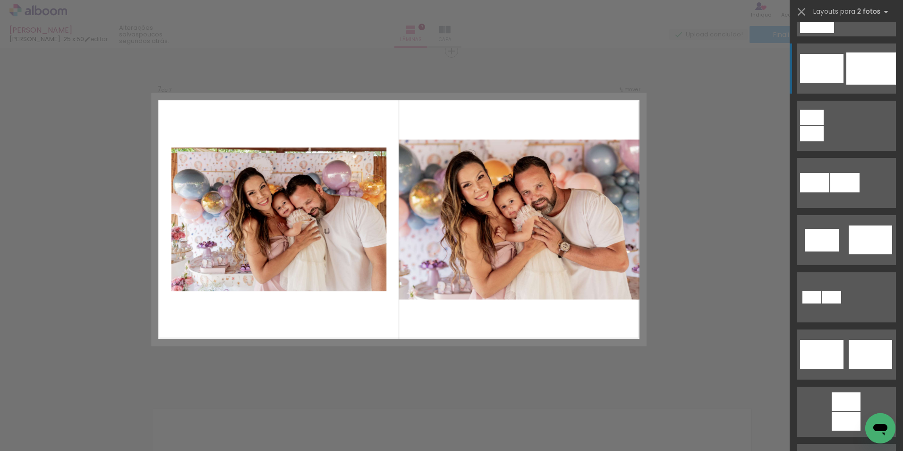
scroll to position [236, 0]
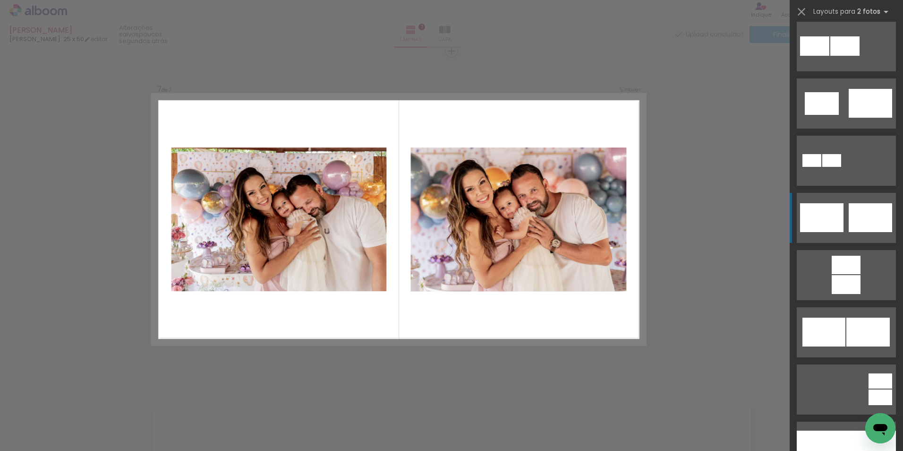
click at [856, 221] on div at bounding box center [870, 217] width 43 height 29
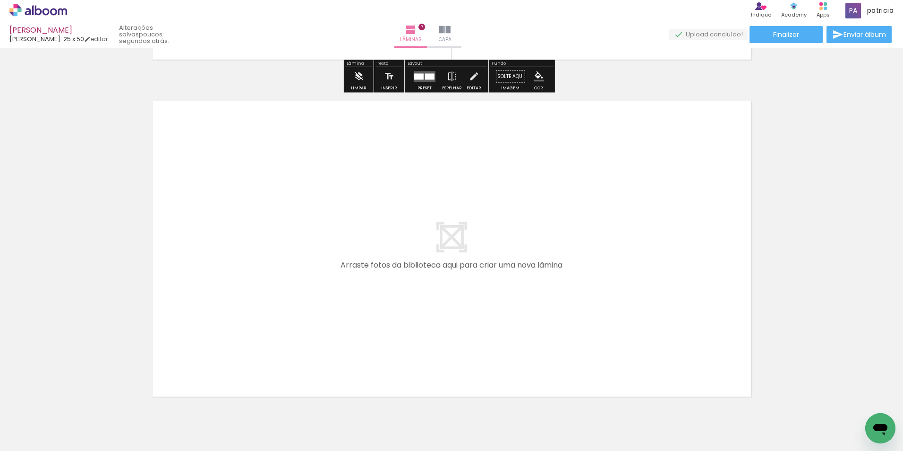
scroll to position [2365, 0]
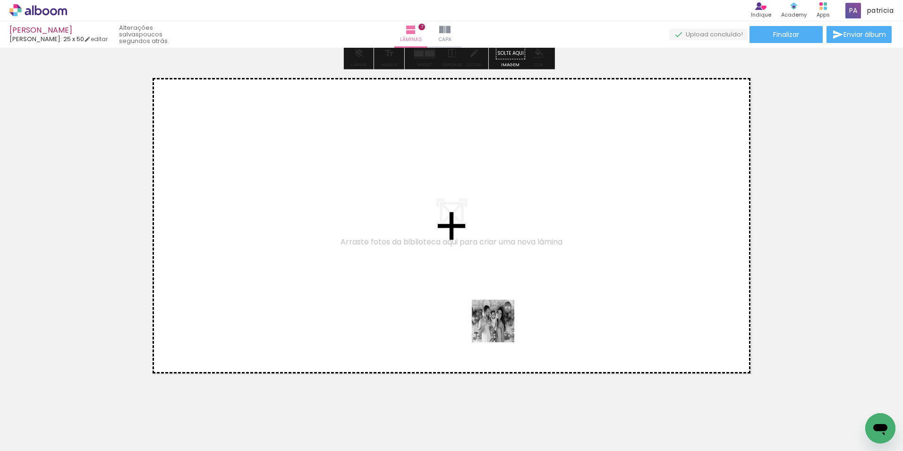
drag, startPoint x: 485, startPoint y: 425, endPoint x: 507, endPoint y: 299, distance: 128.1
click at [507, 299] on quentale-workspace at bounding box center [451, 225] width 903 height 451
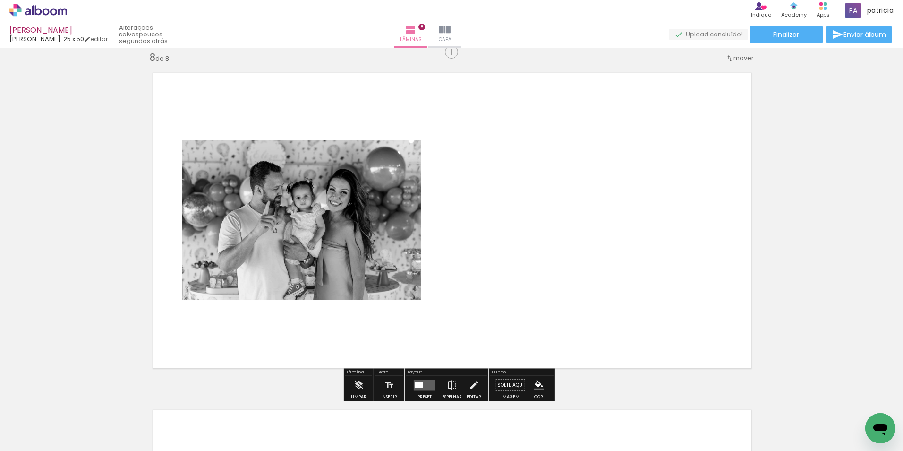
scroll to position [2371, 0]
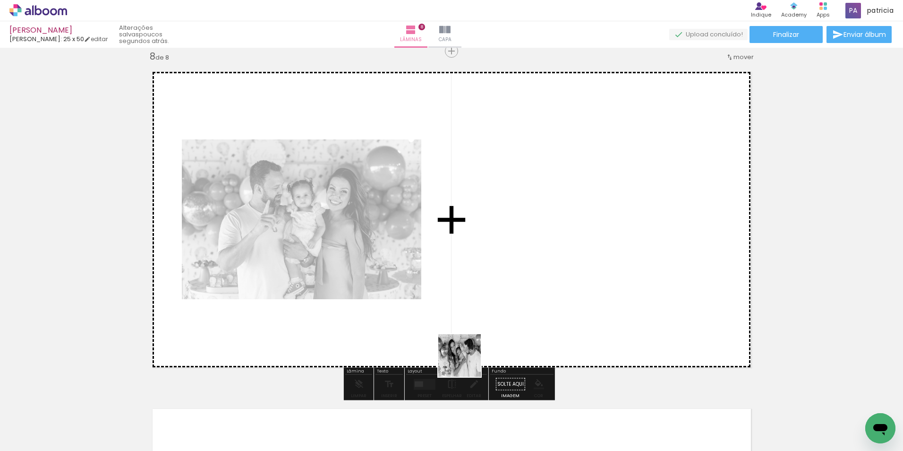
drag, startPoint x: 434, startPoint y: 425, endPoint x: 547, endPoint y: 269, distance: 192.5
click at [547, 269] on quentale-workspace at bounding box center [451, 225] width 903 height 451
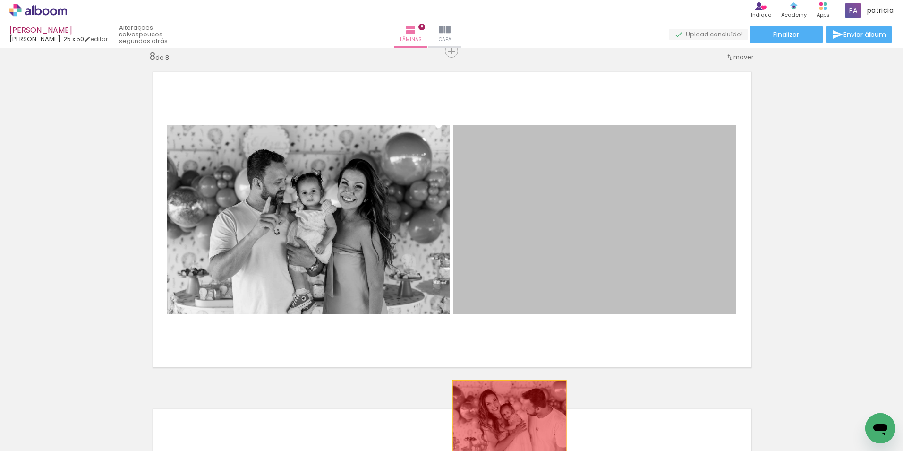
drag, startPoint x: 512, startPoint y: 285, endPoint x: 503, endPoint y: 412, distance: 126.5
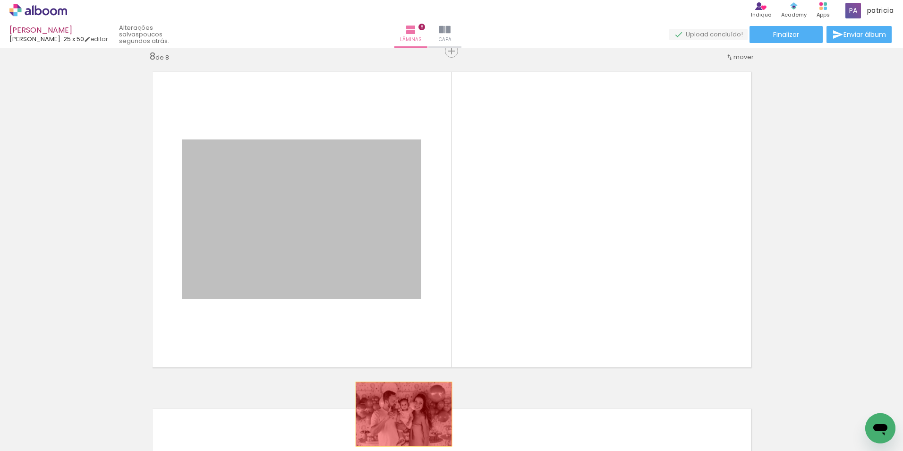
drag, startPoint x: 359, startPoint y: 274, endPoint x: 400, endPoint y: 414, distance: 145.8
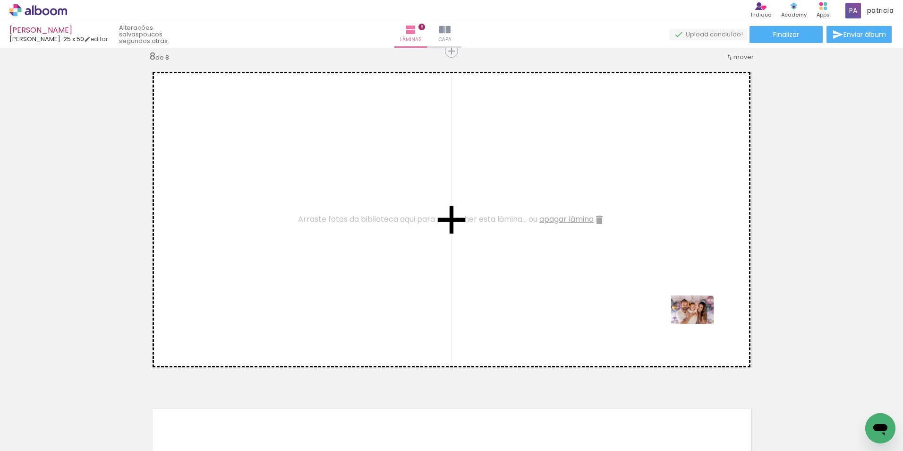
drag, startPoint x: 799, startPoint y: 429, endPoint x: 695, endPoint y: 320, distance: 150.4
click at [695, 320] on quentale-workspace at bounding box center [451, 225] width 903 height 451
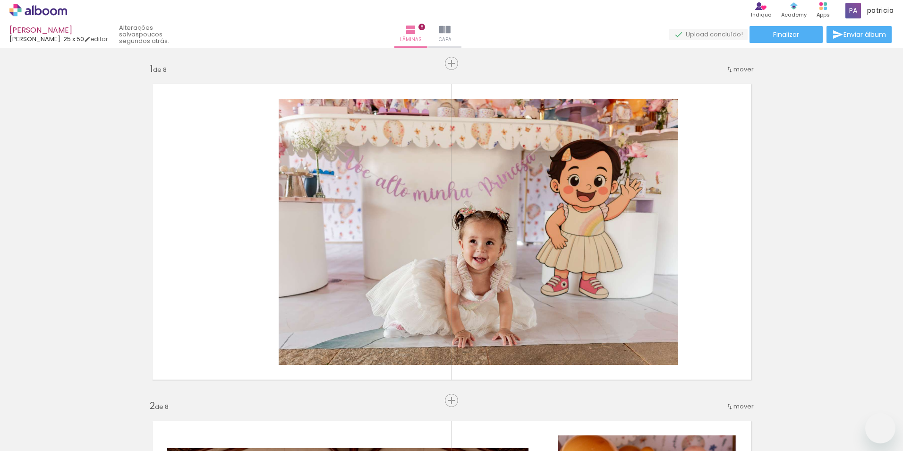
click at [574, 293] on quentale-workspace at bounding box center [451, 225] width 903 height 451
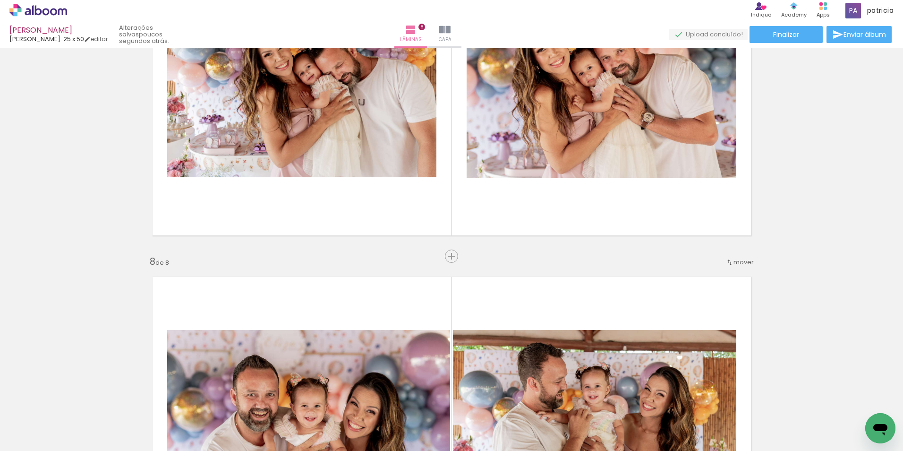
scroll to position [2182, 0]
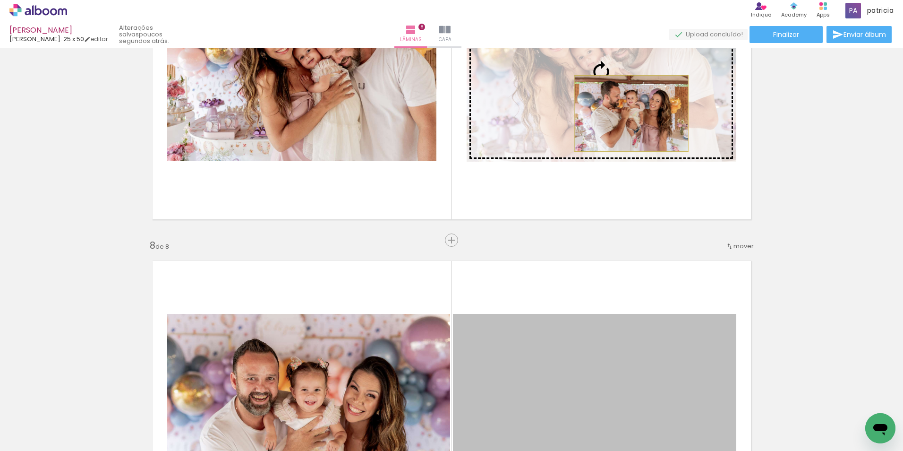
drag, startPoint x: 632, startPoint y: 351, endPoint x: 628, endPoint y: 113, distance: 237.2
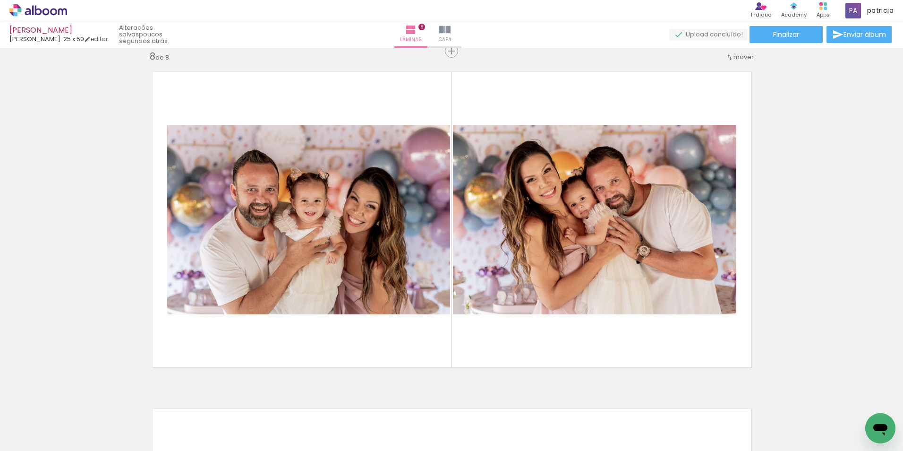
scroll to position [2418, 0]
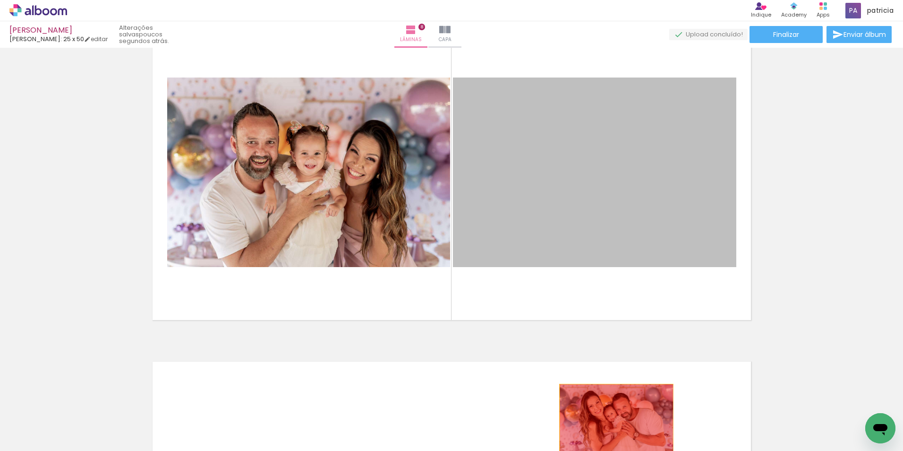
drag, startPoint x: 586, startPoint y: 239, endPoint x: 612, endPoint y: 419, distance: 182.4
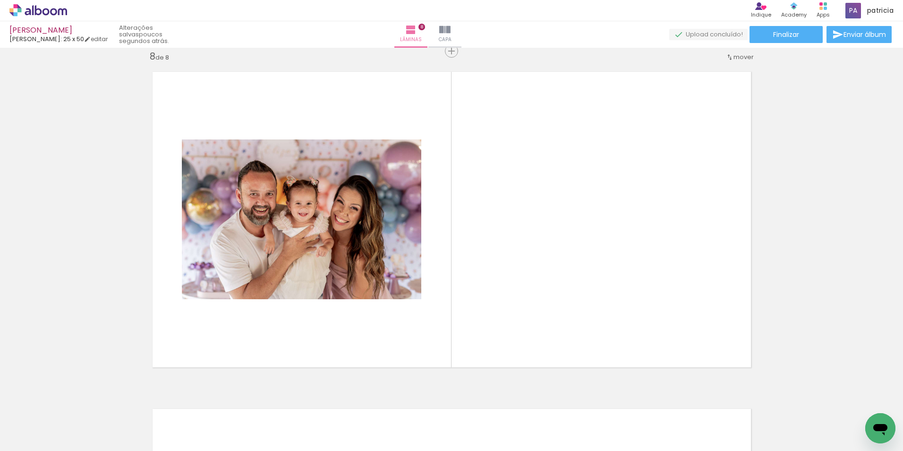
scroll to position [0, 1112]
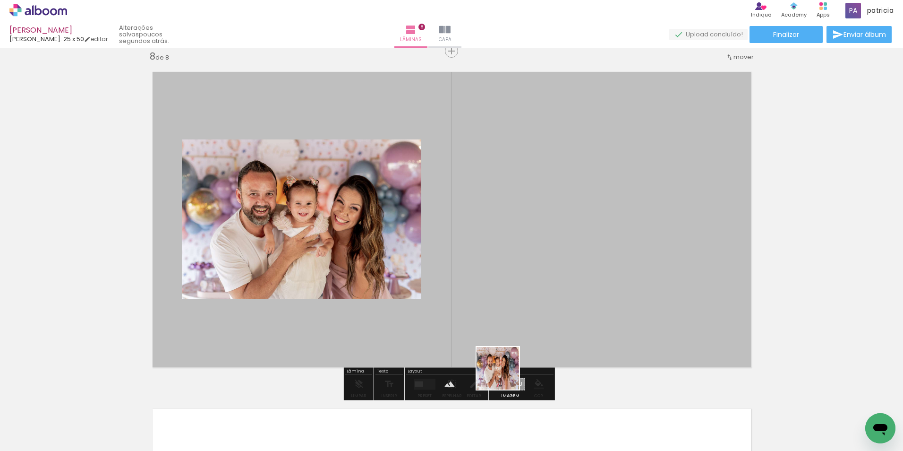
drag, startPoint x: 478, startPoint y: 425, endPoint x: 533, endPoint y: 323, distance: 115.7
click at [533, 323] on quentale-workspace at bounding box center [451, 225] width 903 height 451
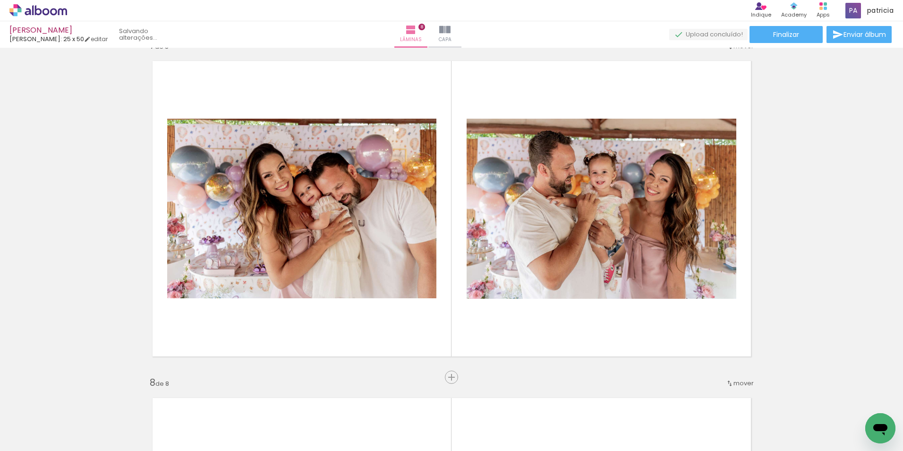
scroll to position [2040, 0]
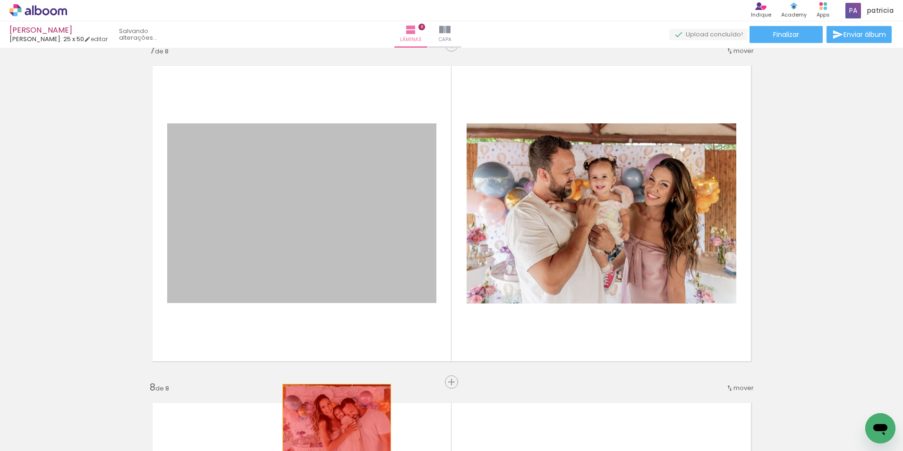
drag, startPoint x: 358, startPoint y: 272, endPoint x: 334, endPoint y: 420, distance: 149.9
click at [334, 420] on quentale-workspace at bounding box center [451, 225] width 903 height 451
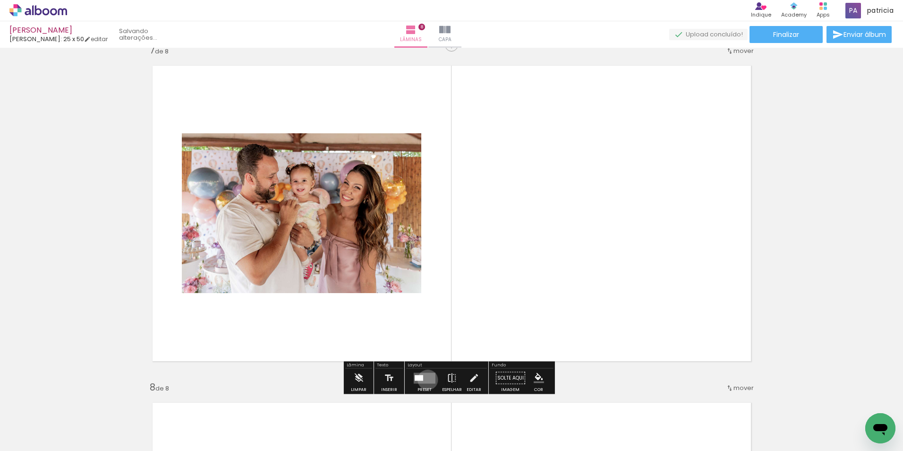
click at [426, 379] on quentale-layouter at bounding box center [425, 377] width 22 height 11
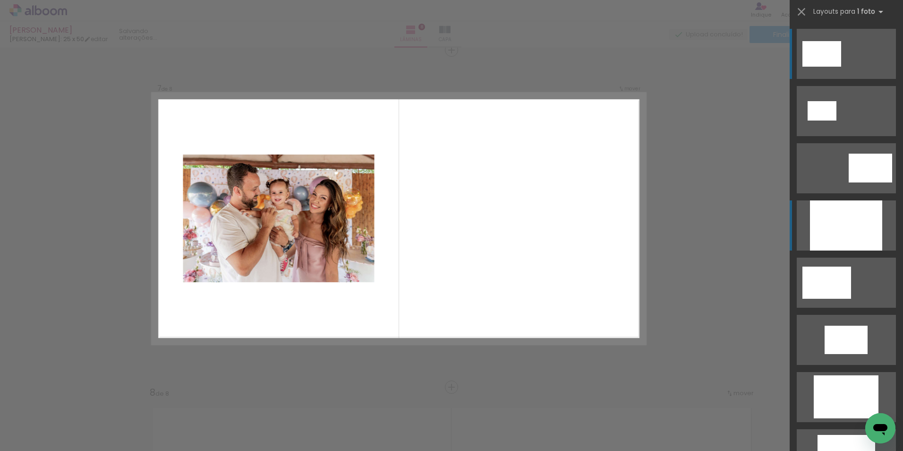
scroll to position [2034, 0]
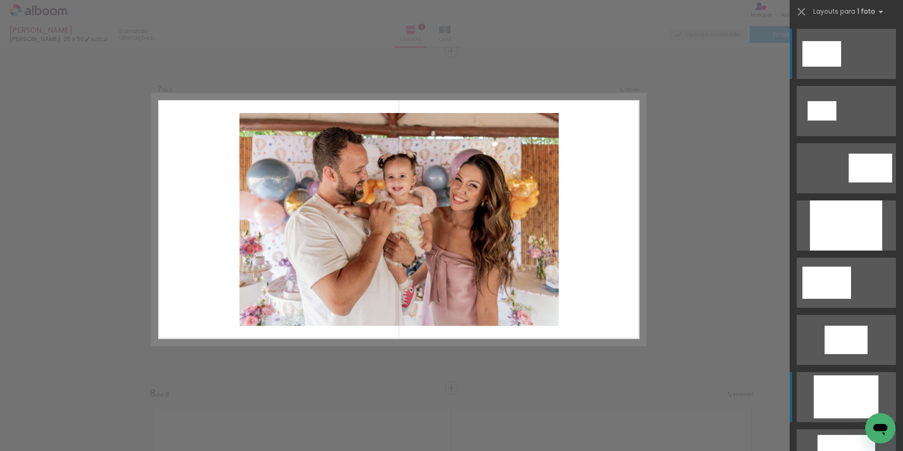
click at [848, 397] on div at bounding box center [846, 396] width 65 height 43
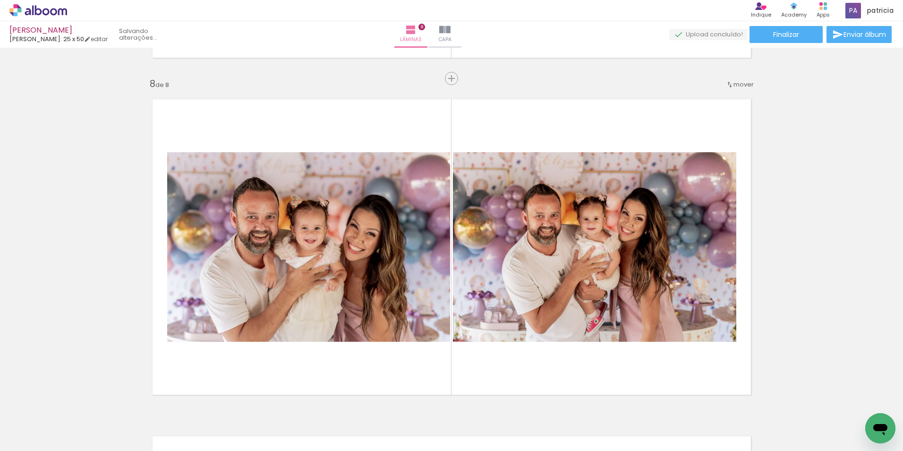
scroll to position [2365, 0]
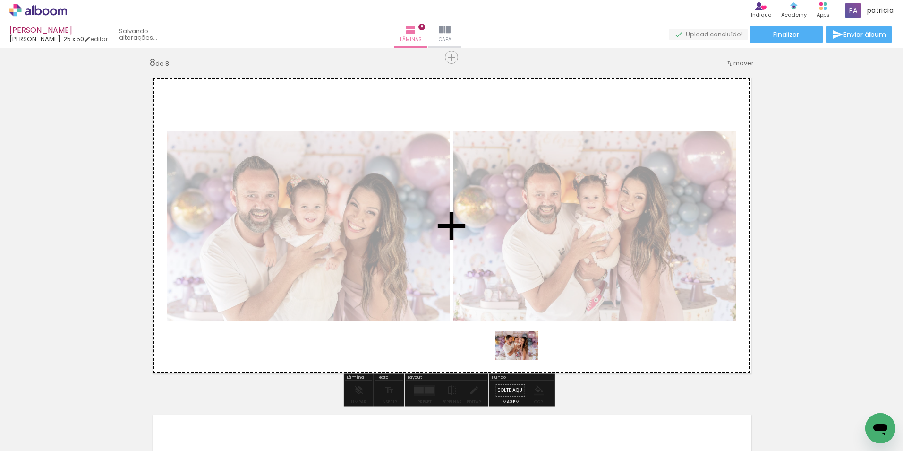
drag, startPoint x: 570, startPoint y: 424, endPoint x: 522, endPoint y: 355, distance: 84.8
click at [522, 355] on quentale-workspace at bounding box center [451, 225] width 903 height 451
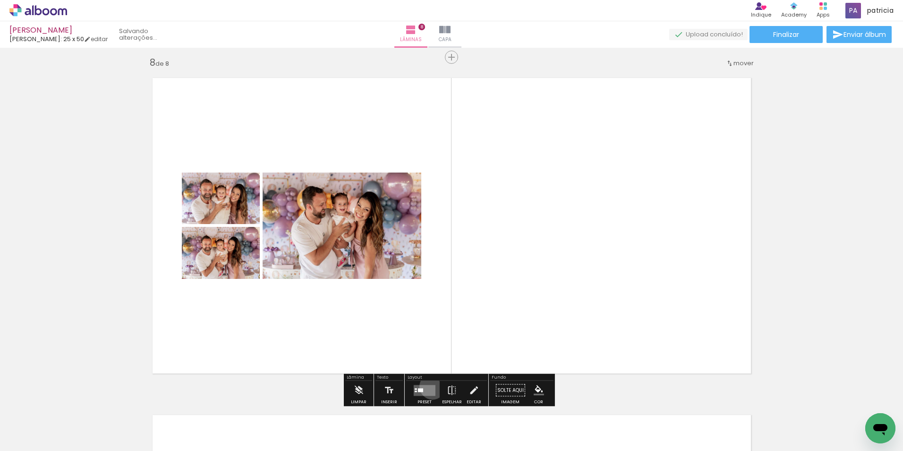
click at [430, 386] on quentale-layouter at bounding box center [425, 390] width 22 height 11
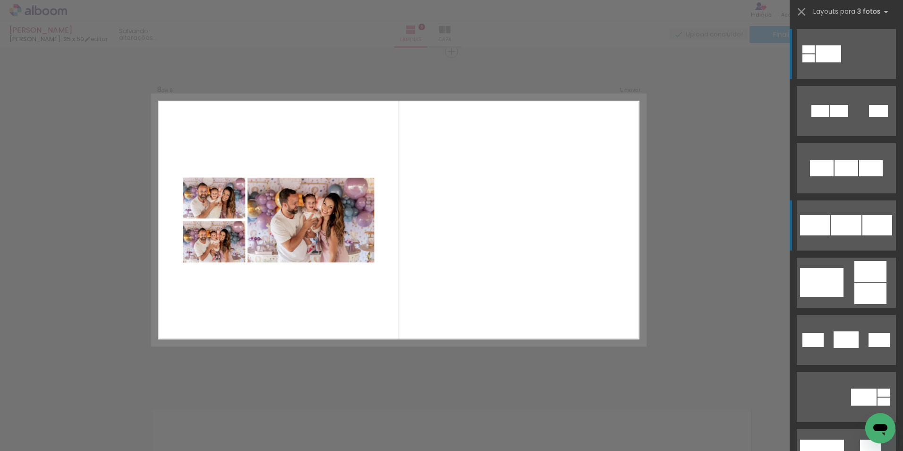
scroll to position [2371, 0]
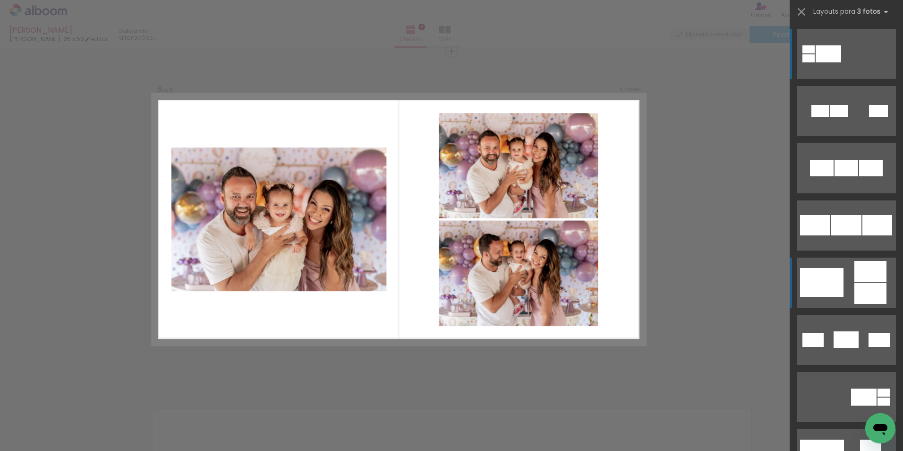
click at [824, 284] on div at bounding box center [821, 282] width 43 height 29
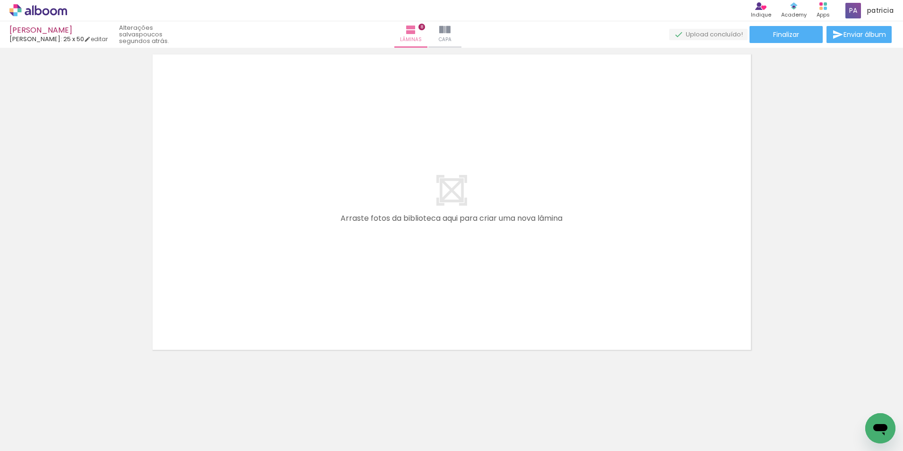
scroll to position [0, 1646]
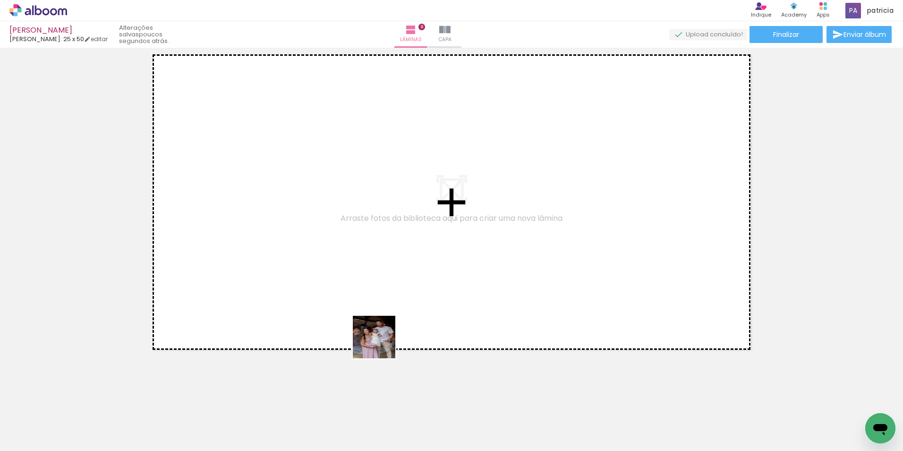
drag, startPoint x: 463, startPoint y: 427, endPoint x: 322, endPoint y: 312, distance: 181.3
click at [323, 312] on quentale-workspace at bounding box center [451, 225] width 903 height 451
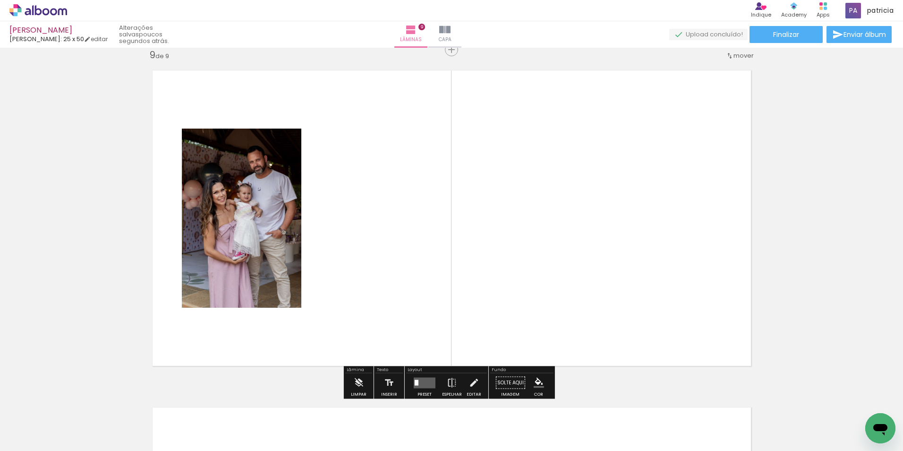
scroll to position [2708, 0]
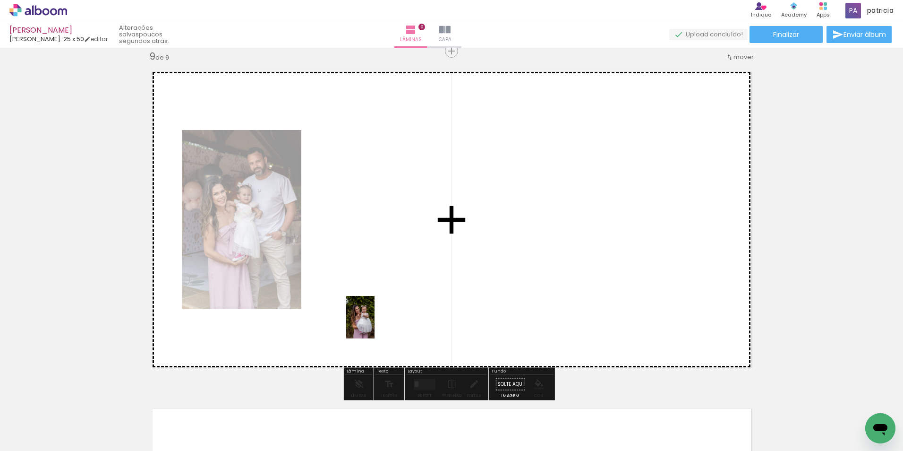
drag, startPoint x: 305, startPoint y: 422, endPoint x: 375, endPoint y: 324, distance: 120.6
click at [375, 324] on quentale-workspace at bounding box center [451, 225] width 903 height 451
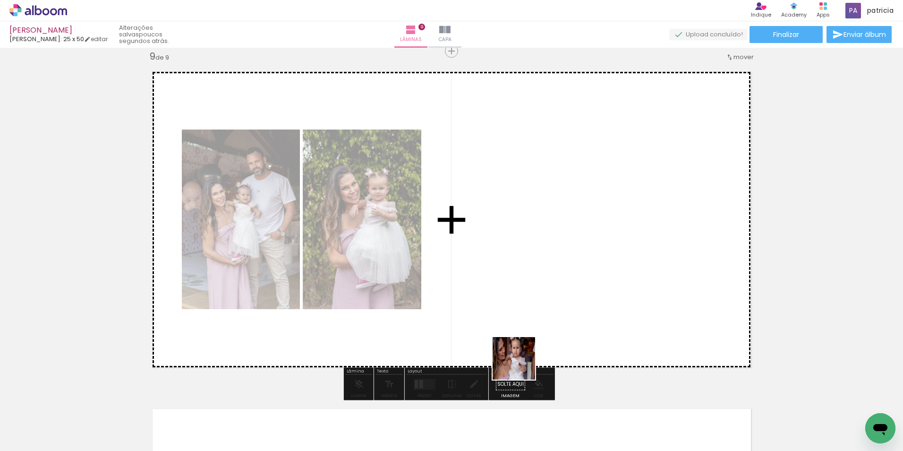
drag, startPoint x: 515, startPoint y: 428, endPoint x: 523, endPoint y: 305, distance: 122.6
click at [523, 305] on quentale-workspace at bounding box center [451, 225] width 903 height 451
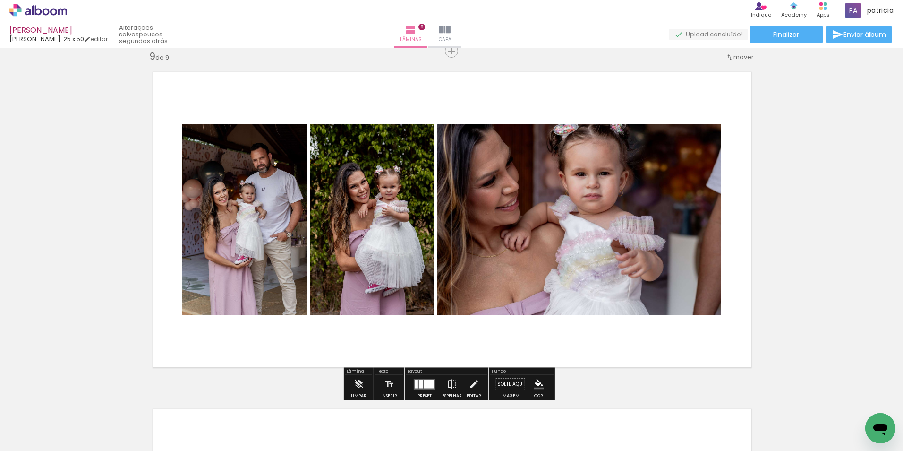
click at [424, 385] on div at bounding box center [429, 383] width 10 height 9
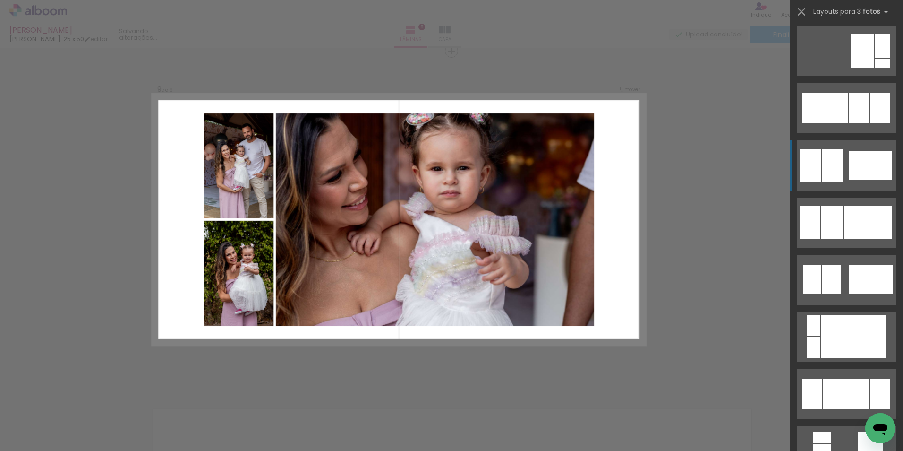
scroll to position [662, 0]
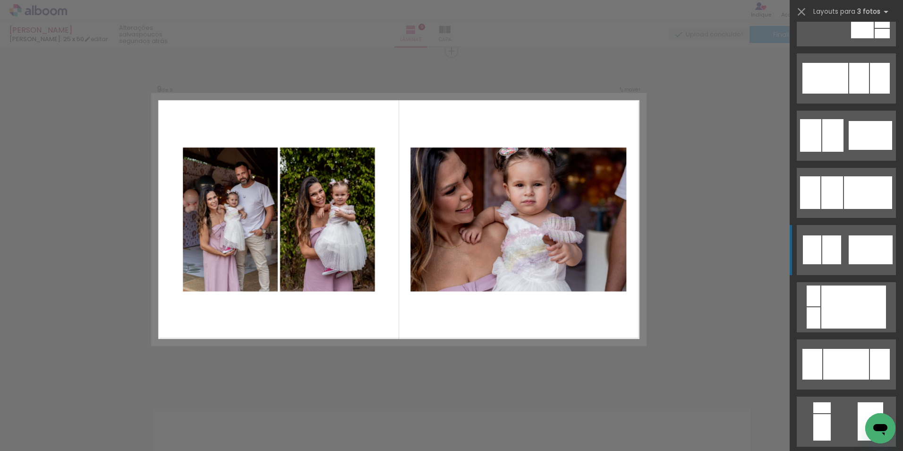
click at [867, 250] on div at bounding box center [871, 249] width 44 height 29
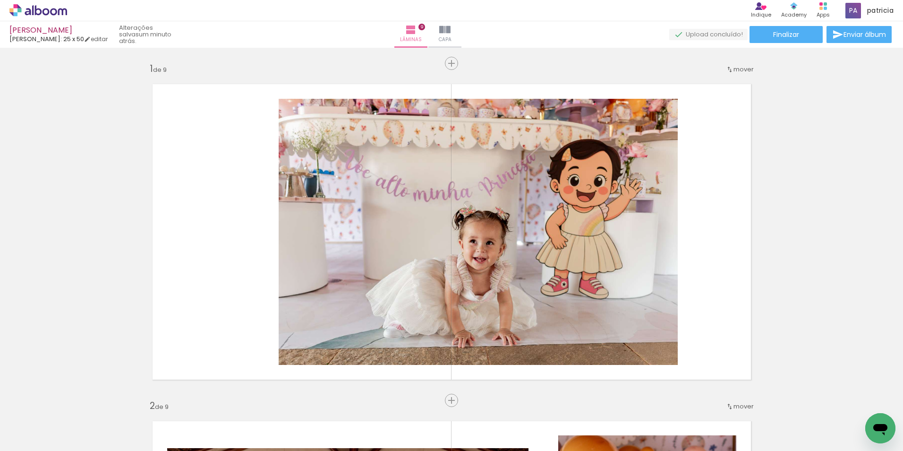
scroll to position [0, 1646]
